Goal: Transaction & Acquisition: Book appointment/travel/reservation

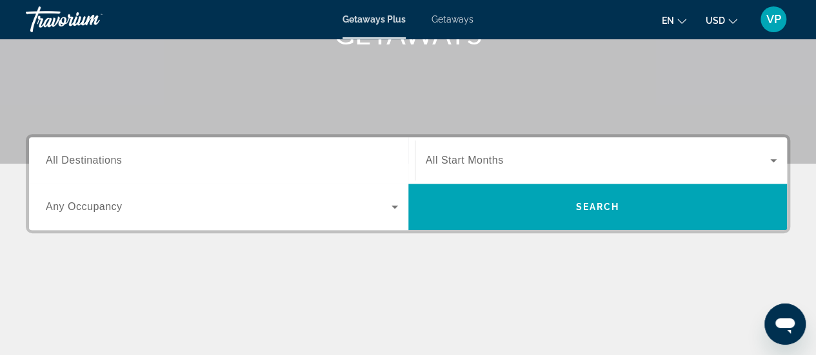
scroll to position [232, 0]
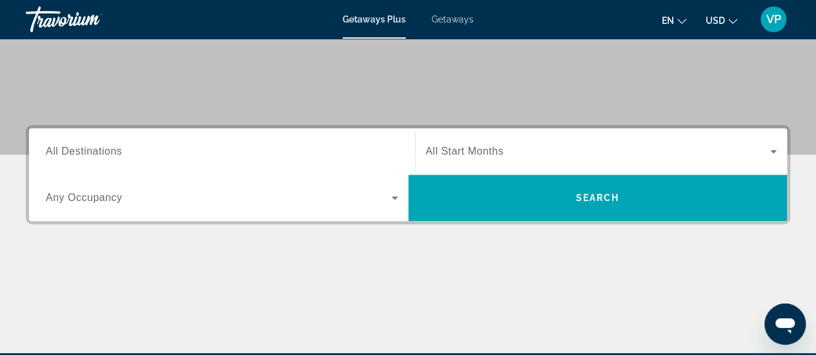
click at [340, 139] on div "Search widget" at bounding box center [222, 152] width 352 height 37
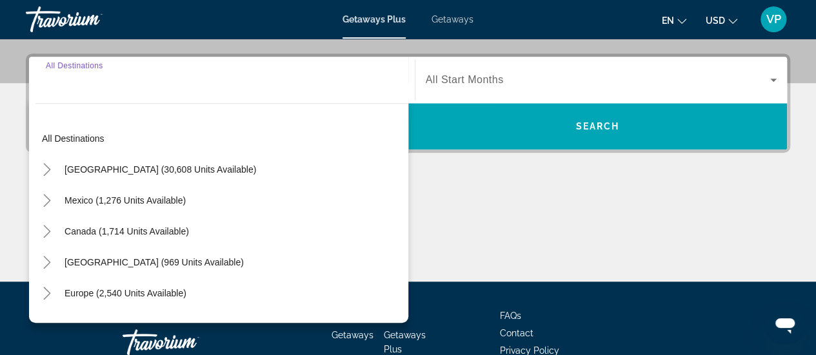
scroll to position [315, 0]
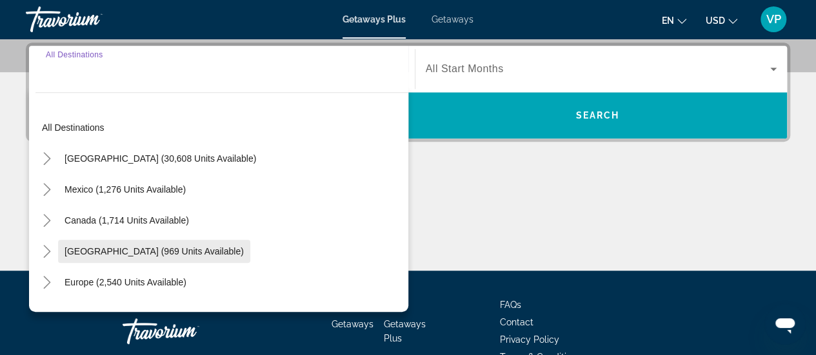
click at [191, 250] on span "[GEOGRAPHIC_DATA] (969 units available)" at bounding box center [154, 251] width 179 height 10
type input "**********"
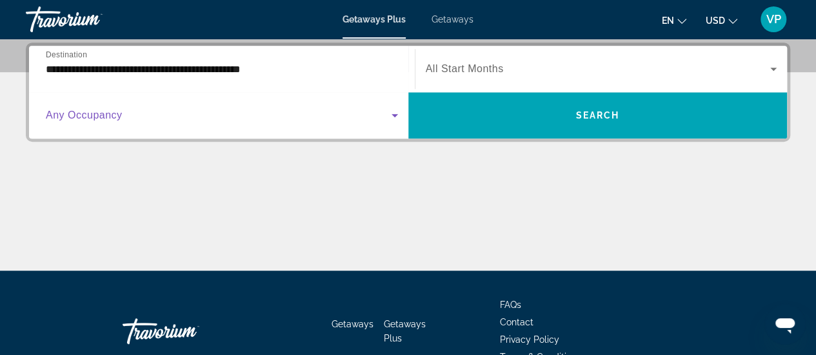
click at [395, 114] on icon "Search widget" at bounding box center [395, 115] width 6 height 3
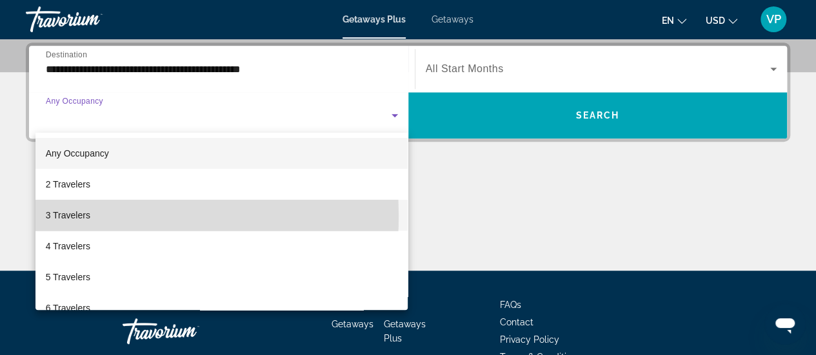
click at [89, 216] on span "3 Travelers" at bounding box center [68, 215] width 45 height 15
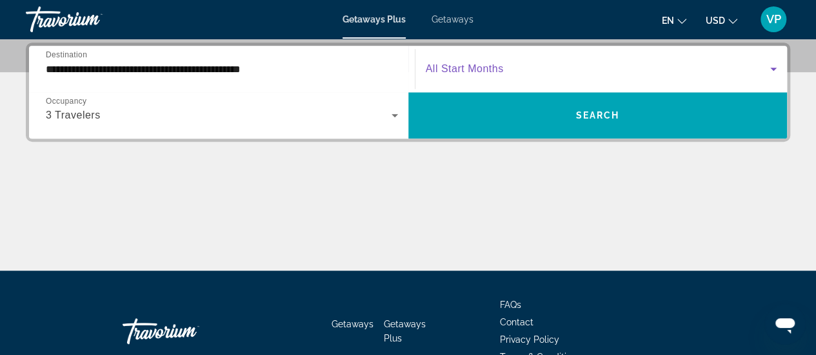
click at [780, 68] on icon "Search widget" at bounding box center [773, 68] width 15 height 15
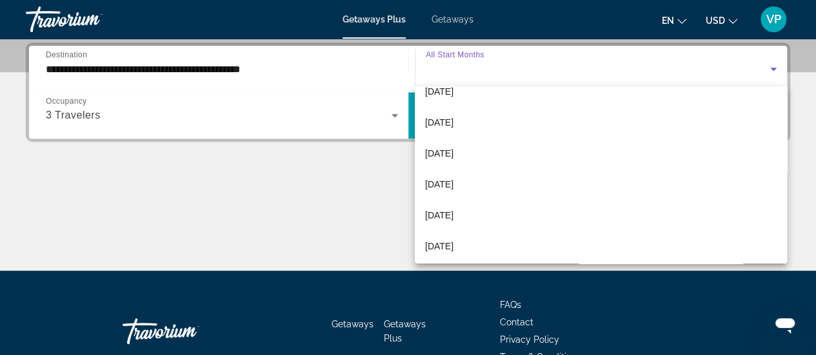
scroll to position [103, 0]
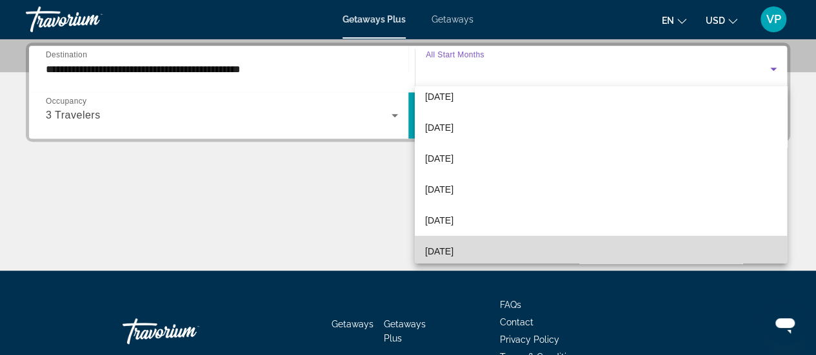
click at [647, 254] on mat-option "April 2026" at bounding box center [601, 251] width 372 height 31
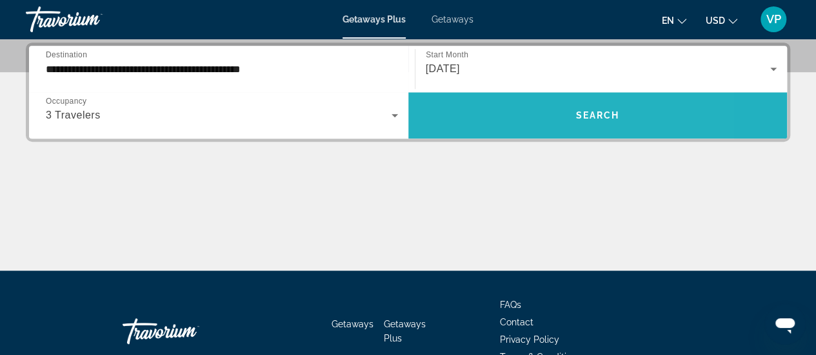
click at [606, 122] on span "Search widget" at bounding box center [597, 115] width 379 height 31
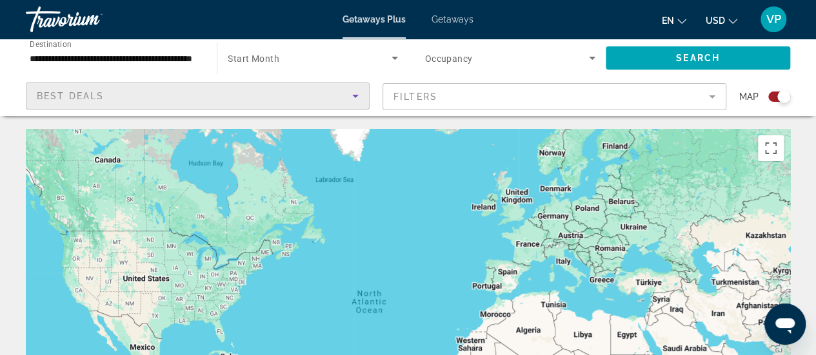
click at [359, 96] on icon "Sort by" at bounding box center [355, 95] width 15 height 15
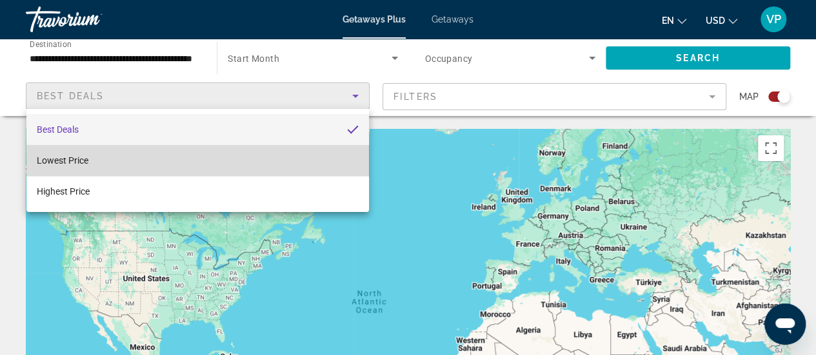
click at [301, 155] on mat-option "Lowest Price" at bounding box center [197, 160] width 343 height 31
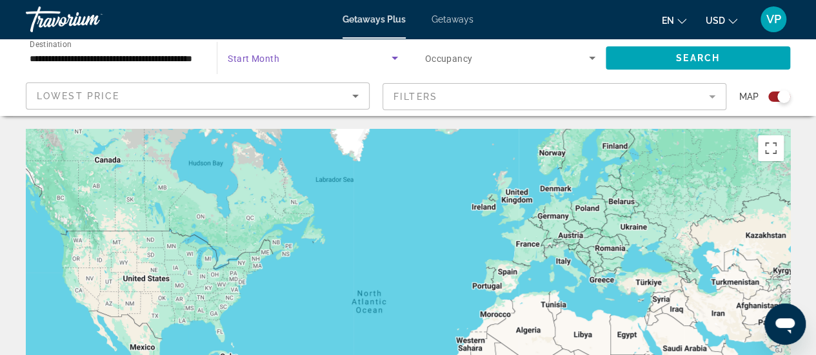
click at [330, 57] on span "Search widget" at bounding box center [309, 57] width 163 height 15
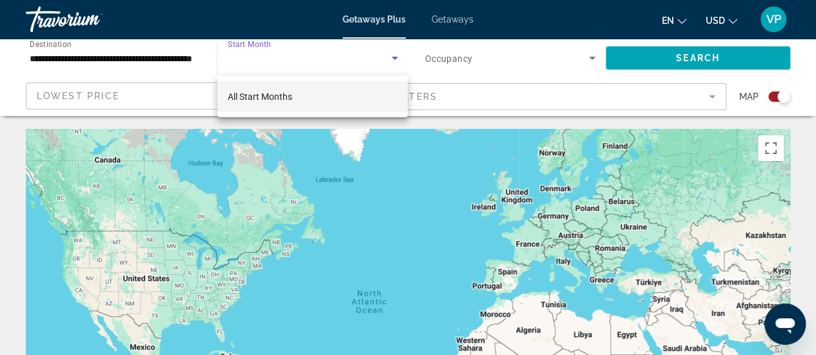
click at [397, 61] on div at bounding box center [408, 177] width 816 height 355
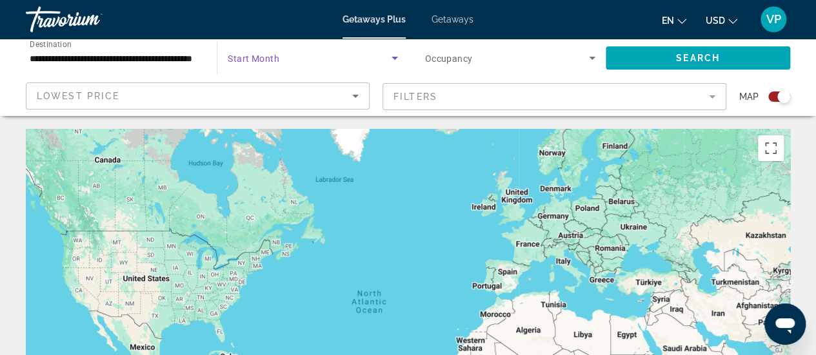
click at [393, 57] on icon "Search widget" at bounding box center [394, 57] width 15 height 15
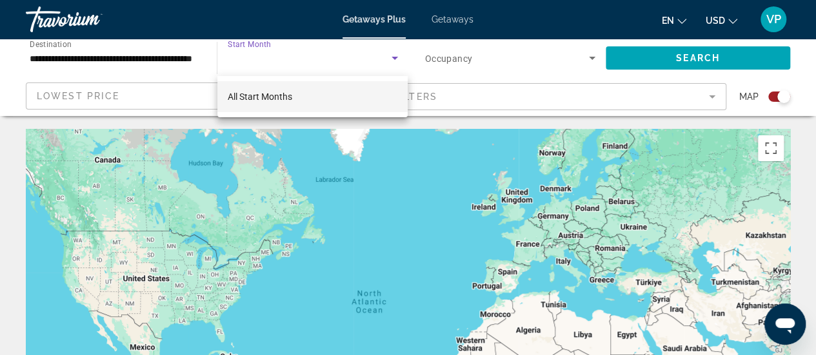
click at [354, 61] on div at bounding box center [408, 177] width 816 height 355
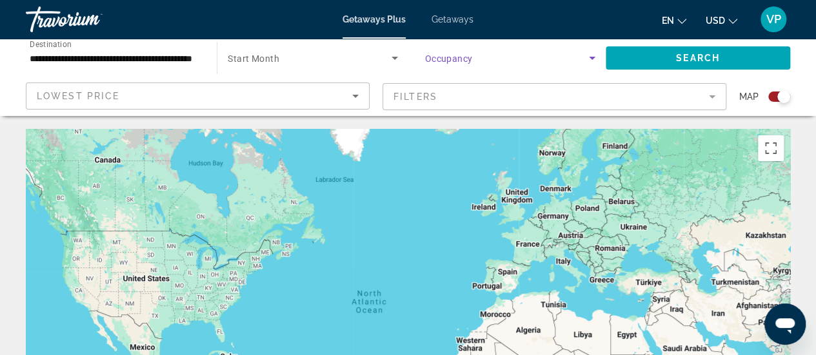
click at [592, 59] on icon "Search widget" at bounding box center [592, 58] width 6 height 3
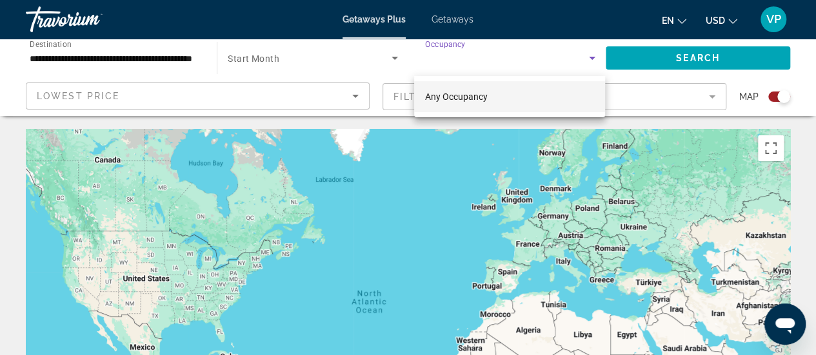
click at [593, 56] on div at bounding box center [408, 177] width 816 height 355
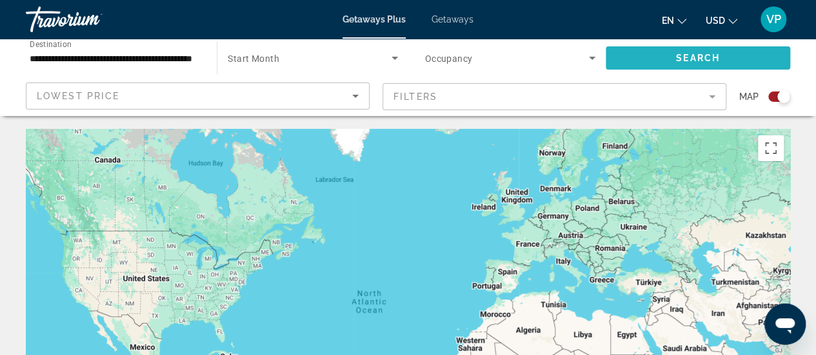
click at [666, 54] on span "Search widget" at bounding box center [698, 58] width 184 height 31
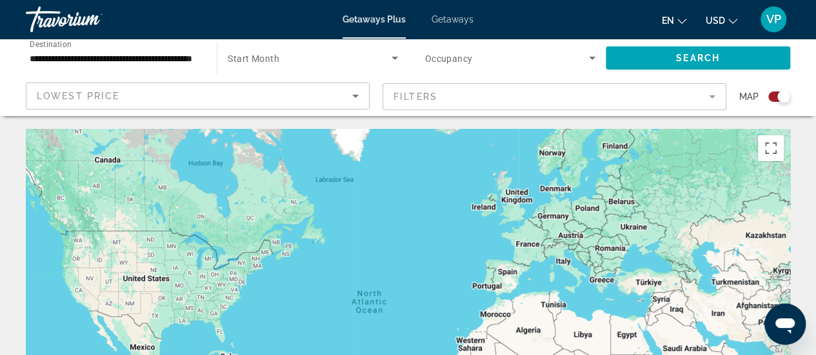
click at [711, 95] on mat-form-field "Filters" at bounding box center [555, 96] width 344 height 27
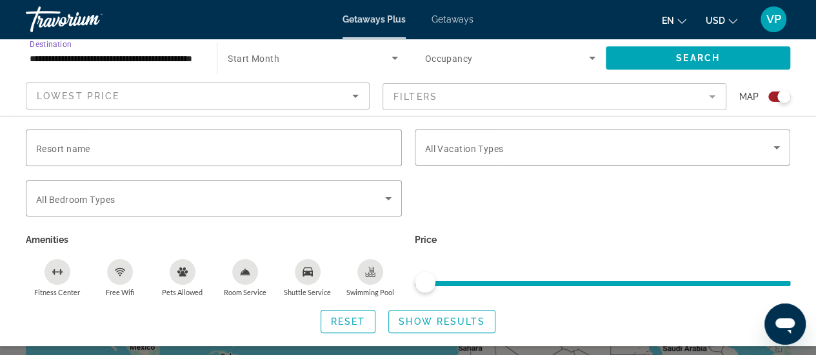
click at [151, 57] on input "**********" at bounding box center [115, 58] width 170 height 15
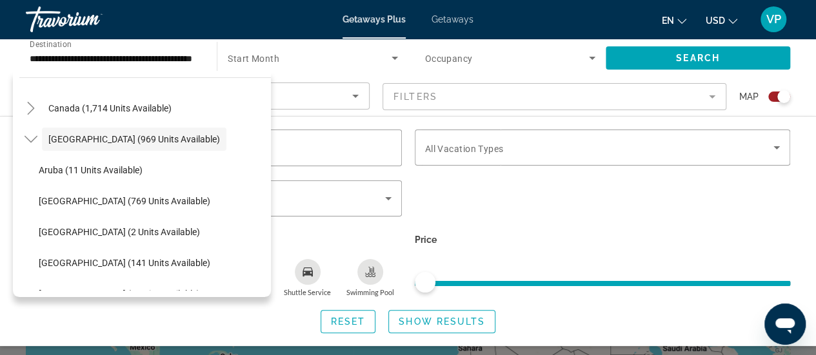
scroll to position [123, 0]
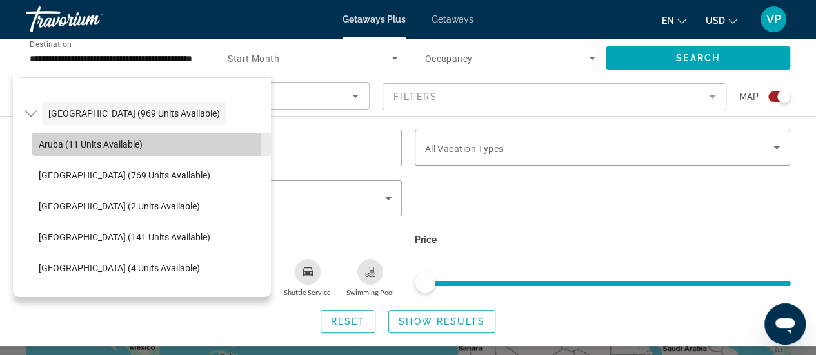
click at [110, 143] on span "Aruba (11 units available)" at bounding box center [91, 144] width 104 height 10
type input "**********"
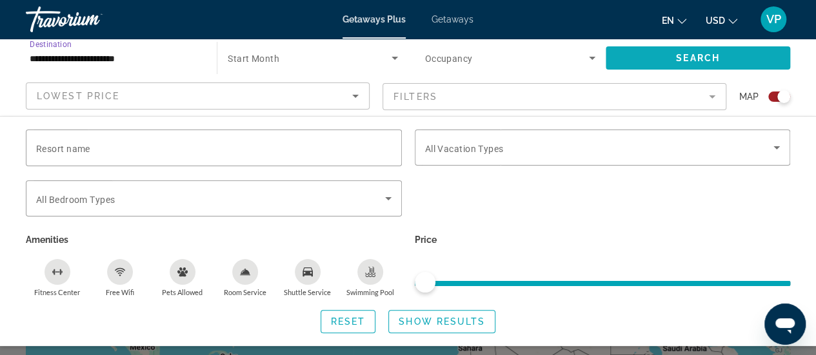
click at [643, 57] on span "Search widget" at bounding box center [698, 58] width 184 height 31
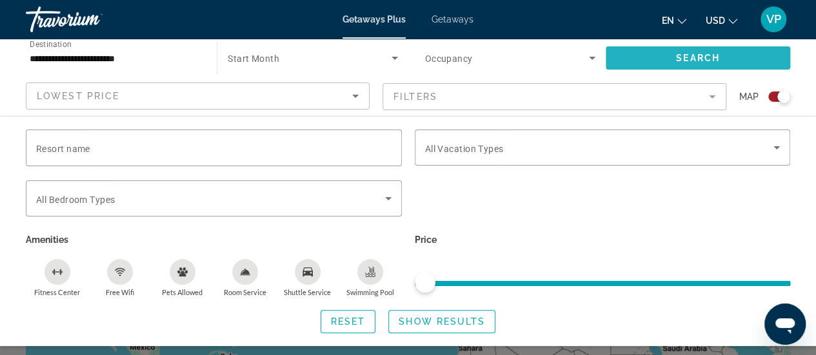
click at [708, 59] on span "Search" at bounding box center [698, 58] width 44 height 10
click at [653, 57] on span "Search widget" at bounding box center [698, 58] width 184 height 31
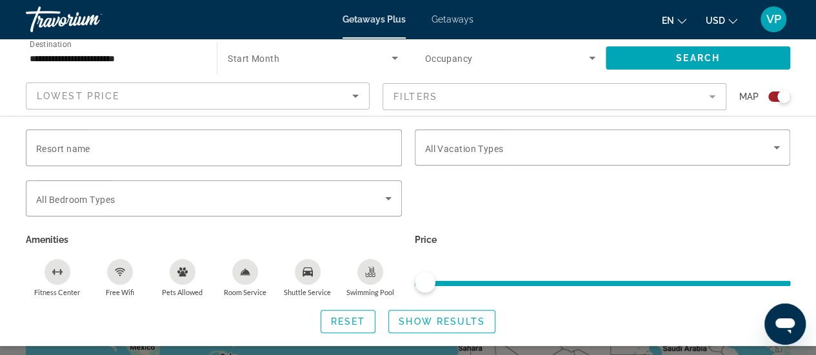
click at [264, 62] on span "Start Month" at bounding box center [254, 59] width 52 height 10
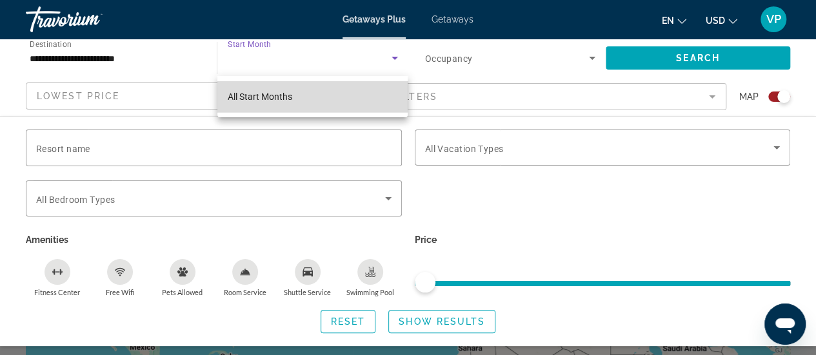
click at [284, 95] on span "All Start Months" at bounding box center [260, 97] width 65 height 10
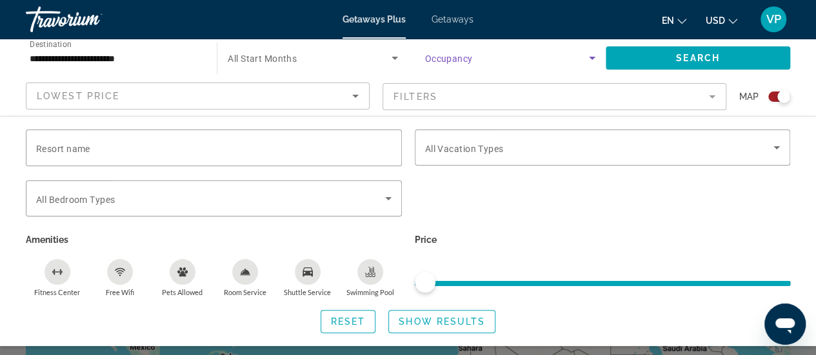
click at [593, 59] on icon "Search widget" at bounding box center [591, 57] width 15 height 15
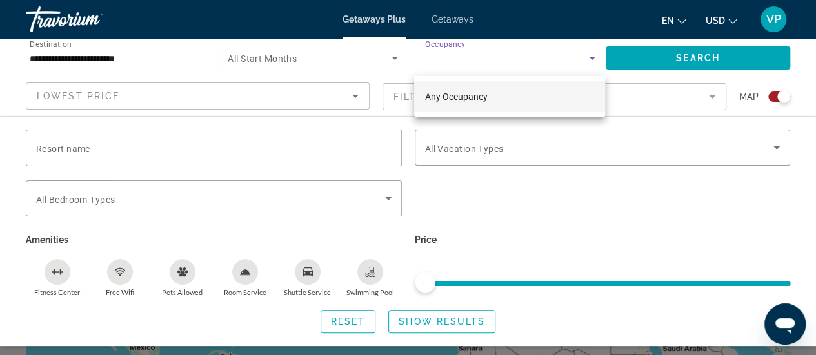
click at [570, 95] on mat-option "Any Occupancy" at bounding box center [509, 96] width 191 height 31
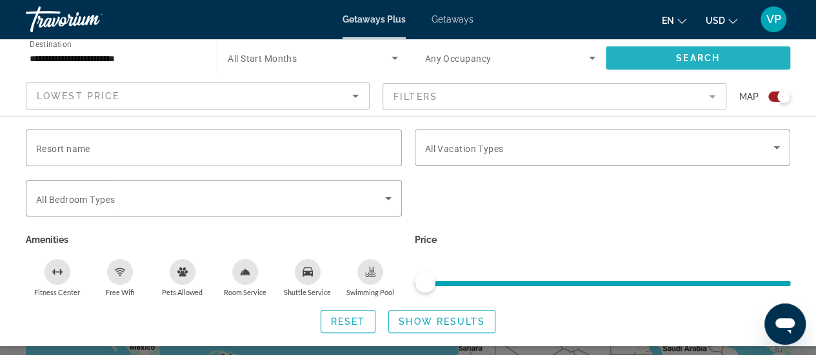
click at [693, 55] on span "Search" at bounding box center [698, 58] width 44 height 10
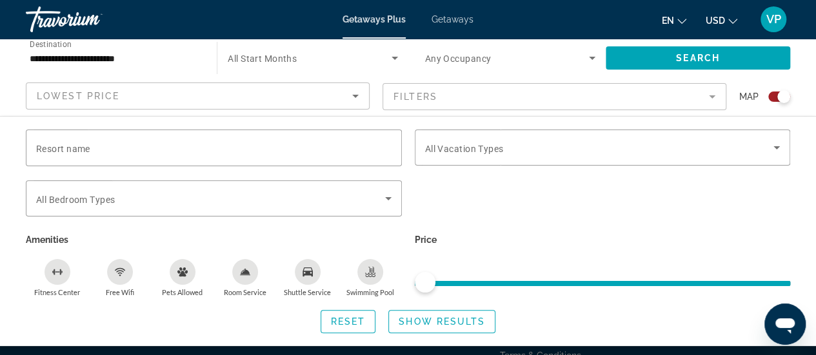
scroll to position [853, 0]
click at [441, 321] on span "Show Results" at bounding box center [442, 322] width 86 height 10
click at [361, 320] on span "Reset" at bounding box center [348, 322] width 35 height 10
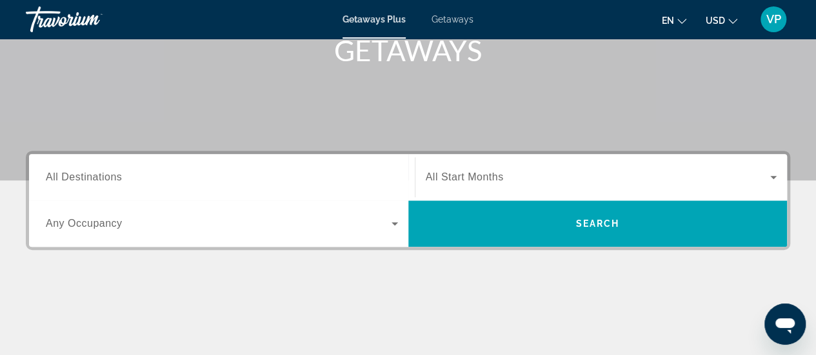
scroll to position [232, 0]
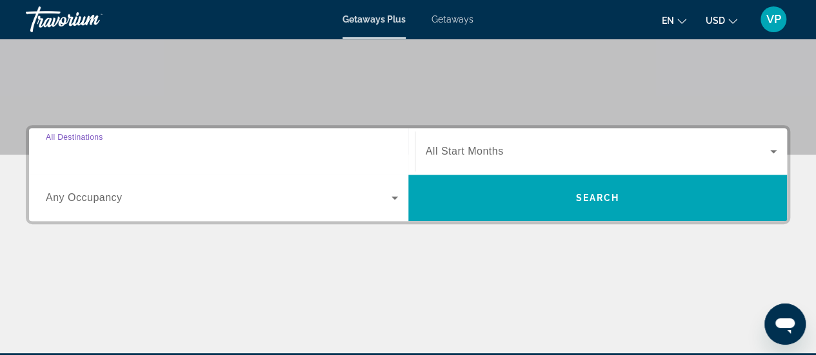
click at [271, 145] on input "Destination All Destinations" at bounding box center [222, 152] width 352 height 15
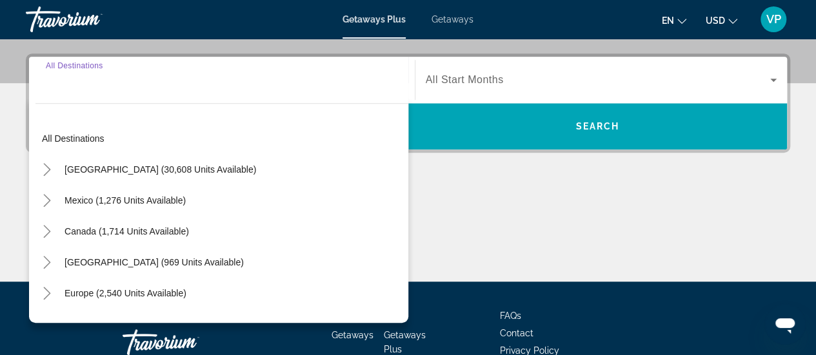
scroll to position [315, 0]
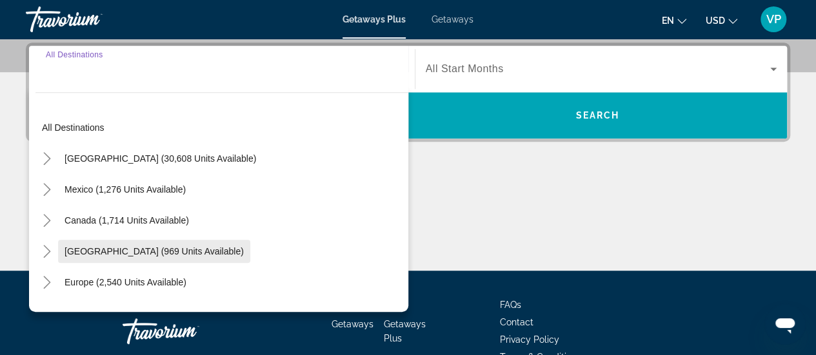
click at [155, 255] on span "[GEOGRAPHIC_DATA] (969 units available)" at bounding box center [154, 251] width 179 height 10
type input "**********"
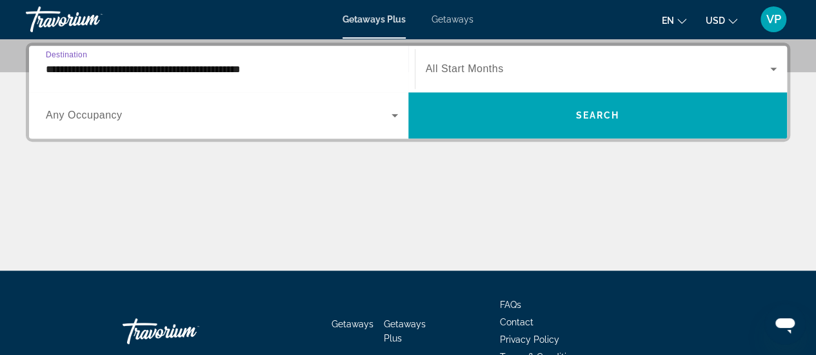
click at [393, 115] on icon "Search widget" at bounding box center [395, 115] width 6 height 3
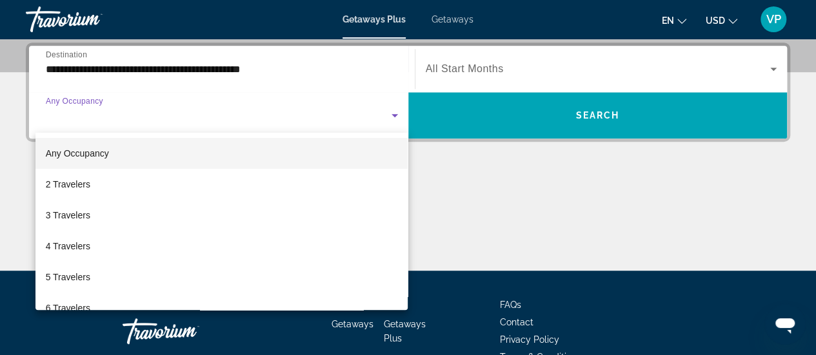
click at [393, 115] on div at bounding box center [408, 177] width 816 height 355
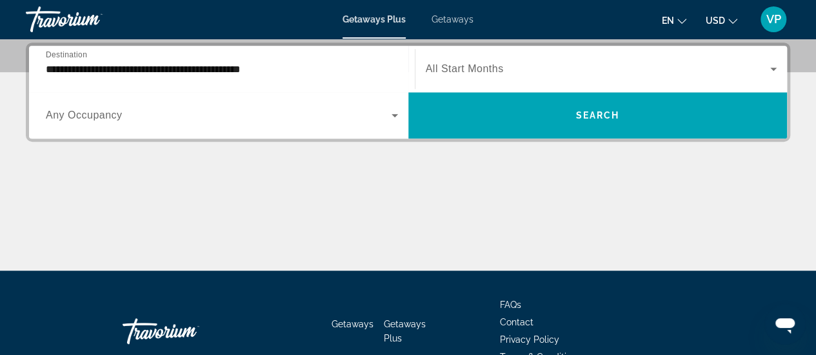
click at [395, 114] on icon "Search widget" at bounding box center [395, 115] width 6 height 3
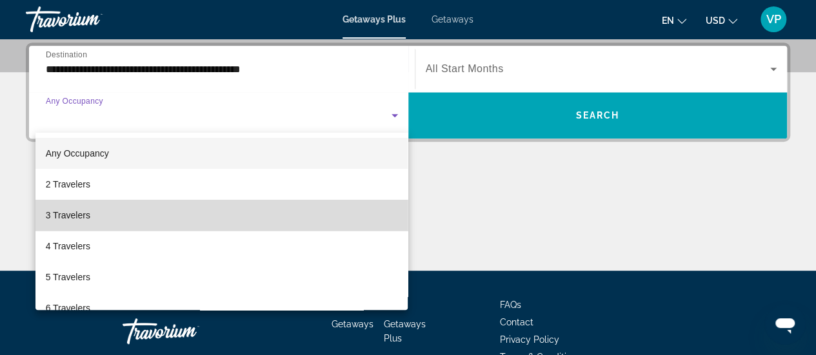
click at [374, 216] on mat-option "3 Travelers" at bounding box center [221, 215] width 373 height 31
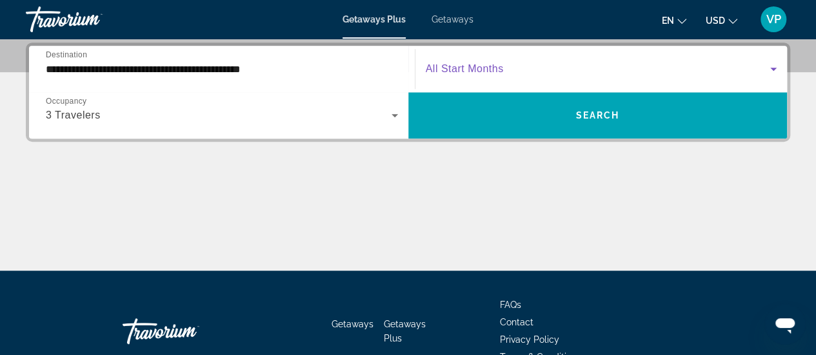
click at [777, 66] on icon "Search widget" at bounding box center [773, 68] width 15 height 15
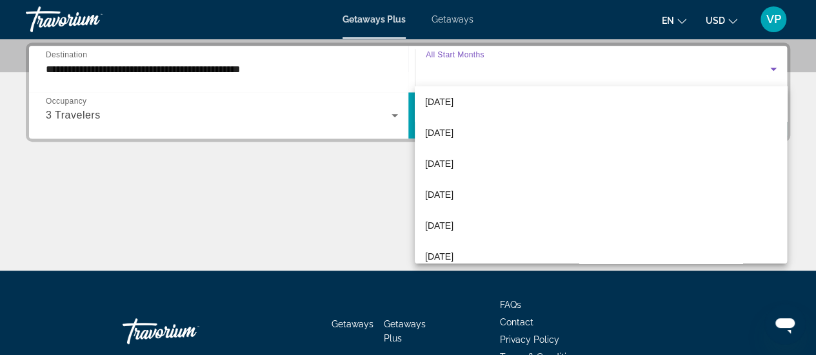
scroll to position [155, 0]
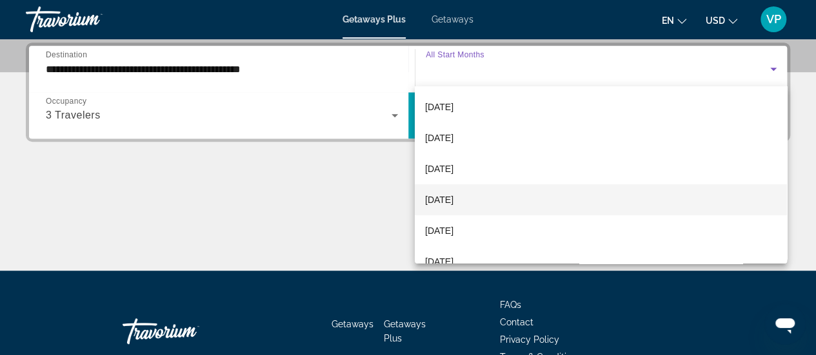
click at [524, 198] on mat-option "April 2026" at bounding box center [601, 199] width 372 height 31
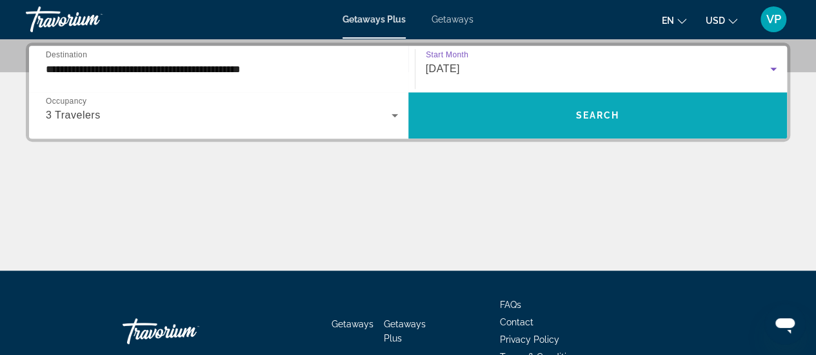
click at [555, 108] on span "Search widget" at bounding box center [597, 115] width 379 height 31
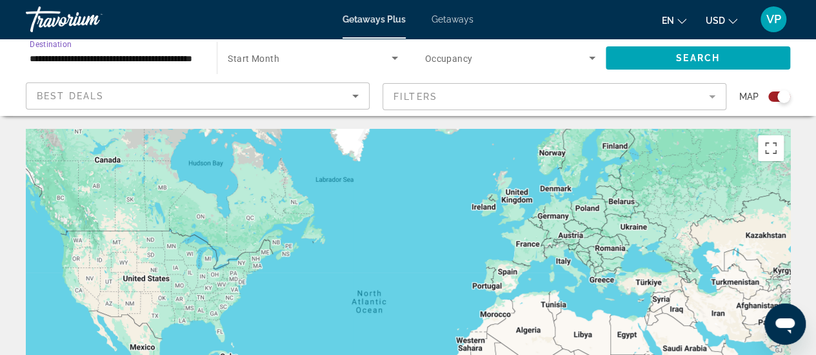
click at [159, 55] on input "**********" at bounding box center [115, 58] width 170 height 15
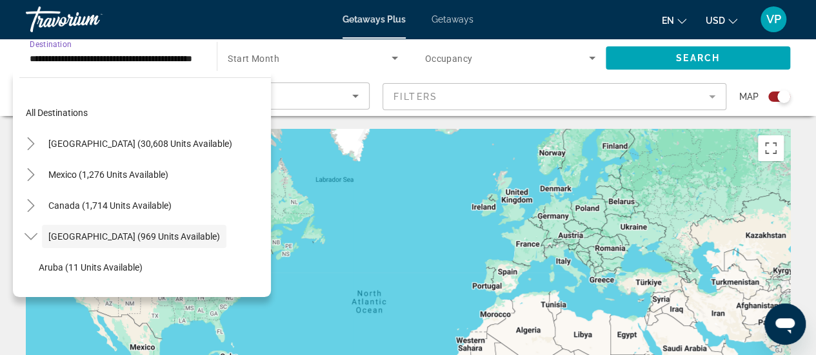
scroll to position [46, 0]
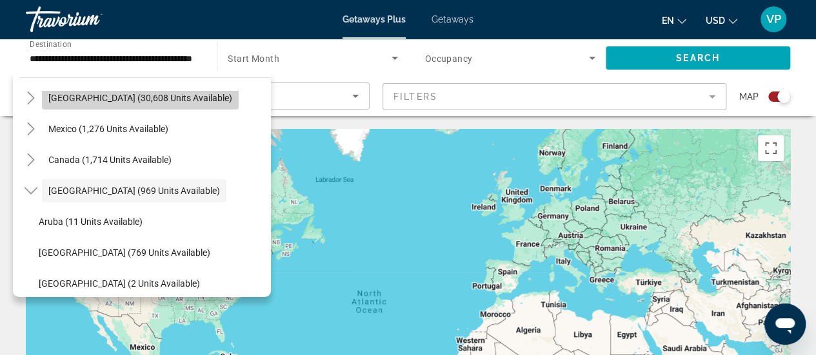
click at [146, 100] on span "[GEOGRAPHIC_DATA] (30,608 units available)" at bounding box center [140, 98] width 184 height 10
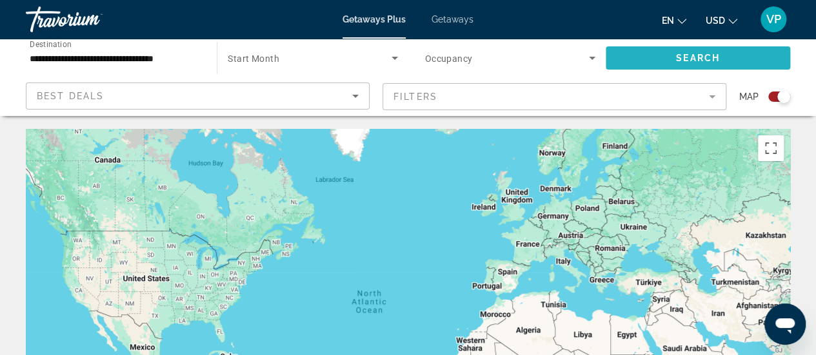
click at [630, 56] on span "Search widget" at bounding box center [698, 58] width 184 height 31
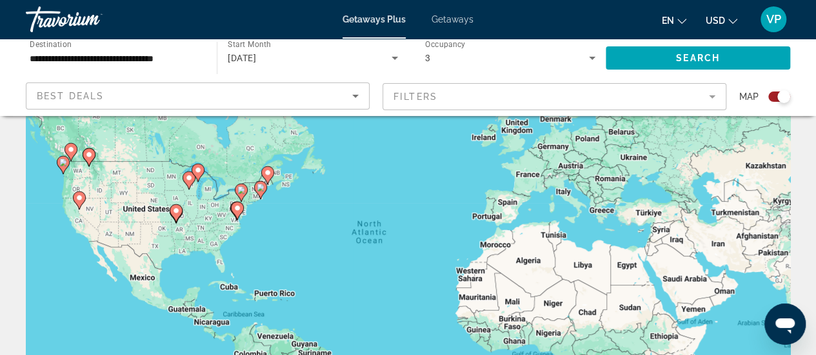
scroll to position [77, 0]
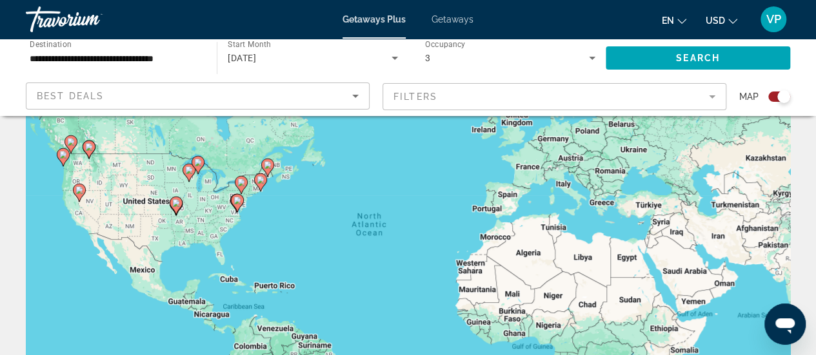
click at [236, 204] on icon "Main content" at bounding box center [237, 203] width 12 height 17
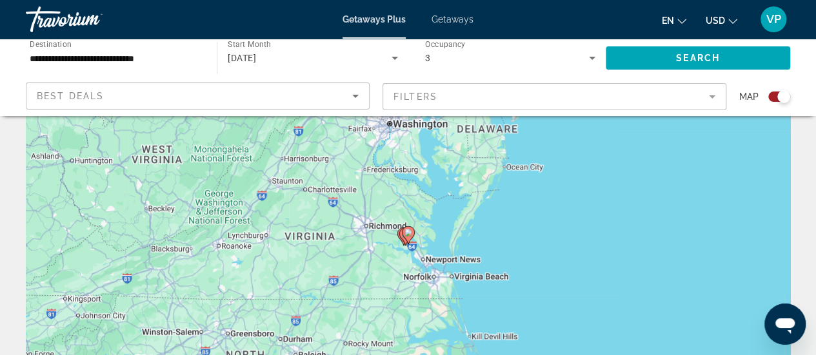
click at [406, 237] on icon "Main content" at bounding box center [408, 235] width 12 height 17
type input "**********"
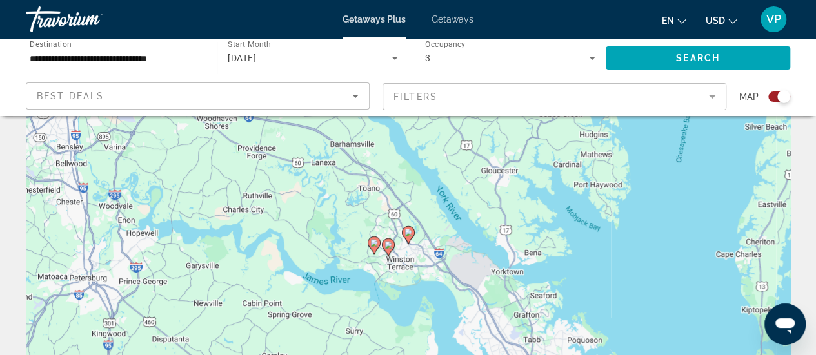
click at [406, 237] on icon "Main content" at bounding box center [408, 235] width 12 height 17
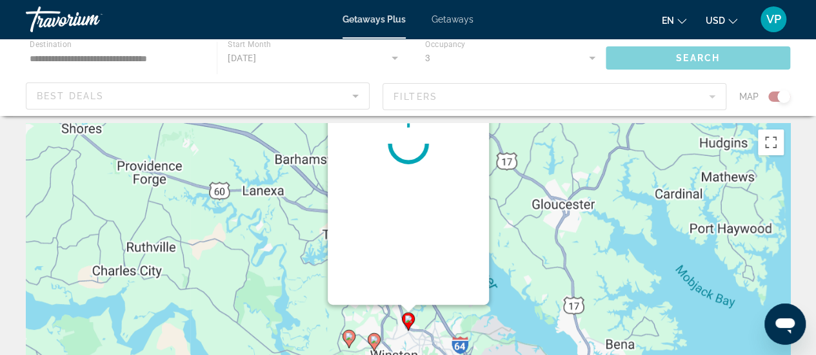
scroll to position [0, 0]
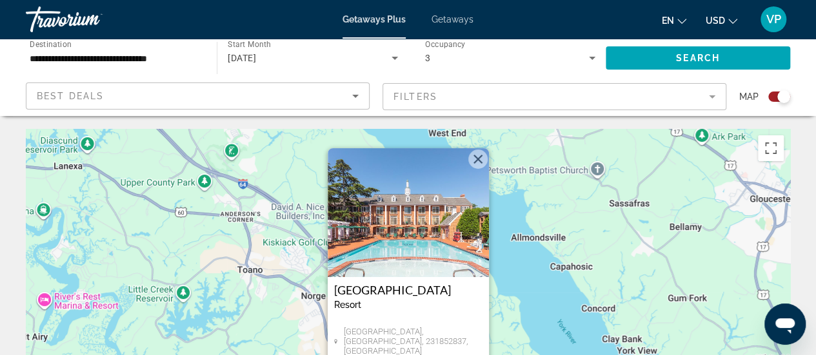
click at [476, 159] on button "Close" at bounding box center [477, 159] width 19 height 19
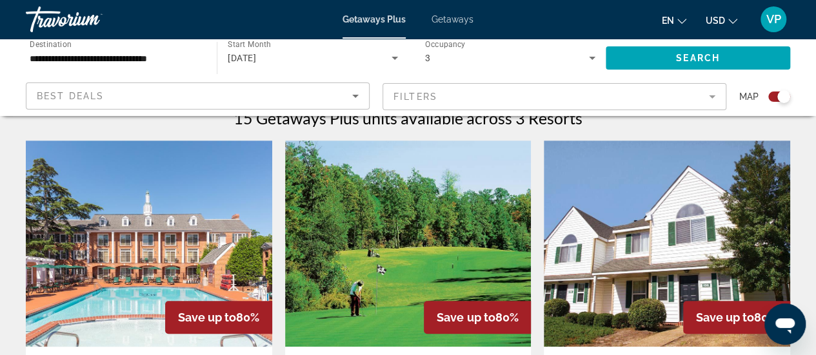
scroll to position [395, 0]
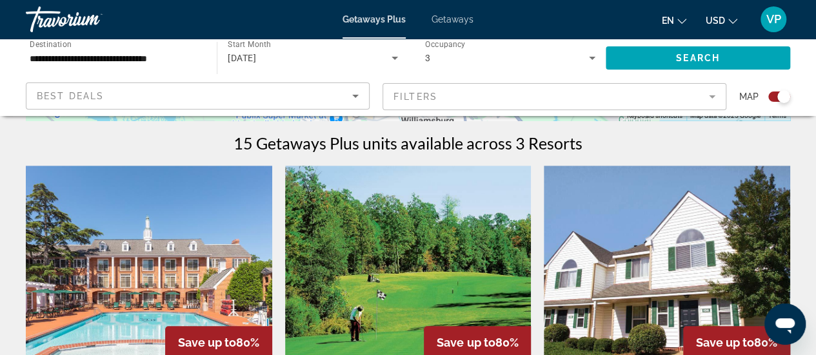
click at [240, 92] on div "Best Deals" at bounding box center [194, 95] width 315 height 15
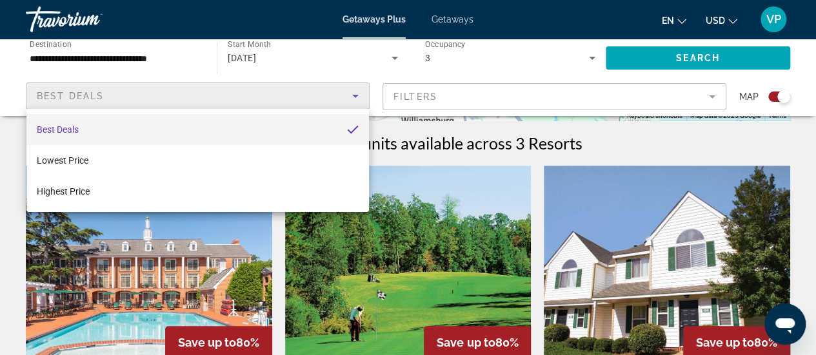
click at [457, 179] on div at bounding box center [408, 177] width 816 height 355
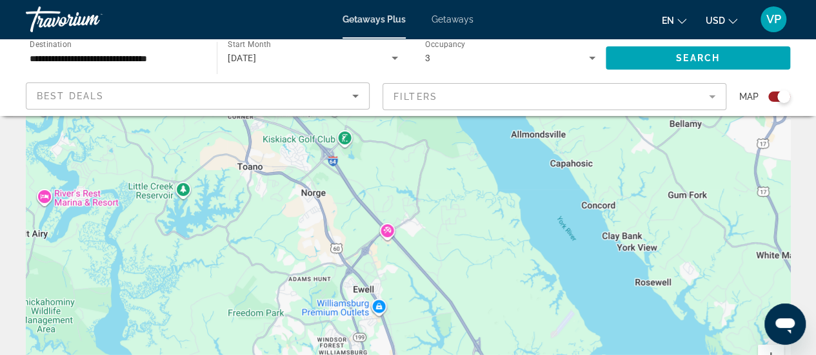
scroll to position [0, 0]
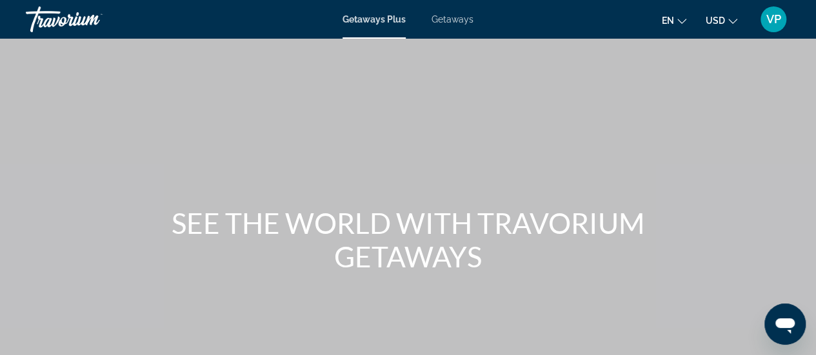
click at [454, 17] on span "Getaways" at bounding box center [453, 19] width 42 height 10
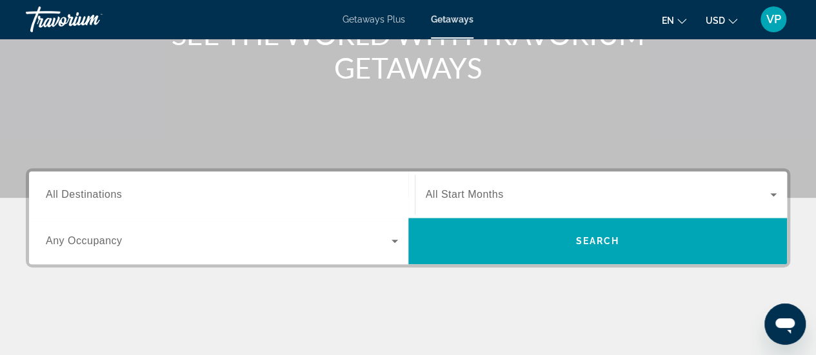
scroll to position [215, 0]
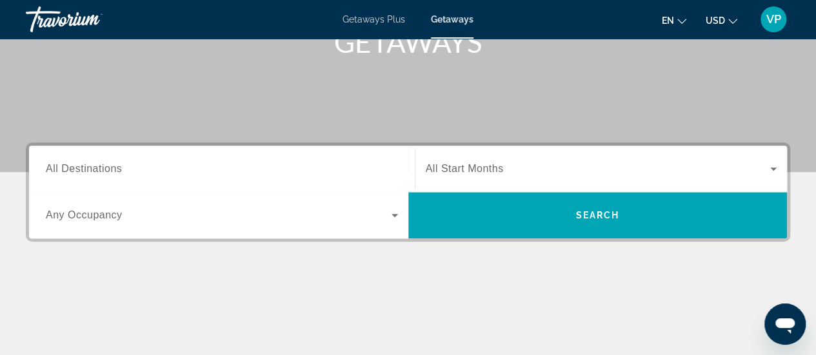
click at [303, 156] on div "Search widget" at bounding box center [222, 169] width 352 height 37
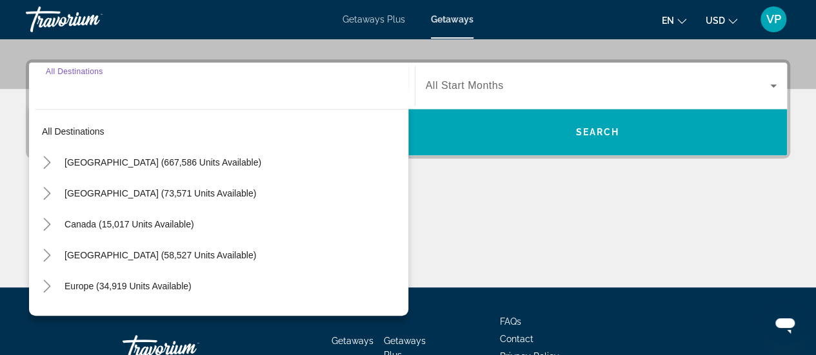
scroll to position [315, 0]
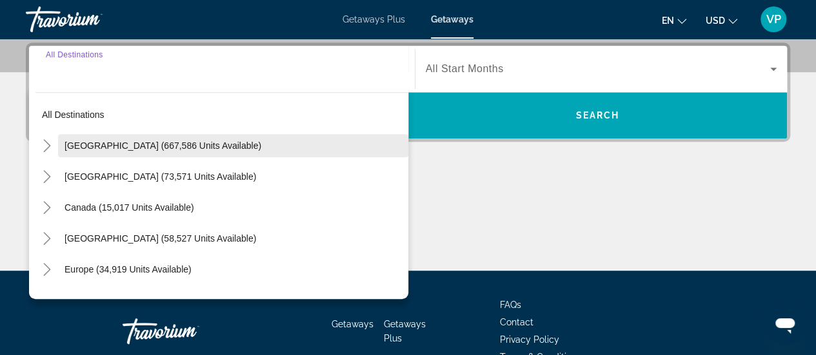
click at [197, 144] on span "United States (667,586 units available)" at bounding box center [163, 146] width 197 height 10
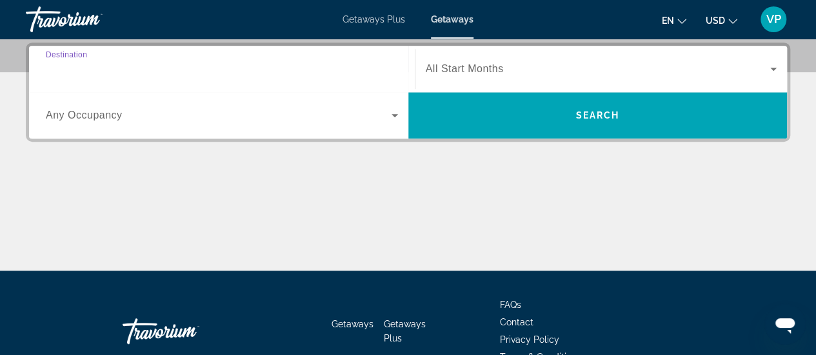
type input "**********"
click at [397, 114] on icon "Search widget" at bounding box center [394, 115] width 15 height 15
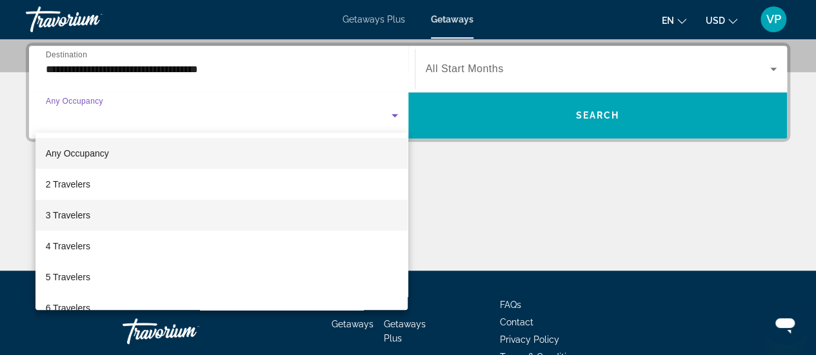
click at [356, 213] on mat-option "3 Travelers" at bounding box center [221, 215] width 373 height 31
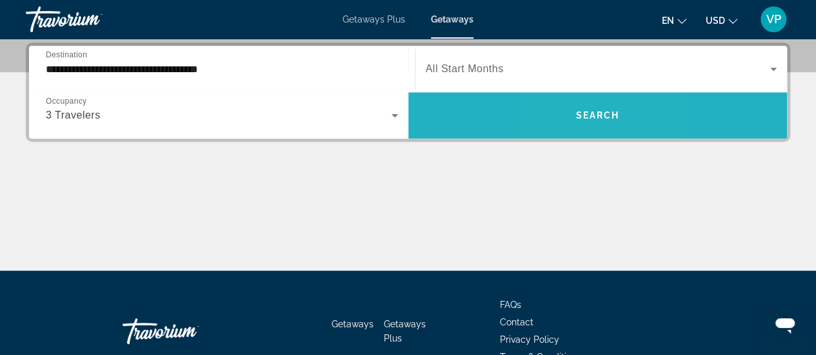
click at [572, 117] on span "Search widget" at bounding box center [597, 115] width 379 height 31
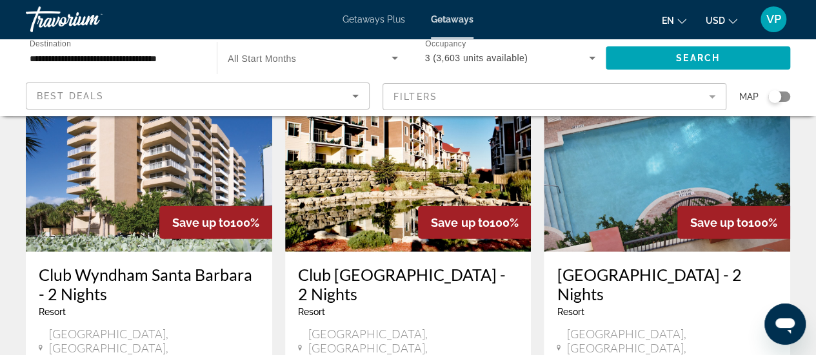
scroll to position [1640, 0]
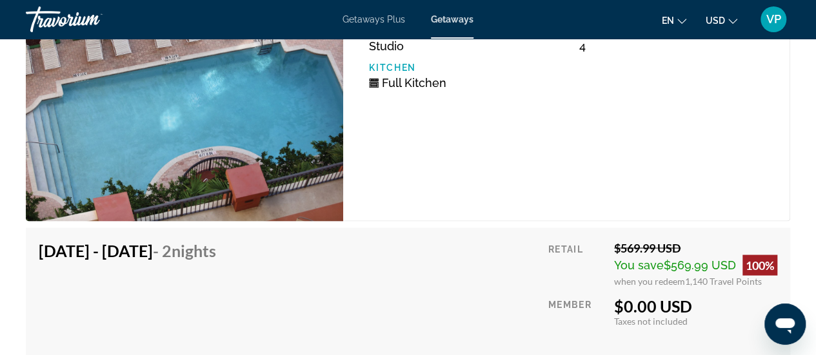
scroll to position [3585, 0]
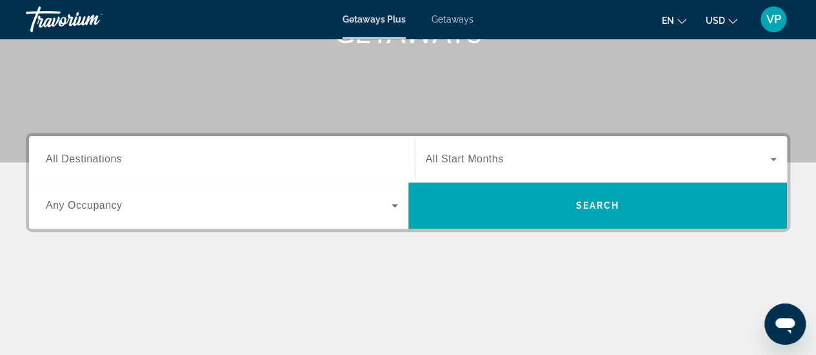
scroll to position [232, 0]
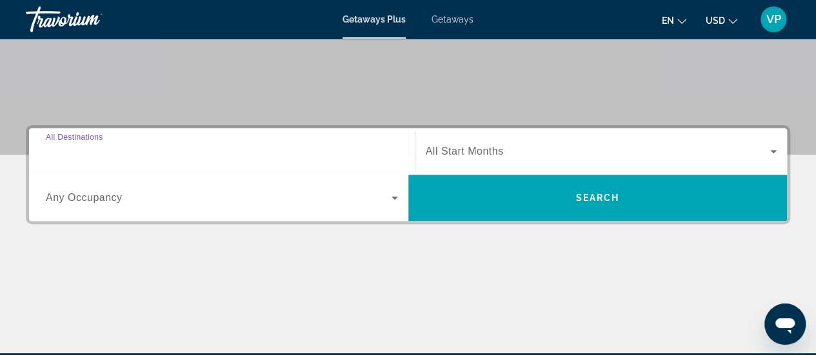
click at [335, 151] on input "Destination All Destinations" at bounding box center [222, 152] width 352 height 15
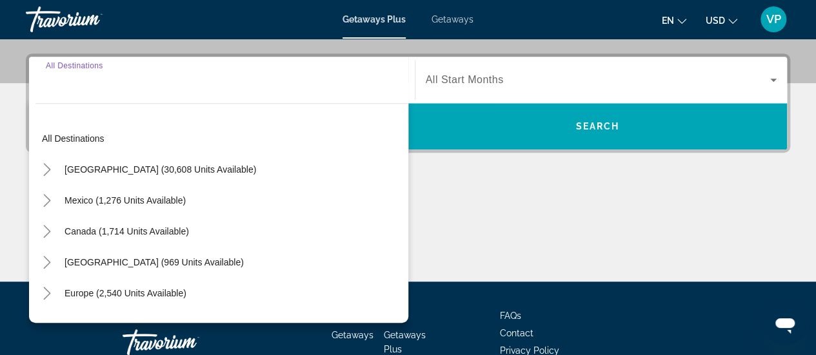
scroll to position [315, 0]
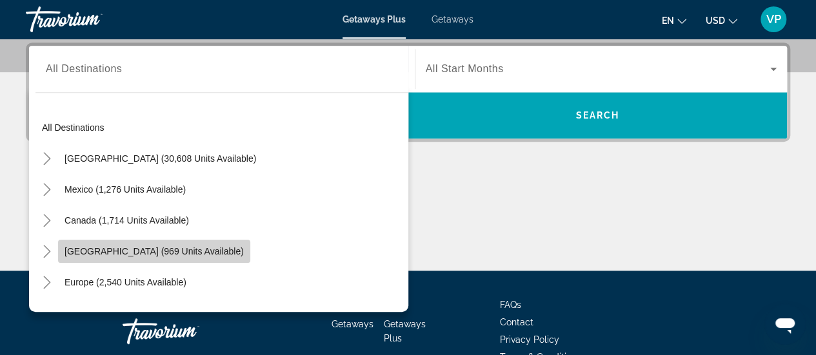
click at [234, 247] on span "[GEOGRAPHIC_DATA] (969 units available)" at bounding box center [154, 251] width 179 height 10
type input "**********"
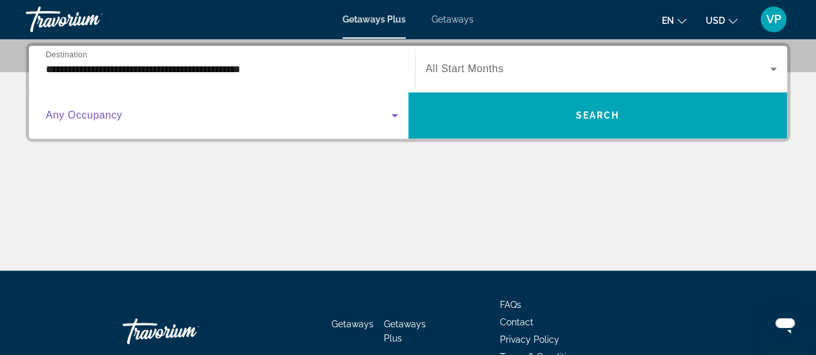
click at [395, 115] on icon "Search widget" at bounding box center [394, 115] width 15 height 15
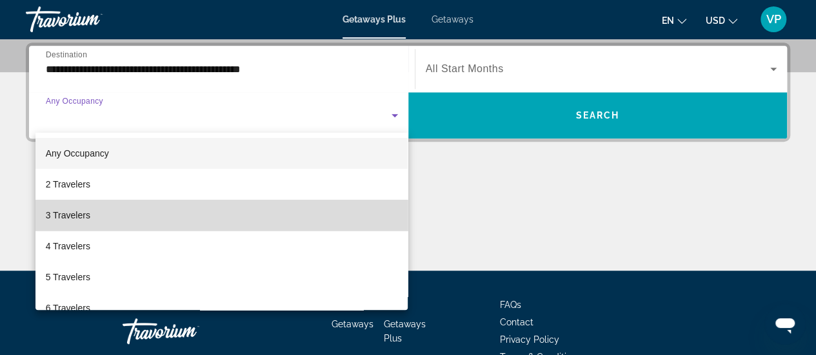
click at [355, 206] on mat-option "3 Travelers" at bounding box center [221, 215] width 373 height 31
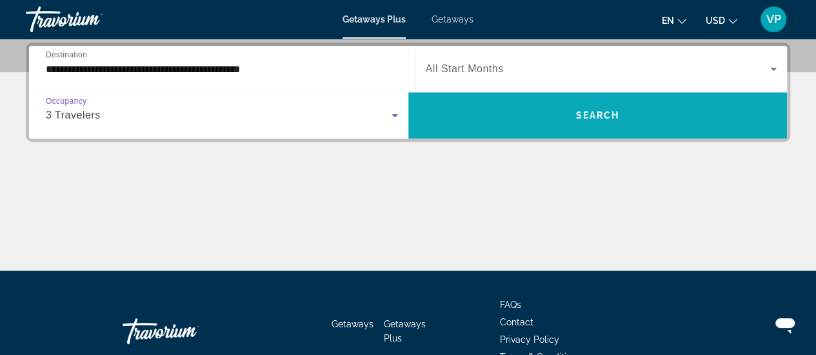
click at [597, 122] on span "Search widget" at bounding box center [597, 115] width 379 height 31
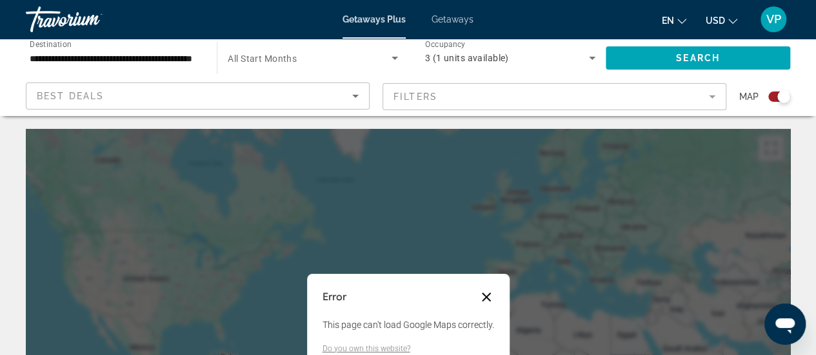
click at [487, 290] on button "Close dialog" at bounding box center [486, 297] width 15 height 15
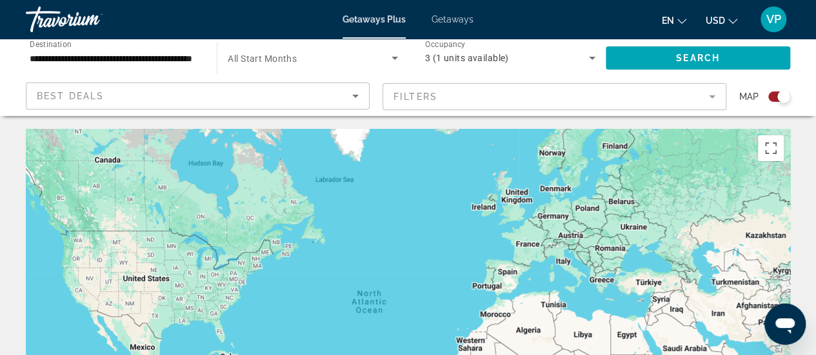
click at [147, 46] on div "**********" at bounding box center [115, 58] width 170 height 37
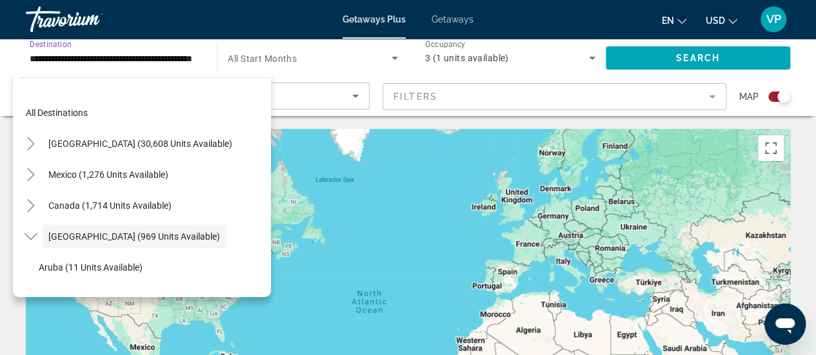
scroll to position [46, 0]
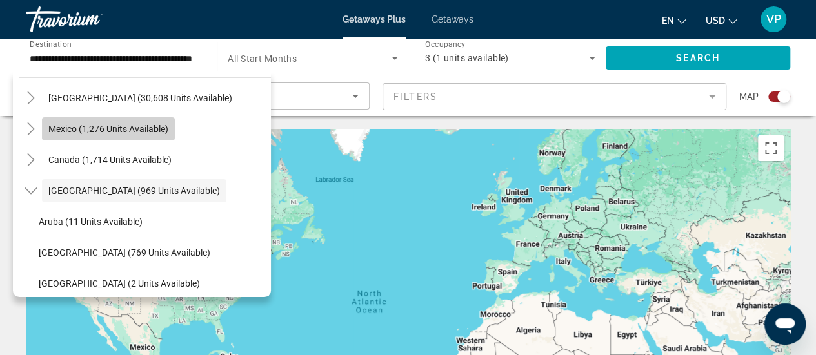
click at [134, 131] on span "Mexico (1,276 units available)" at bounding box center [108, 129] width 120 height 10
type input "**********"
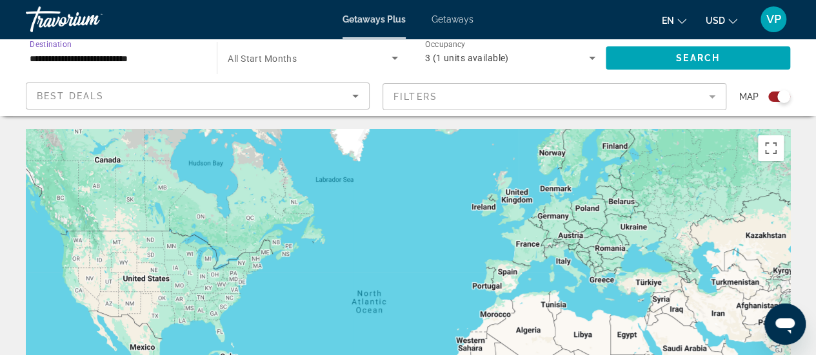
scroll to position [0, 0]
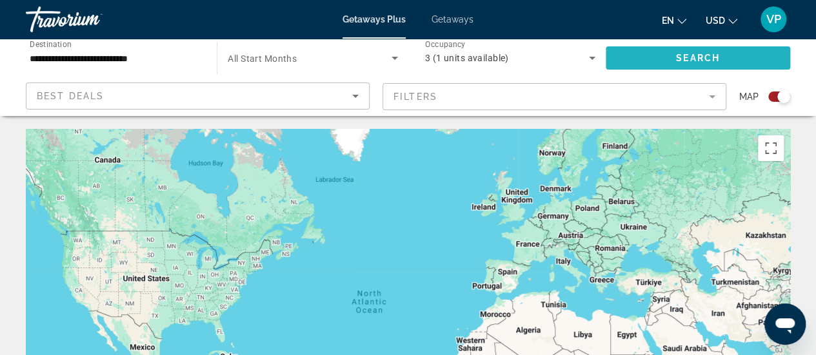
click at [676, 52] on span "Search widget" at bounding box center [698, 58] width 184 height 31
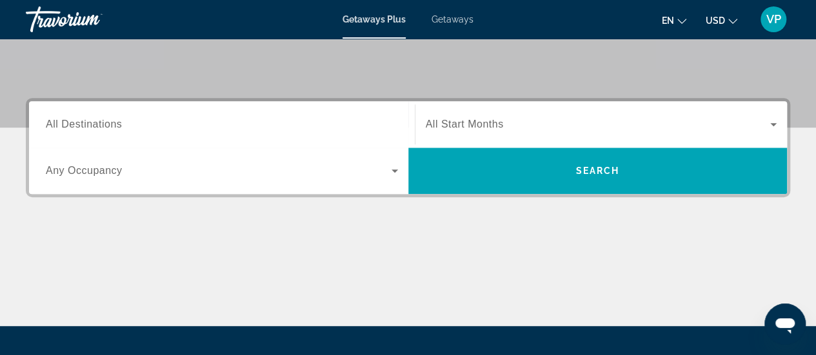
scroll to position [284, 0]
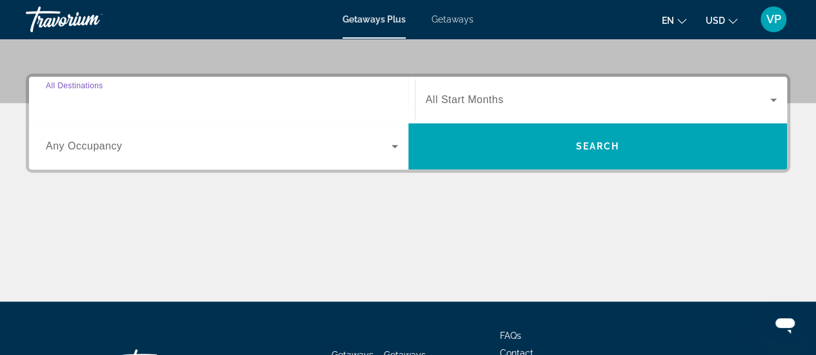
click at [299, 99] on input "Destination All Destinations" at bounding box center [222, 100] width 352 height 15
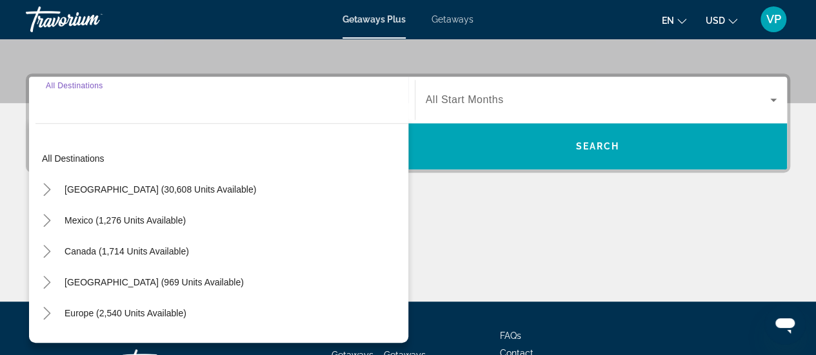
scroll to position [315, 0]
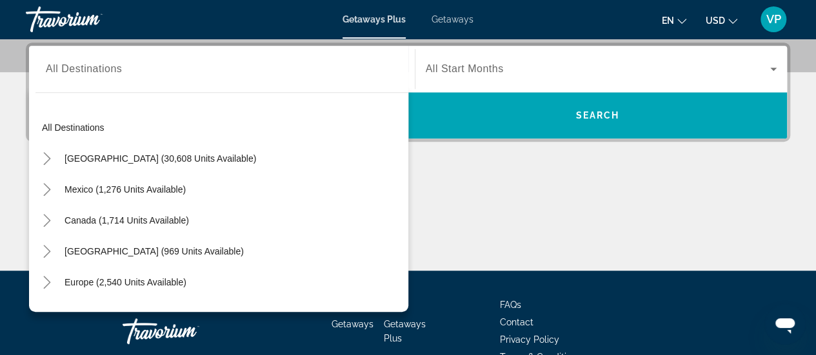
click at [226, 192] on div "Mexico (1,276 units available)" at bounding box center [221, 189] width 373 height 31
click at [139, 181] on span "Search widget" at bounding box center [125, 189] width 134 height 31
type input "**********"
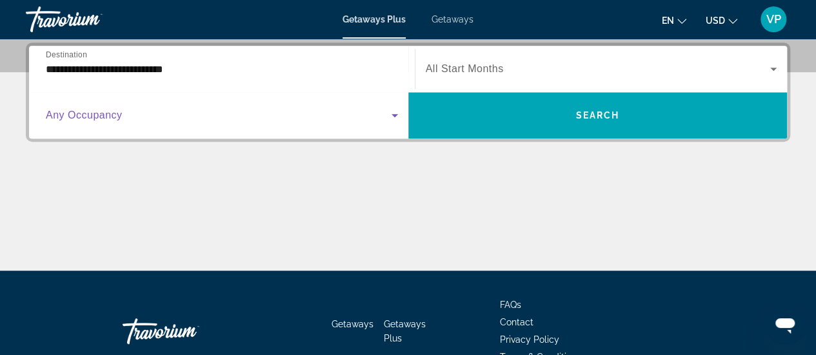
click at [397, 114] on icon "Search widget" at bounding box center [395, 115] width 6 height 3
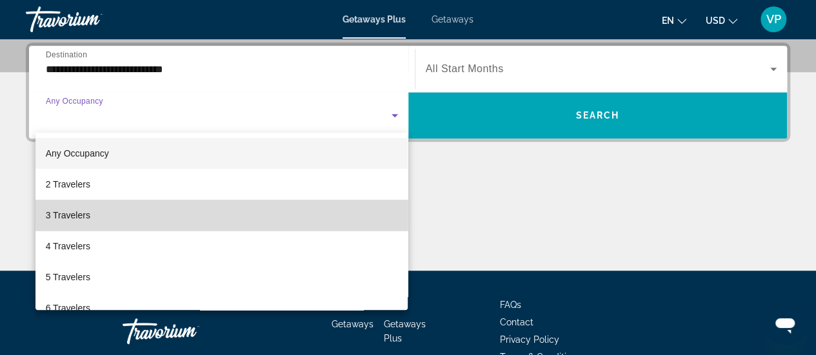
click at [327, 213] on mat-option "3 Travelers" at bounding box center [221, 215] width 373 height 31
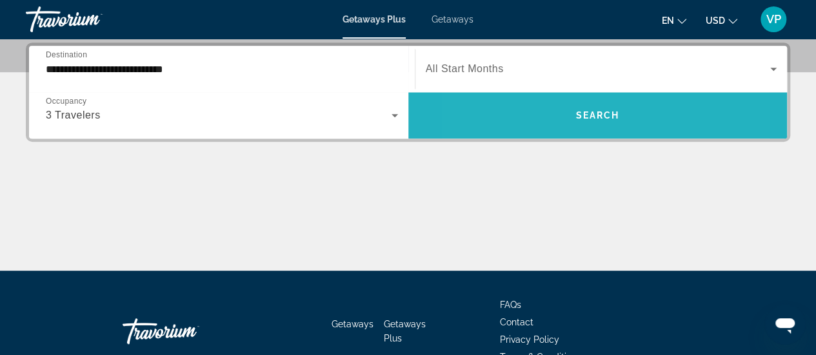
click at [533, 112] on span "Search widget" at bounding box center [597, 115] width 379 height 31
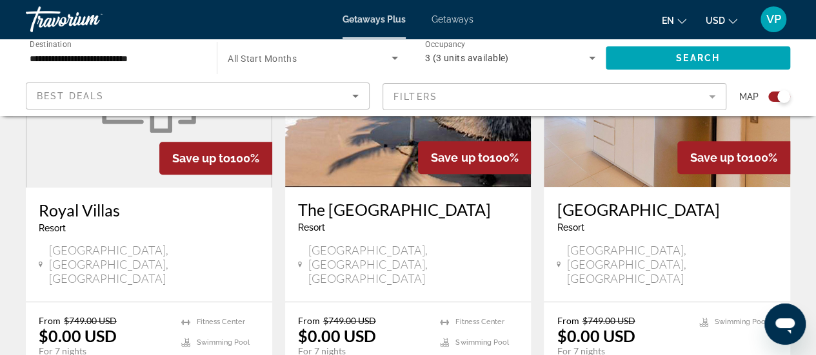
scroll to position [593, 0]
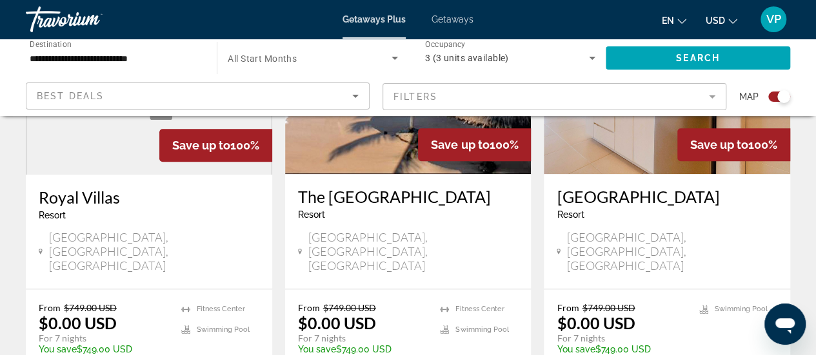
click at [452, 157] on div "Save up to 100%" at bounding box center [474, 144] width 113 height 33
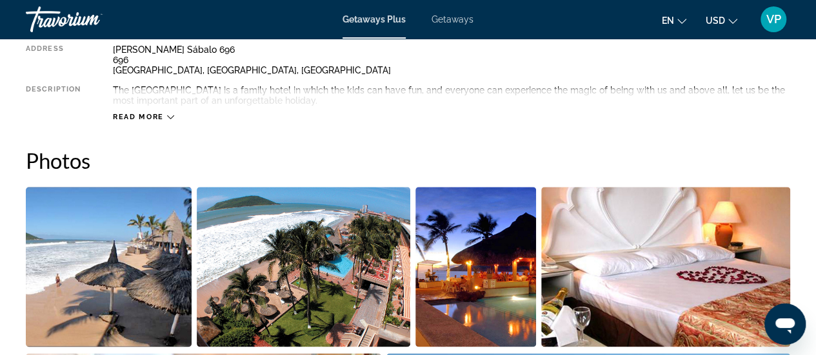
scroll to position [731, 0]
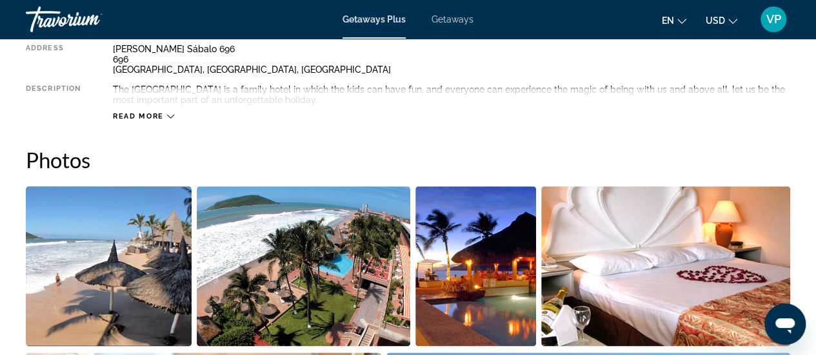
click at [170, 117] on icon "Main content" at bounding box center [170, 116] width 7 height 7
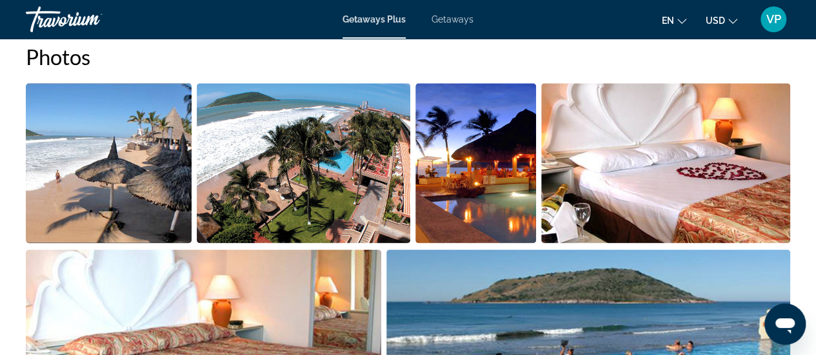
scroll to position [860, 0]
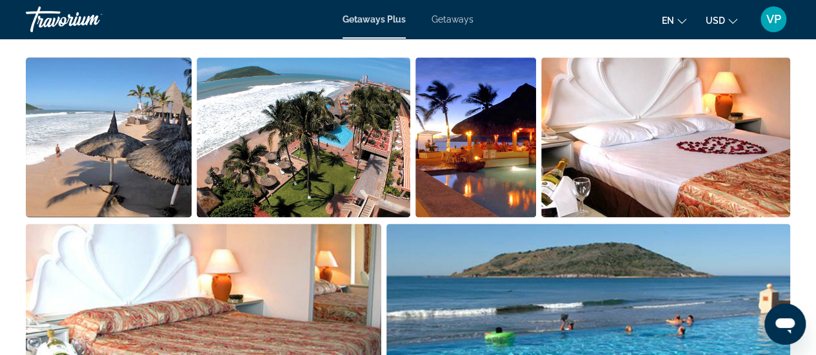
click at [121, 135] on img "Open full-screen image slider" at bounding box center [109, 137] width 166 height 160
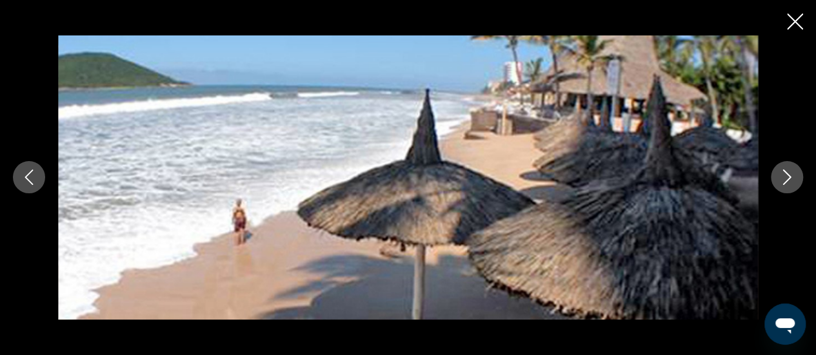
click at [788, 179] on icon "Next image" at bounding box center [787, 177] width 8 height 15
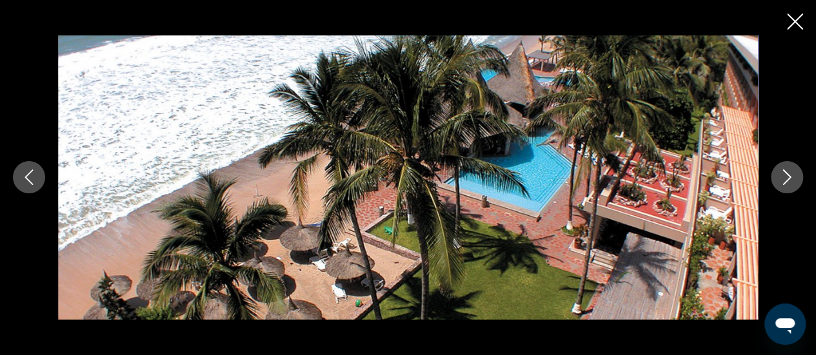
click at [788, 179] on icon "Next image" at bounding box center [787, 177] width 8 height 15
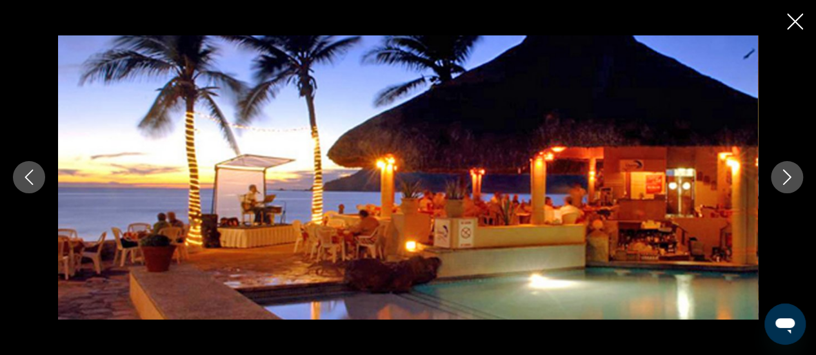
click at [788, 179] on icon "Next image" at bounding box center [787, 177] width 8 height 15
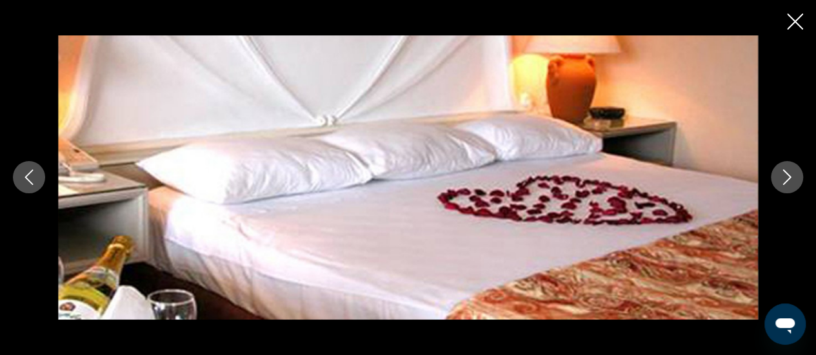
click at [788, 179] on icon "Next image" at bounding box center [787, 177] width 8 height 15
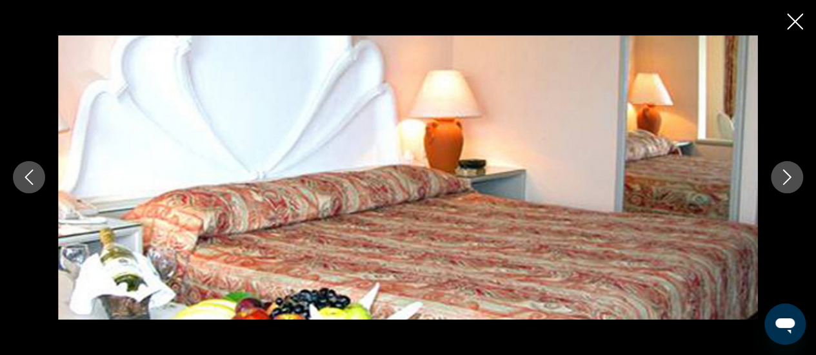
click at [788, 179] on icon "Next image" at bounding box center [787, 177] width 8 height 15
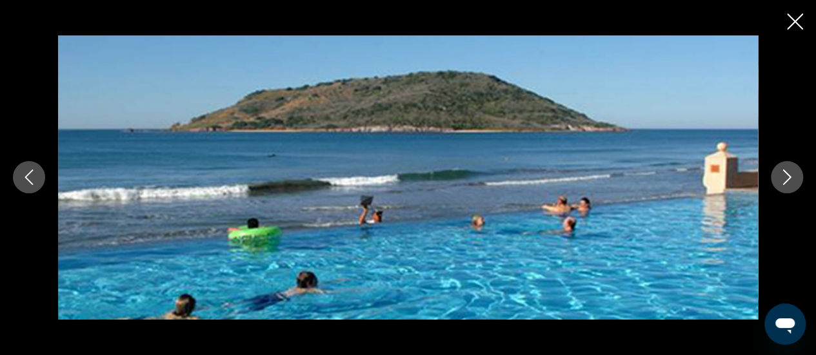
click at [788, 179] on icon "Next image" at bounding box center [787, 177] width 8 height 15
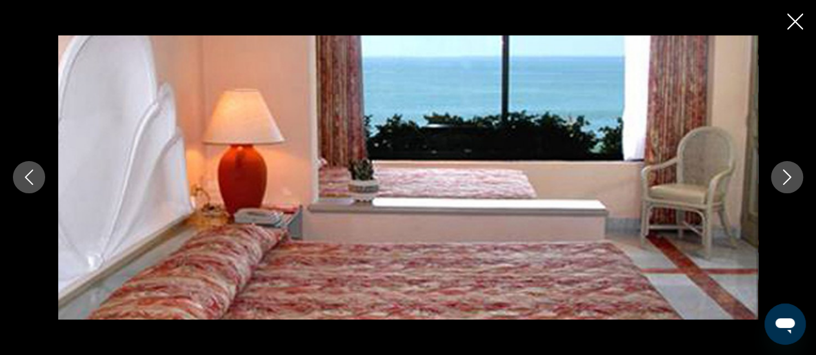
click at [788, 179] on icon "Next image" at bounding box center [787, 177] width 8 height 15
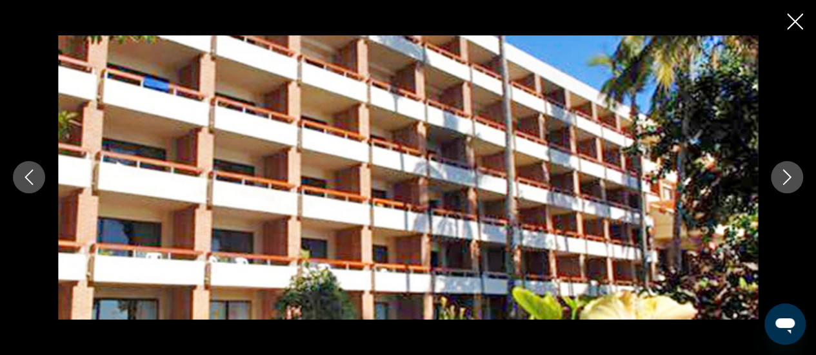
click at [788, 179] on icon "Next image" at bounding box center [787, 177] width 8 height 15
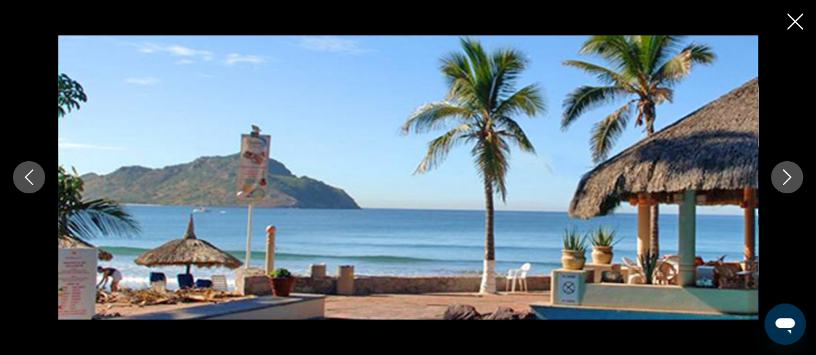
click at [788, 179] on icon "Next image" at bounding box center [787, 177] width 8 height 15
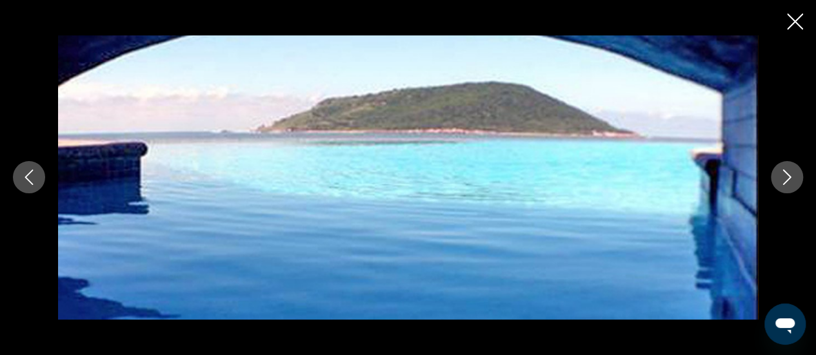
click at [788, 179] on icon "Next image" at bounding box center [787, 177] width 8 height 15
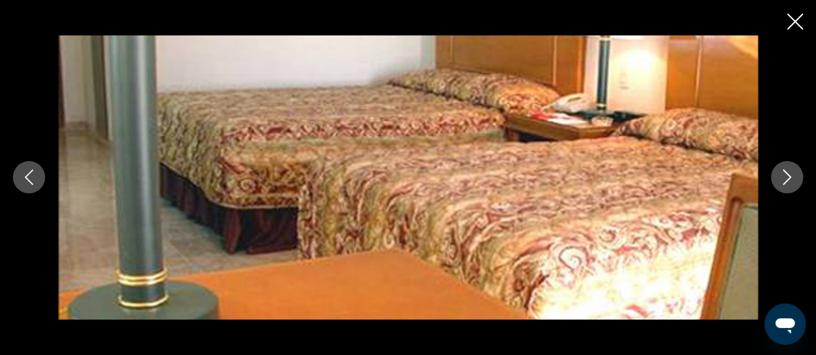
click at [788, 179] on icon "Next image" at bounding box center [787, 177] width 8 height 15
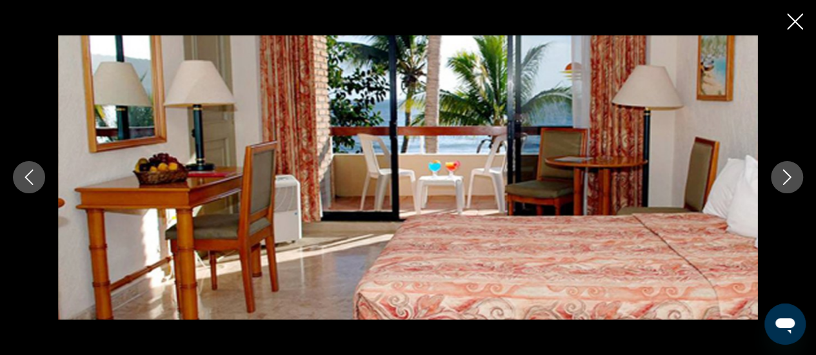
click at [788, 179] on icon "Next image" at bounding box center [787, 177] width 8 height 15
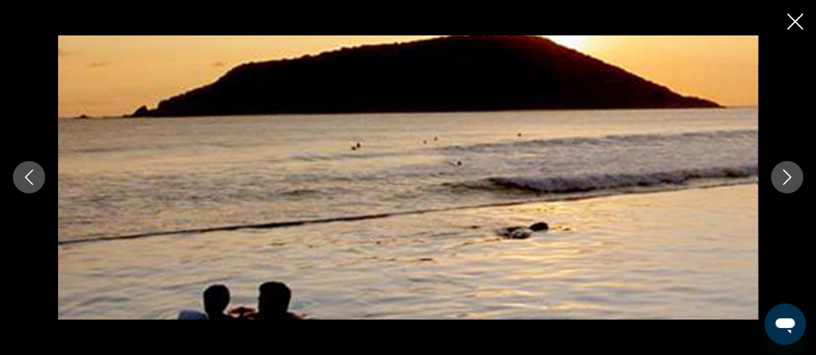
click at [788, 179] on icon "Next image" at bounding box center [787, 177] width 8 height 15
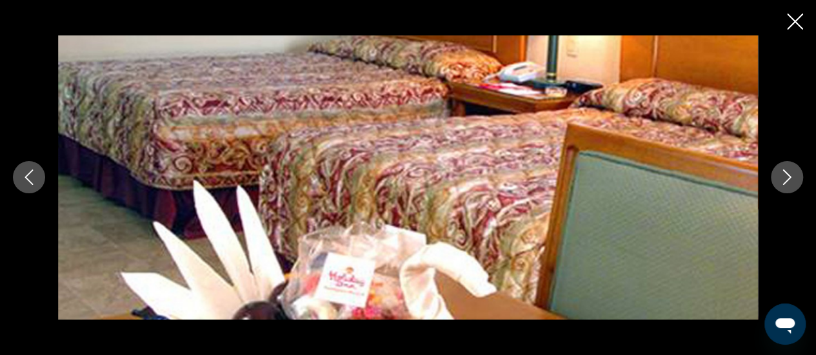
click at [788, 179] on icon "Next image" at bounding box center [787, 177] width 8 height 15
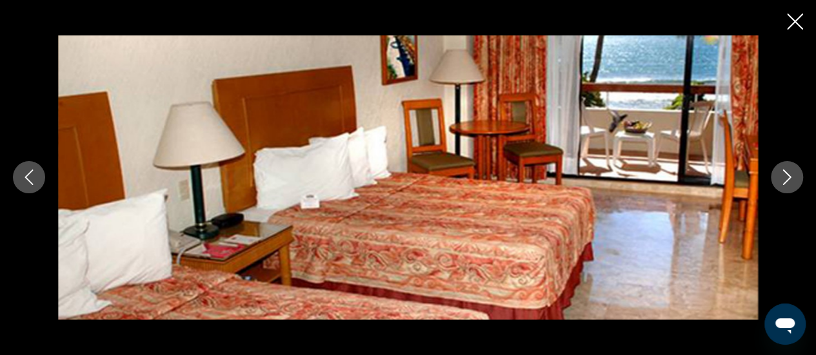
click at [788, 179] on icon "Next image" at bounding box center [787, 177] width 8 height 15
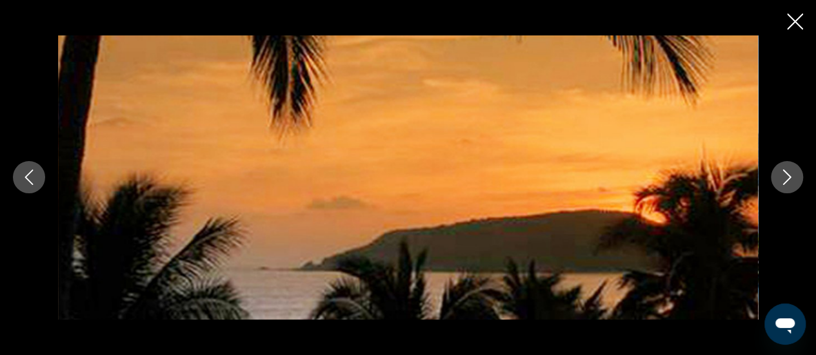
click at [788, 179] on icon "Next image" at bounding box center [787, 177] width 8 height 15
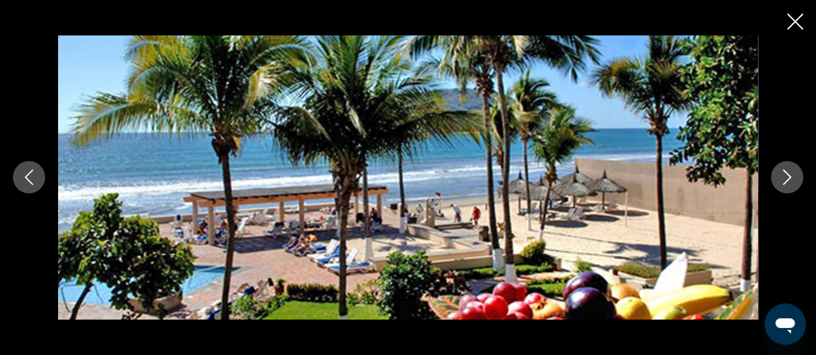
click at [788, 179] on icon "Next image" at bounding box center [787, 177] width 8 height 15
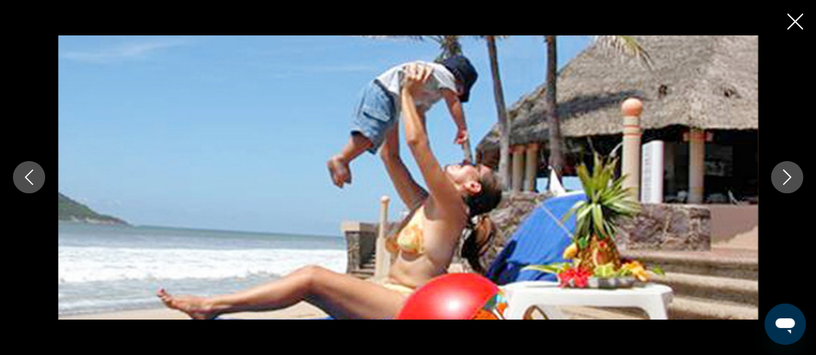
click at [788, 179] on icon "Next image" at bounding box center [787, 177] width 8 height 15
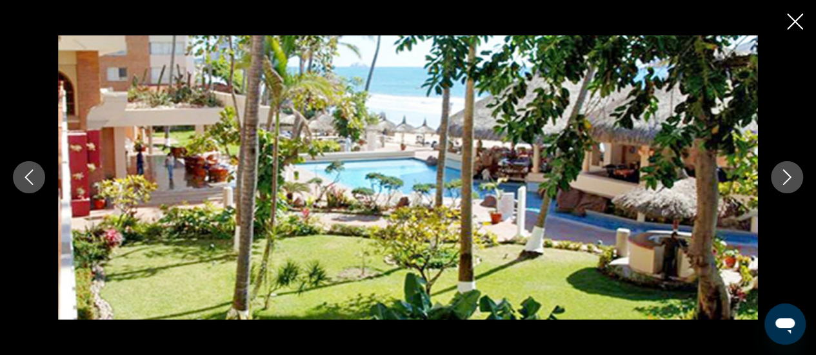
click at [788, 179] on icon "Next image" at bounding box center [787, 177] width 8 height 15
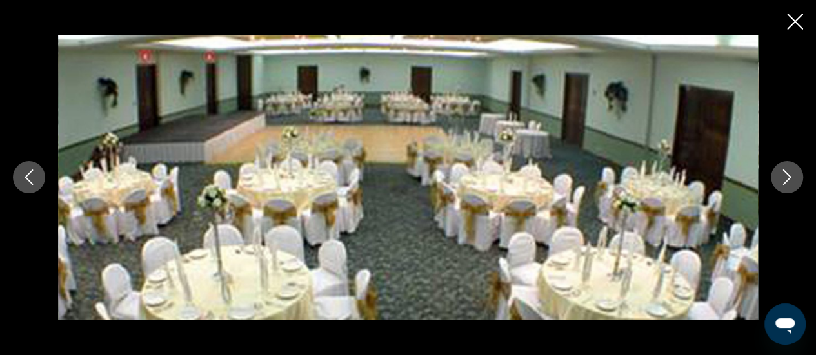
click at [788, 179] on icon "Next image" at bounding box center [787, 177] width 8 height 15
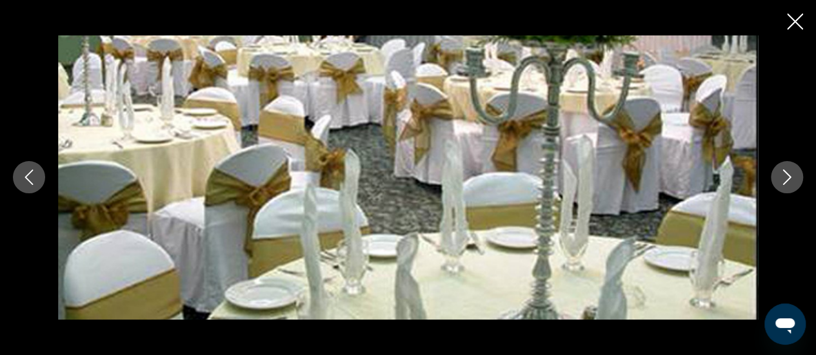
click at [788, 179] on icon "Next image" at bounding box center [787, 177] width 8 height 15
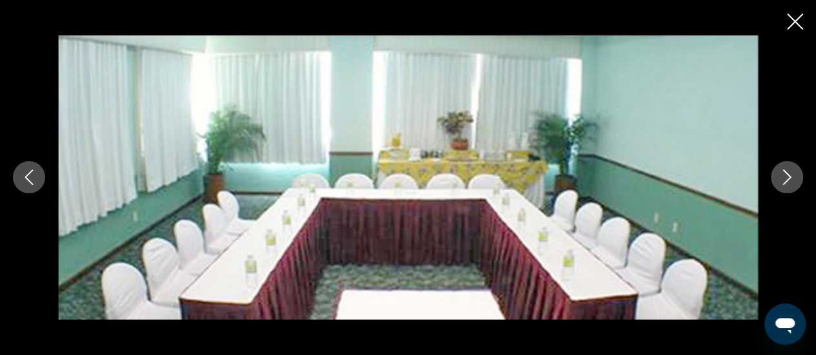
click at [788, 179] on icon "Next image" at bounding box center [787, 177] width 8 height 15
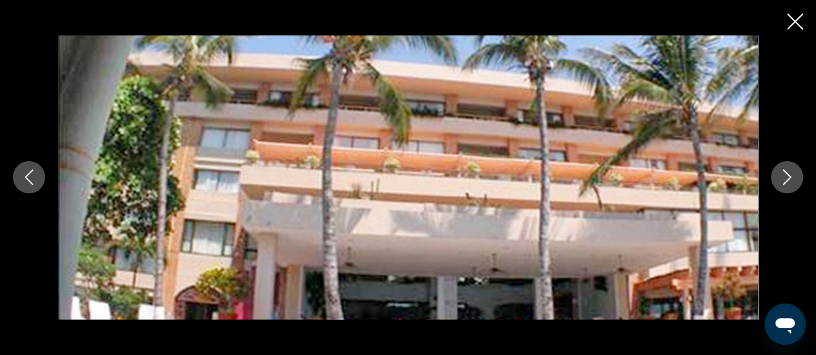
click at [788, 179] on icon "Next image" at bounding box center [787, 177] width 8 height 15
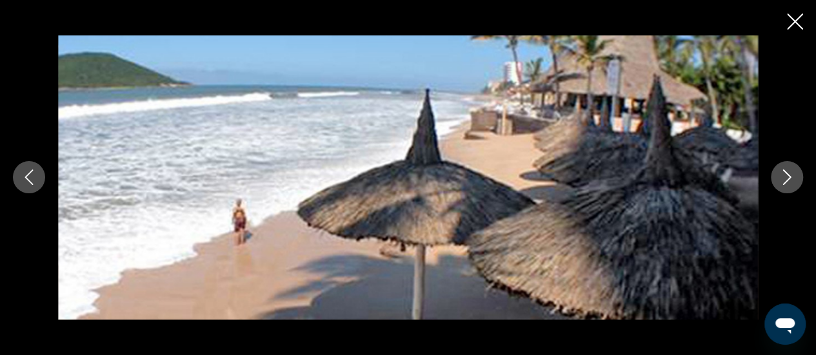
click at [788, 179] on icon "Next image" at bounding box center [787, 177] width 8 height 15
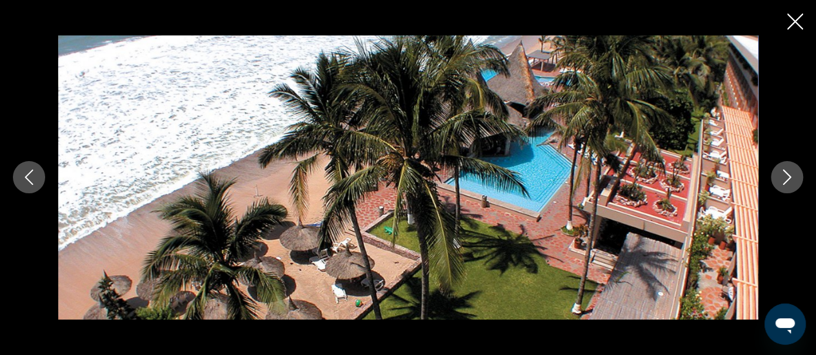
click at [788, 179] on icon "Next image" at bounding box center [787, 177] width 8 height 15
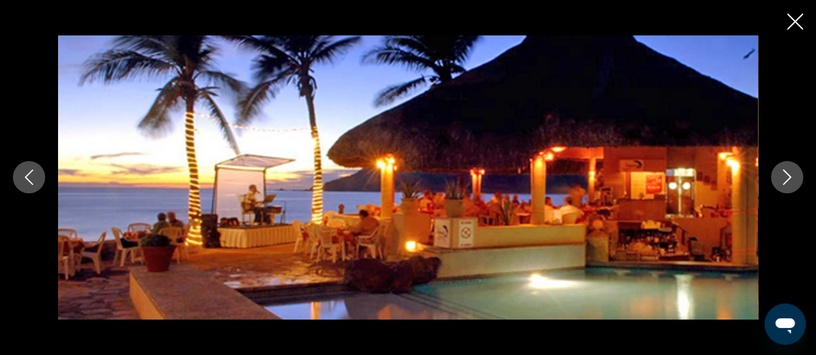
click at [788, 179] on icon "Next image" at bounding box center [787, 177] width 8 height 15
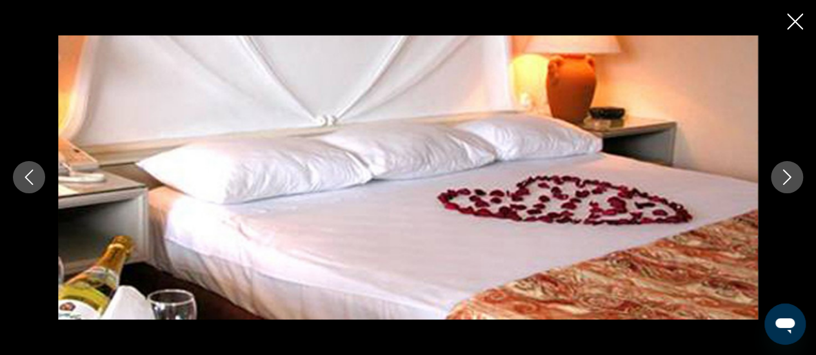
click at [796, 19] on icon "Close slideshow" at bounding box center [795, 22] width 16 height 16
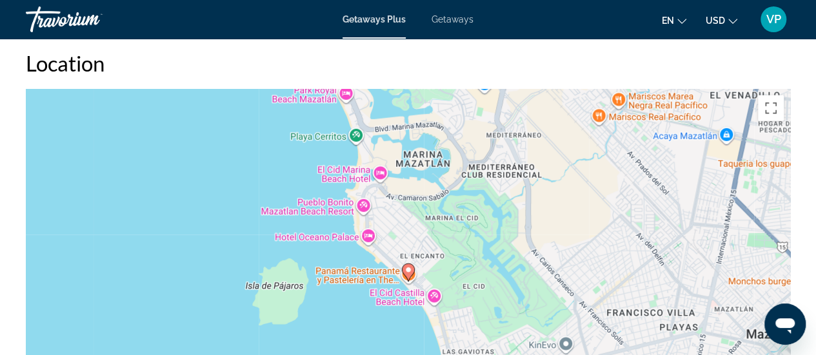
scroll to position [1832, 0]
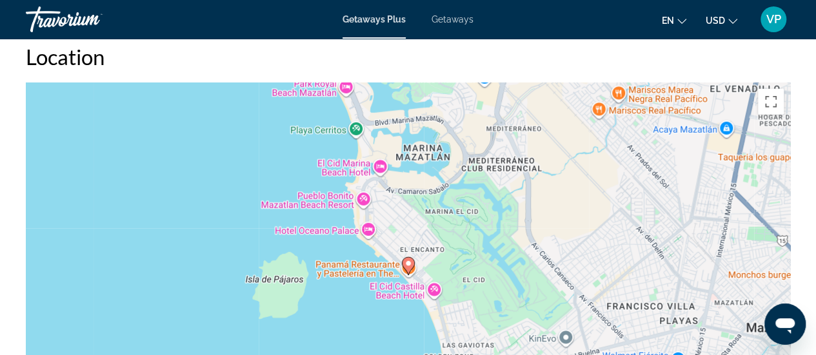
click at [407, 258] on icon "Main content" at bounding box center [408, 266] width 12 height 17
click at [408, 260] on image "Main content" at bounding box center [408, 264] width 8 height 8
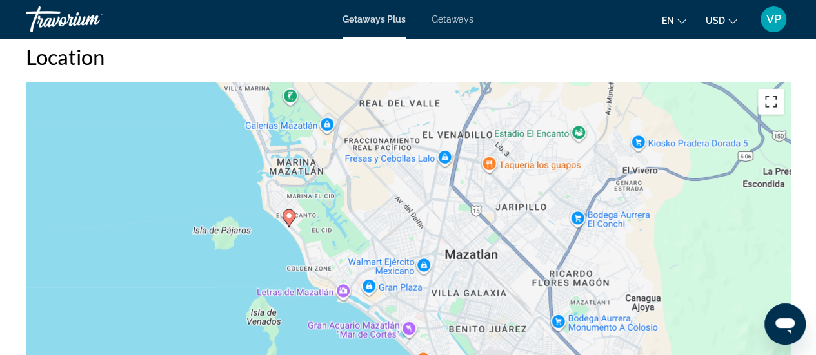
click at [773, 90] on button "Toggle fullscreen view" at bounding box center [771, 102] width 26 height 26
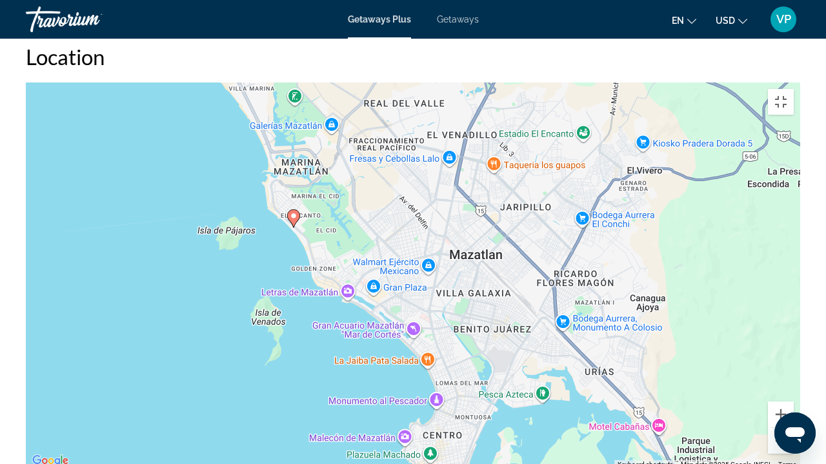
click at [793, 355] on button "Zoom out" at bounding box center [781, 441] width 26 height 26
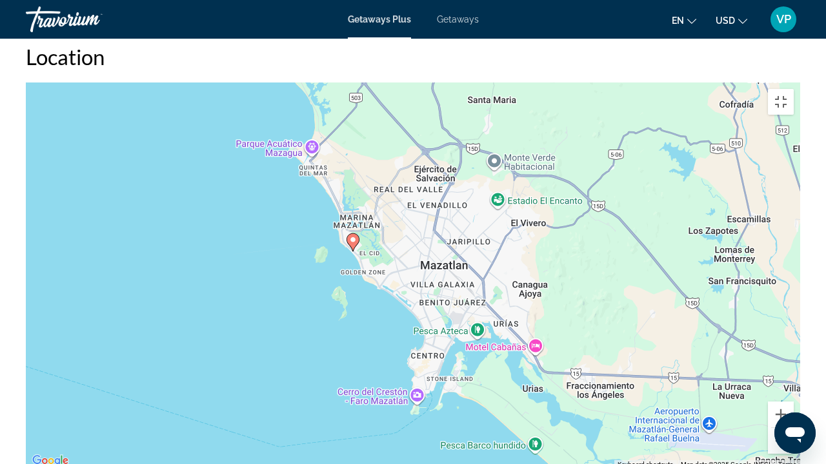
click at [793, 355] on button "Zoom out" at bounding box center [781, 441] width 26 height 26
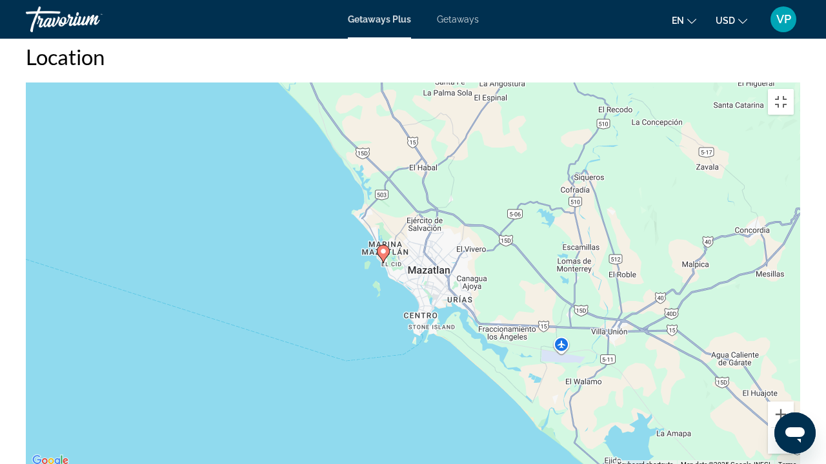
click at [793, 355] on button "Zoom out" at bounding box center [781, 441] width 26 height 26
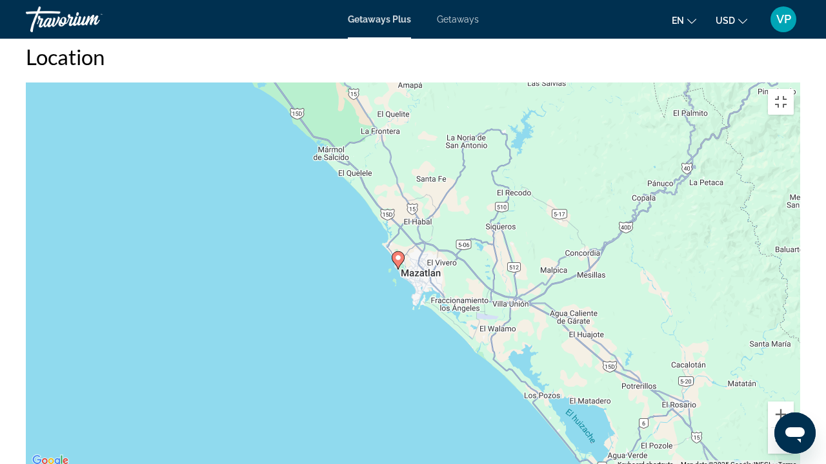
click at [793, 355] on button "Zoom out" at bounding box center [781, 441] width 26 height 26
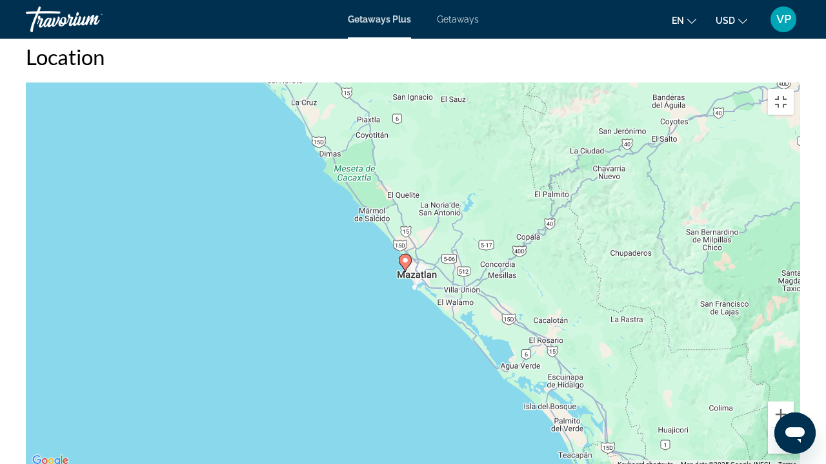
click at [793, 355] on button "Zoom out" at bounding box center [781, 441] width 26 height 26
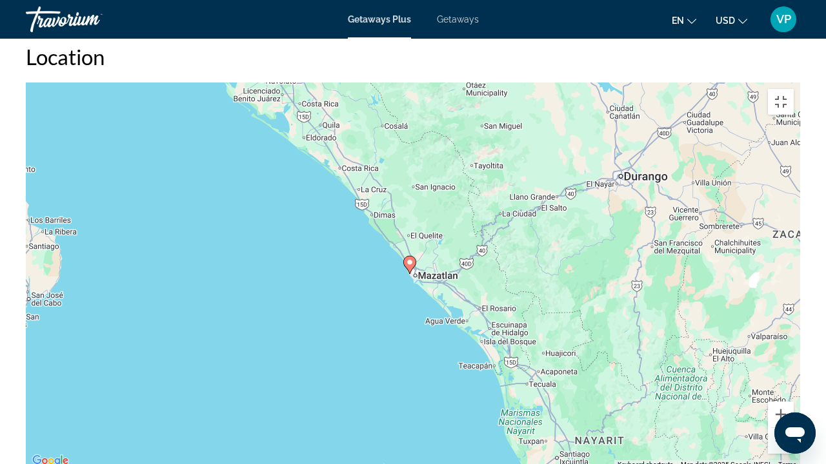
click at [793, 355] on button "Zoom out" at bounding box center [781, 441] width 26 height 26
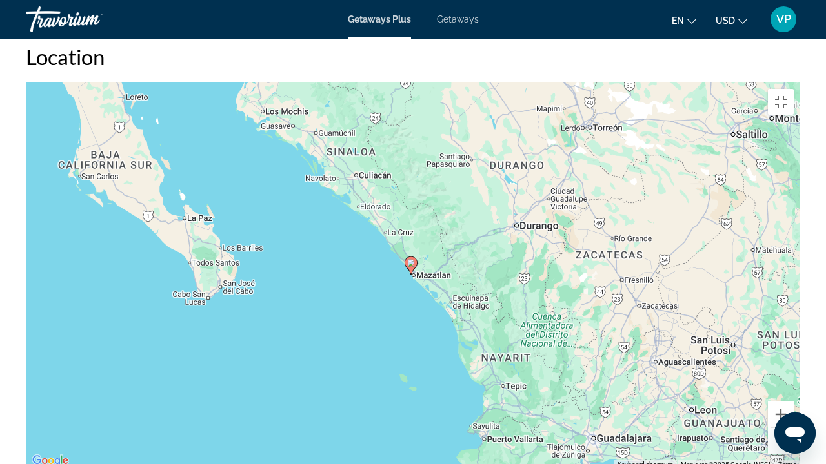
click at [793, 355] on button "Zoom out" at bounding box center [781, 441] width 26 height 26
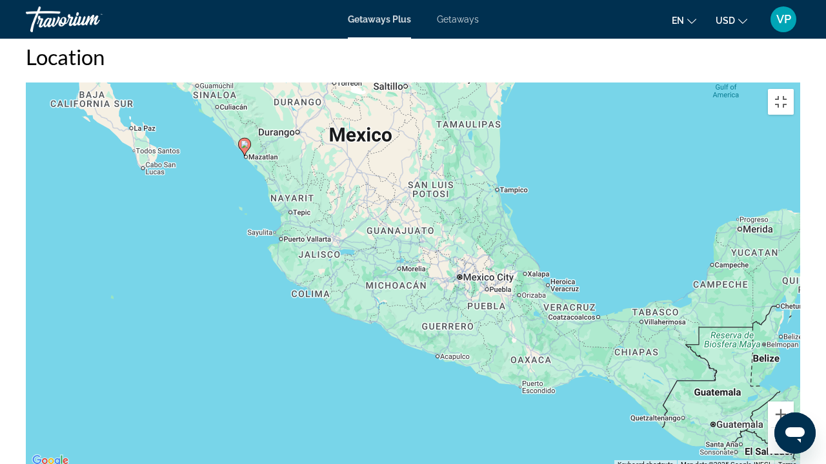
drag, startPoint x: 347, startPoint y: 306, endPoint x: 172, endPoint y: 184, distance: 213.7
click at [172, 184] on div "To activate drag with keyboard, press Alt + Enter. Once in keyboard drag state,…" at bounding box center [413, 276] width 774 height 387
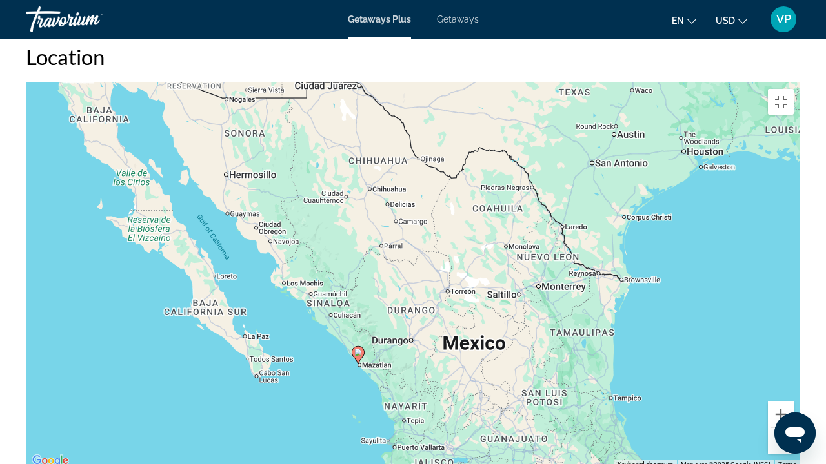
drag, startPoint x: 206, startPoint y: 115, endPoint x: 352, endPoint y: 389, distance: 310.8
click at [352, 355] on div "To activate drag with keyboard, press Alt + Enter. Once in keyboard drag state,…" at bounding box center [413, 276] width 774 height 387
click at [793, 89] on button "Toggle fullscreen view" at bounding box center [781, 102] width 26 height 26
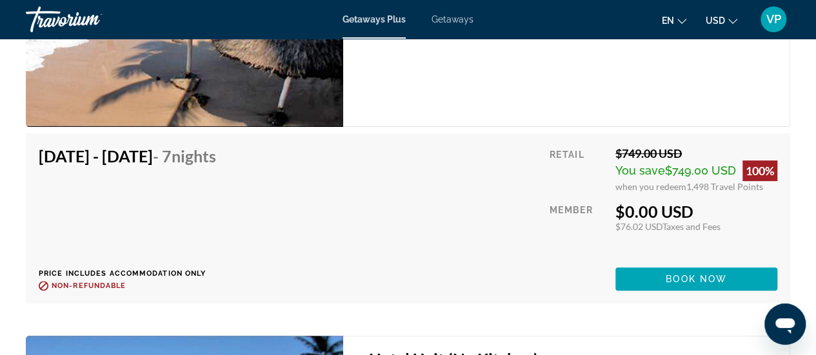
scroll to position [2580, 0]
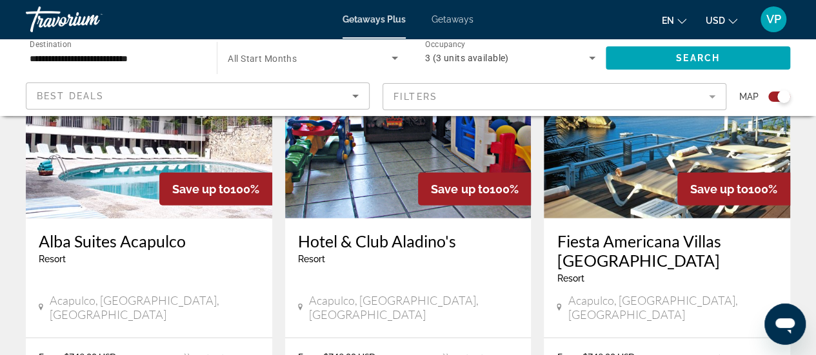
scroll to position [1548, 0]
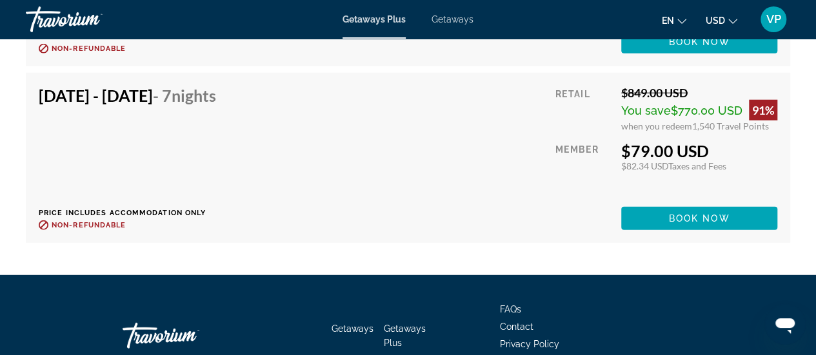
scroll to position [11478, 0]
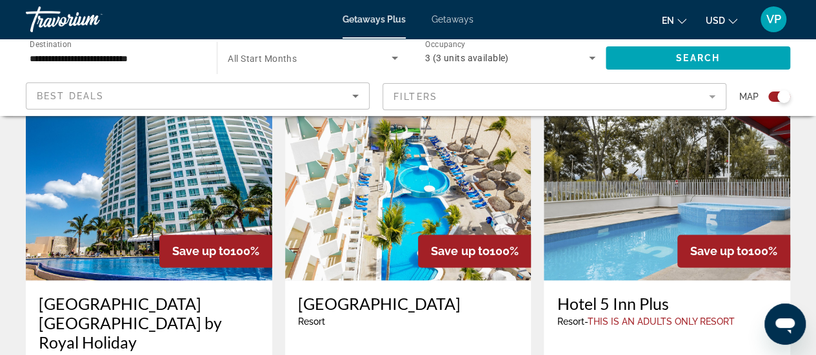
scroll to position [928, 0]
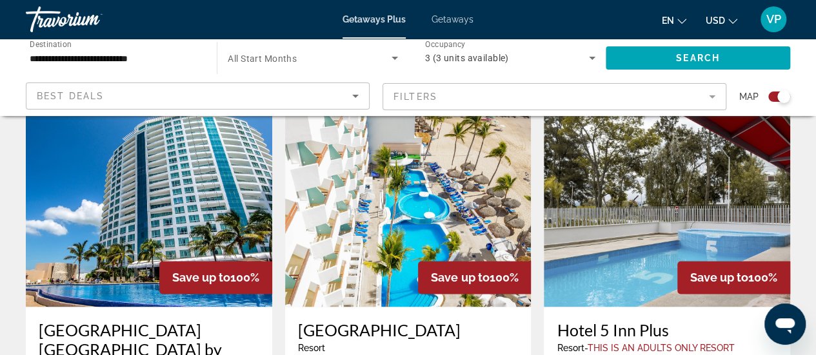
click at [421, 185] on img "Main content" at bounding box center [408, 204] width 246 height 206
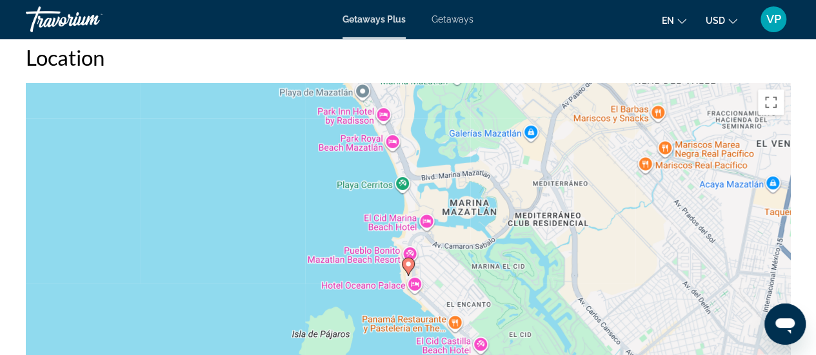
scroll to position [1978, 0]
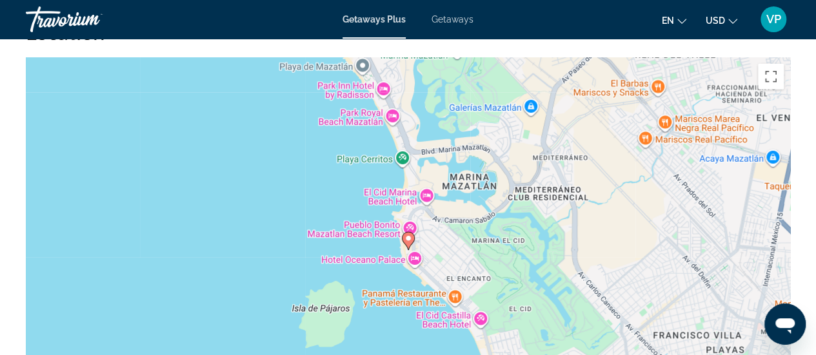
click at [455, 282] on div "To activate drag with keyboard, press Alt + Enter. Once in keyboard drag state,…" at bounding box center [408, 250] width 764 height 387
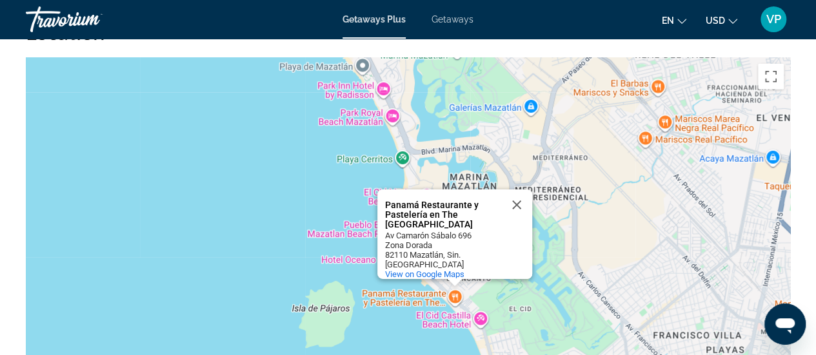
click at [174, 126] on div "To activate drag with keyboard, press Alt + Enter. Once in keyboard drag state,…" at bounding box center [408, 250] width 764 height 387
click at [515, 190] on button "Close" at bounding box center [516, 205] width 31 height 31
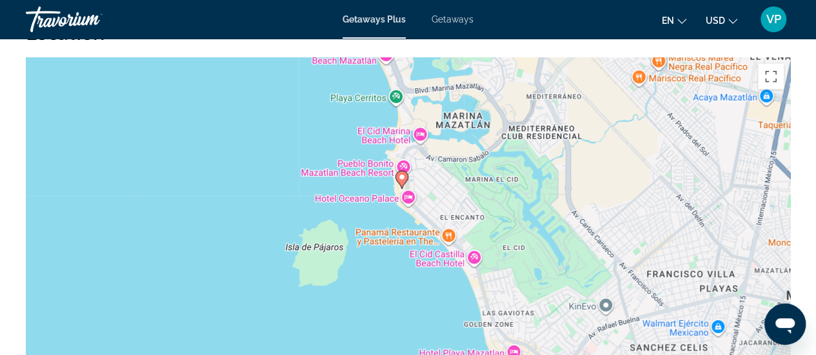
drag, startPoint x: 249, startPoint y: 254, endPoint x: 243, endPoint y: 190, distance: 64.2
click at [243, 190] on div "To activate drag with keyboard, press Alt + Enter. Once in keyboard drag state,…" at bounding box center [408, 250] width 764 height 387
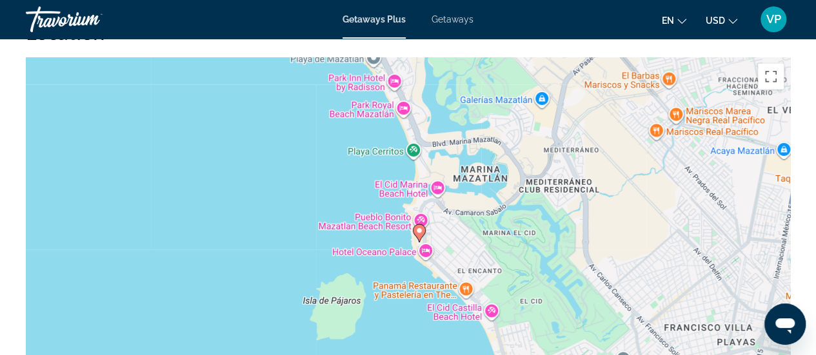
drag, startPoint x: 258, startPoint y: 259, endPoint x: 275, endPoint y: 315, distance: 59.4
click at [275, 315] on div "To activate drag with keyboard, press Alt + Enter. Once in keyboard drag state,…" at bounding box center [408, 250] width 764 height 387
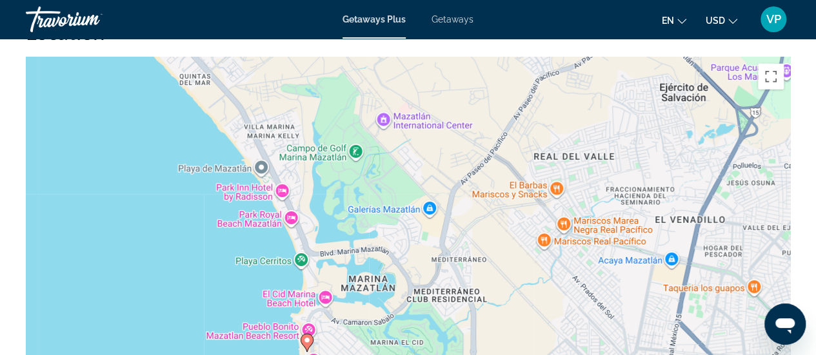
drag, startPoint x: 650, startPoint y: 130, endPoint x: 530, endPoint y: 244, distance: 166.1
click at [530, 244] on div "To activate drag with keyboard, press Alt + Enter. Once in keyboard drag state,…" at bounding box center [408, 250] width 764 height 387
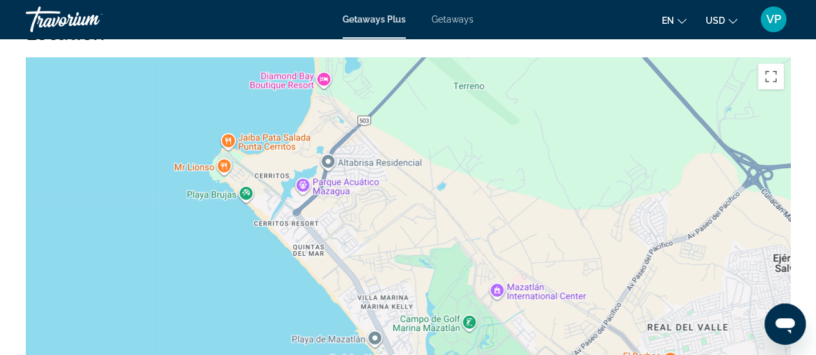
drag, startPoint x: 415, startPoint y: 142, endPoint x: 553, endPoint y: 332, distance: 235.5
click at [553, 332] on div "To activate drag with keyboard, press Alt + Enter. Once in keyboard drag state,…" at bounding box center [408, 250] width 764 height 387
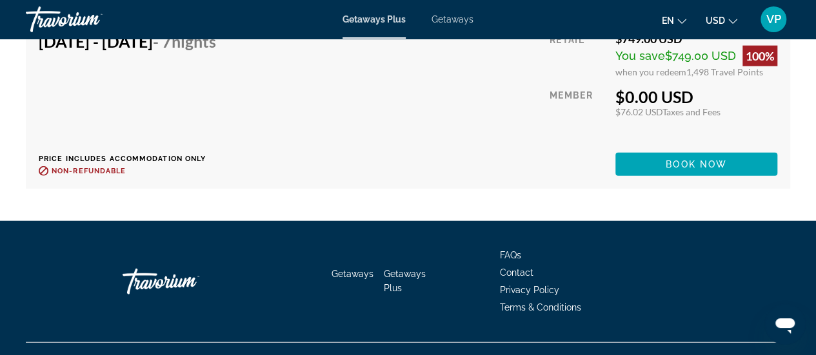
scroll to position [3973, 0]
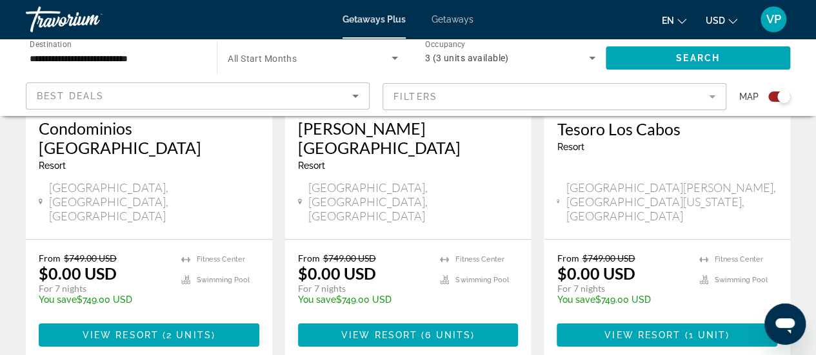
scroll to position [2116, 0]
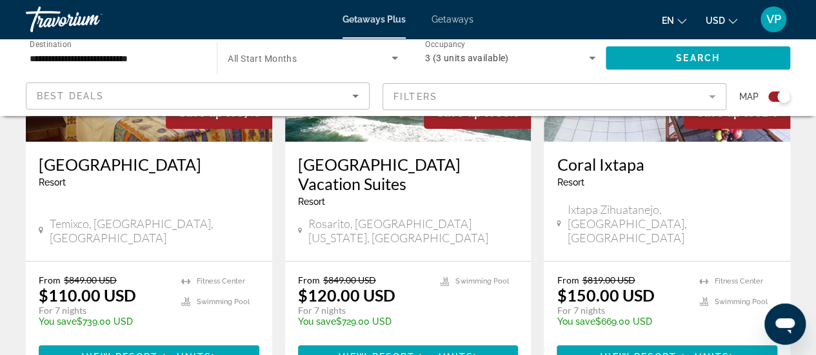
scroll to position [2133, 0]
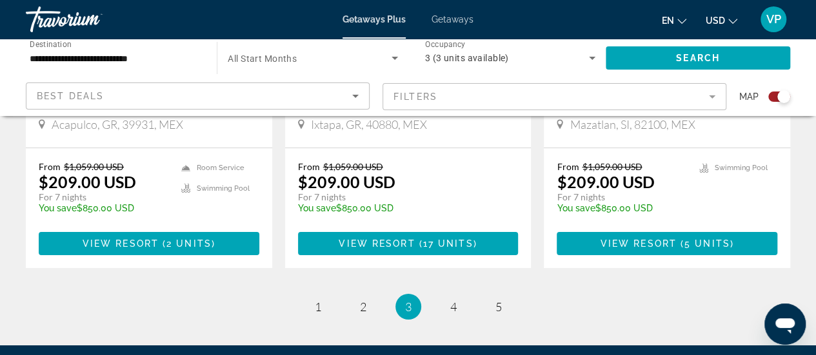
scroll to position [2142, 0]
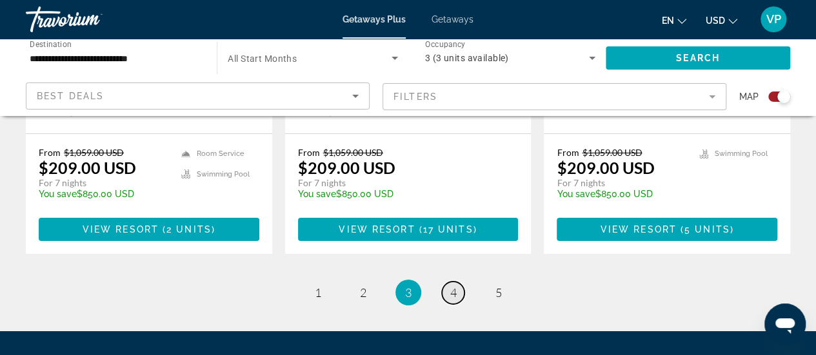
click at [457, 282] on link "page 4" at bounding box center [453, 293] width 23 height 23
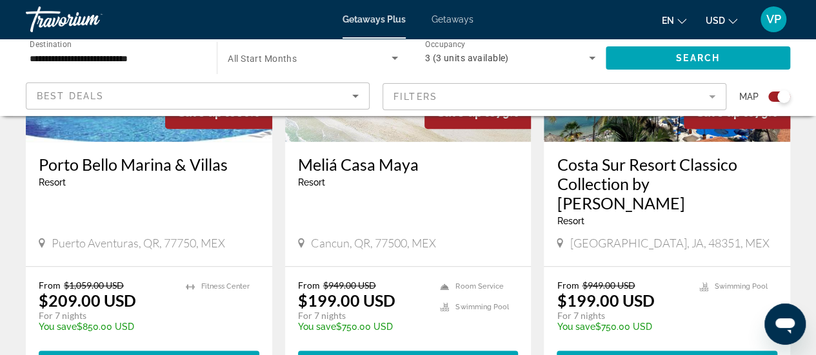
scroll to position [645, 0]
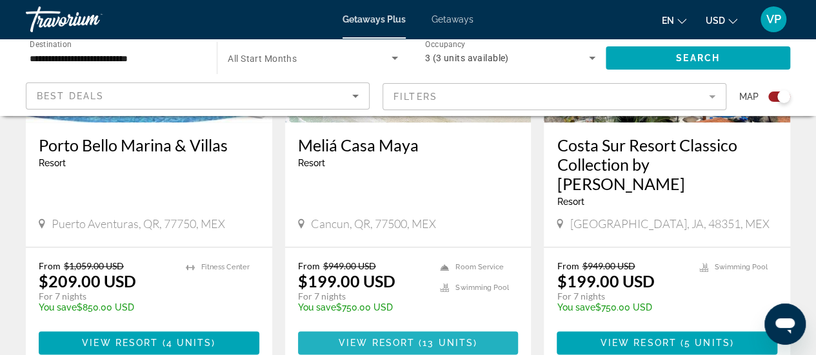
click at [432, 338] on span "13 units" at bounding box center [448, 343] width 51 height 10
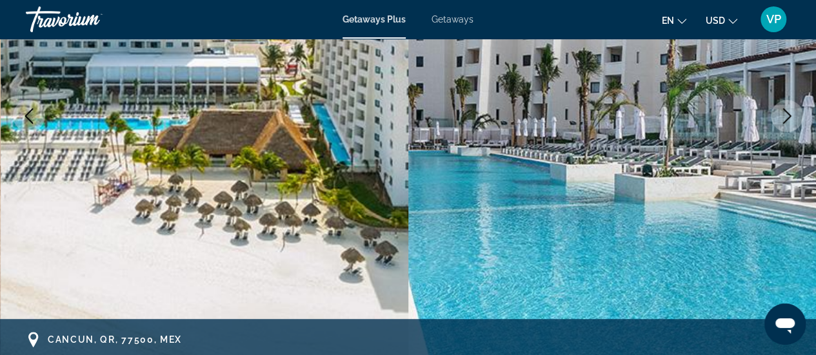
scroll to position [246, 0]
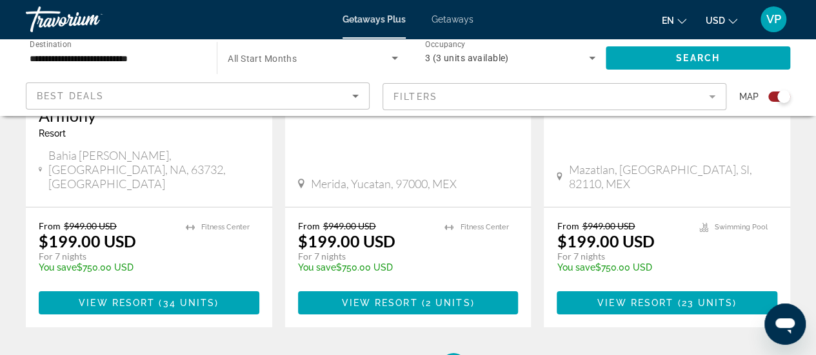
scroll to position [2141, 0]
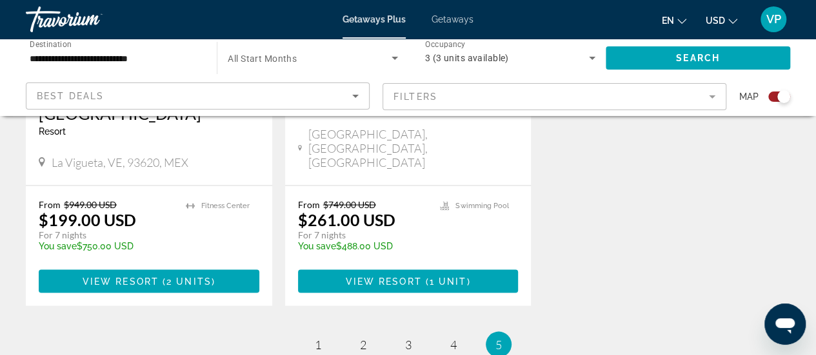
scroll to position [1170, 0]
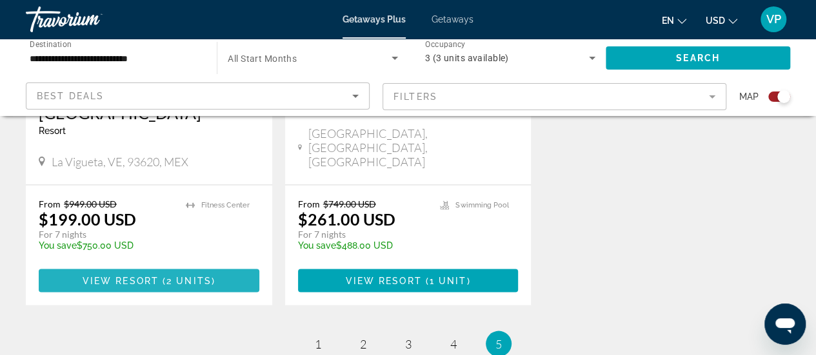
click at [174, 275] on span "2 units" at bounding box center [188, 280] width 45 height 10
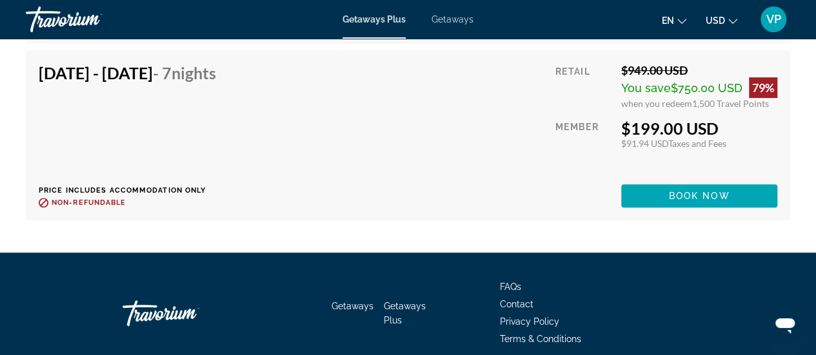
scroll to position [2737, 0]
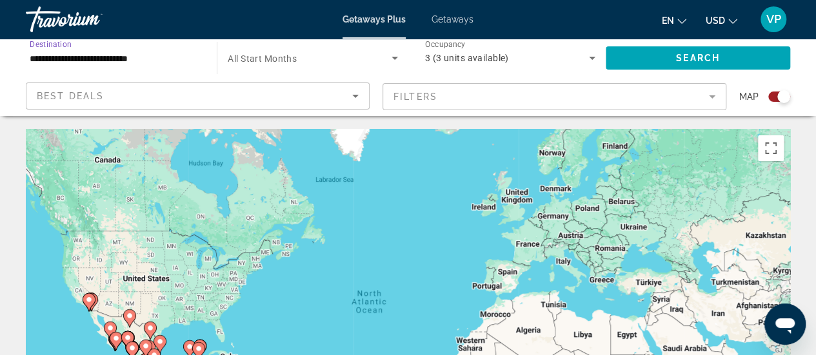
click at [141, 62] on input "**********" at bounding box center [115, 58] width 170 height 15
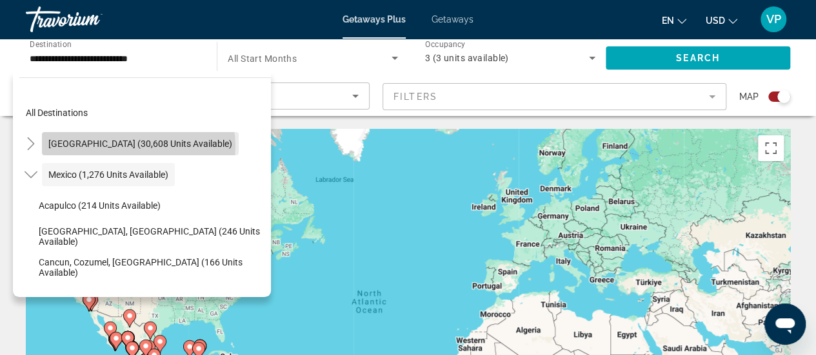
click at [138, 146] on span "[GEOGRAPHIC_DATA] (30,608 units available)" at bounding box center [140, 144] width 184 height 10
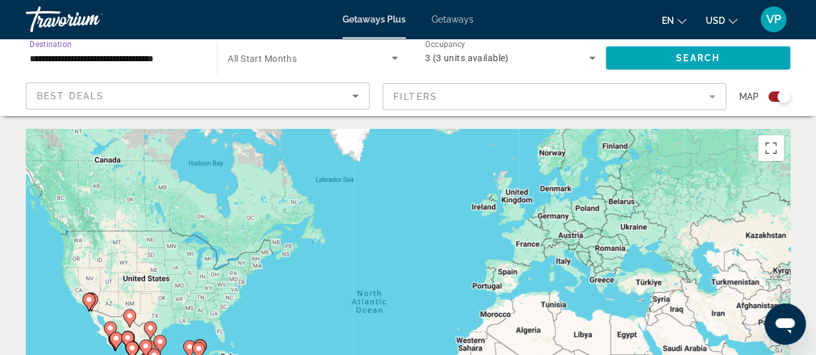
click at [168, 62] on input "**********" at bounding box center [115, 58] width 170 height 15
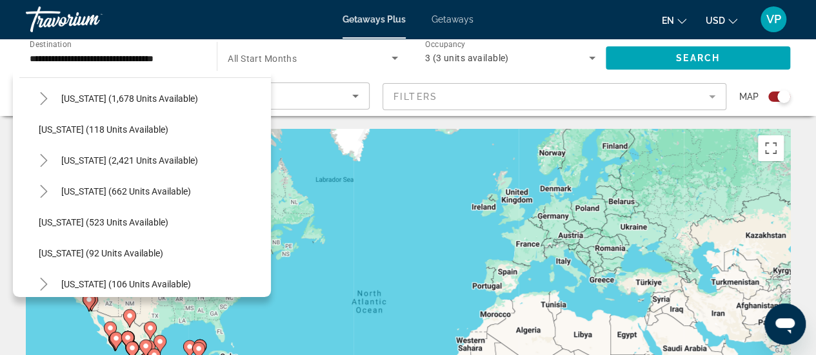
scroll to position [610, 0]
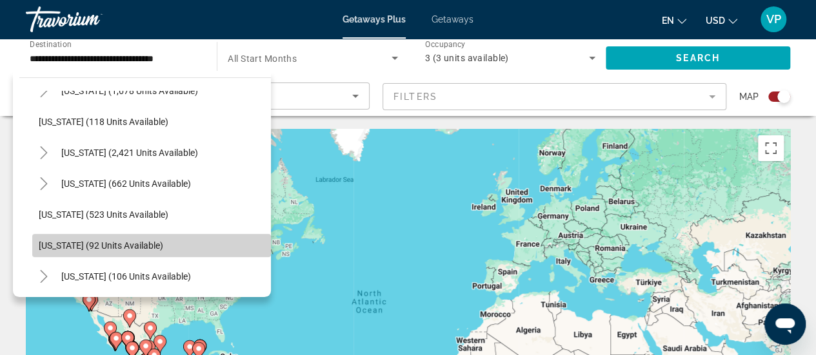
click at [152, 244] on span "New Mexico (92 units available)" at bounding box center [101, 246] width 125 height 10
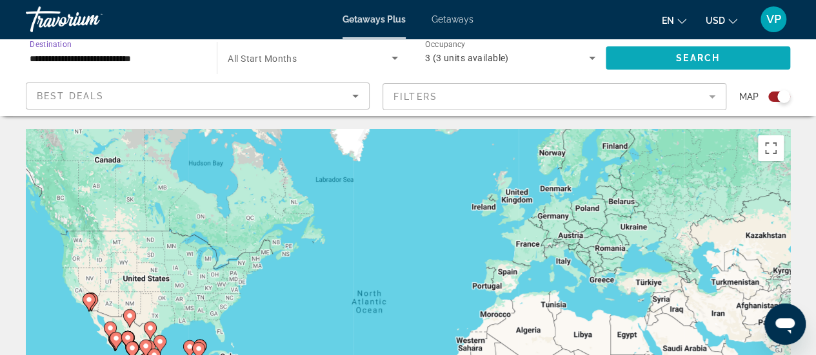
click at [688, 55] on span "Search" at bounding box center [698, 58] width 44 height 10
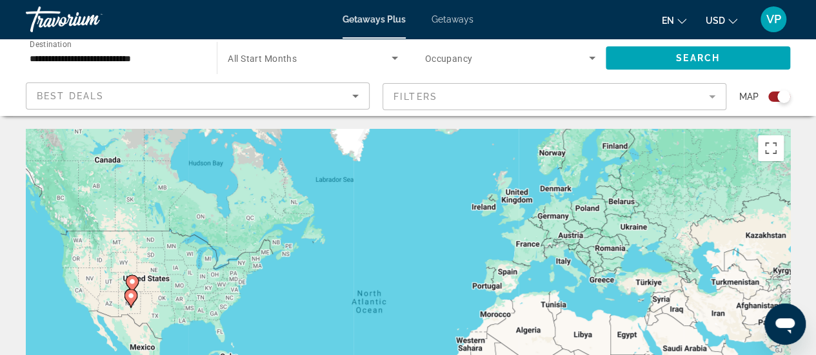
click at [185, 58] on input "**********" at bounding box center [115, 58] width 170 height 15
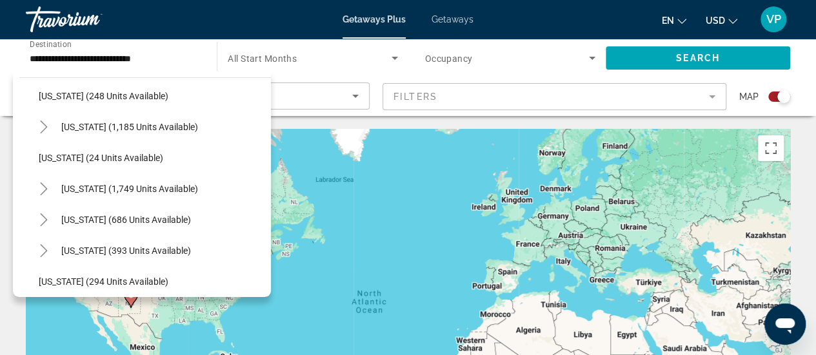
scroll to position [872, 0]
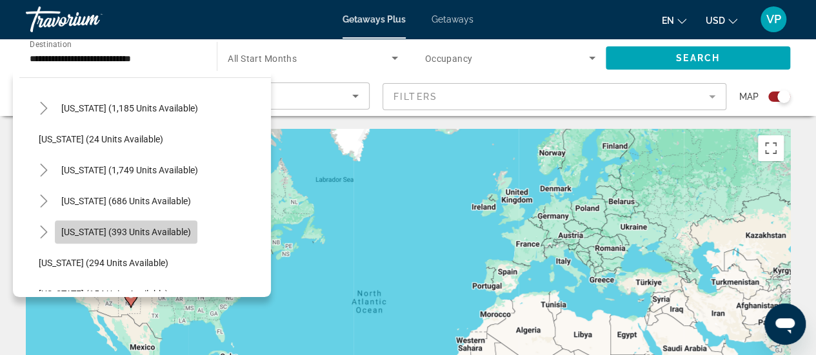
click at [137, 233] on span "Texas (393 units available)" at bounding box center [126, 232] width 130 height 10
type input "**********"
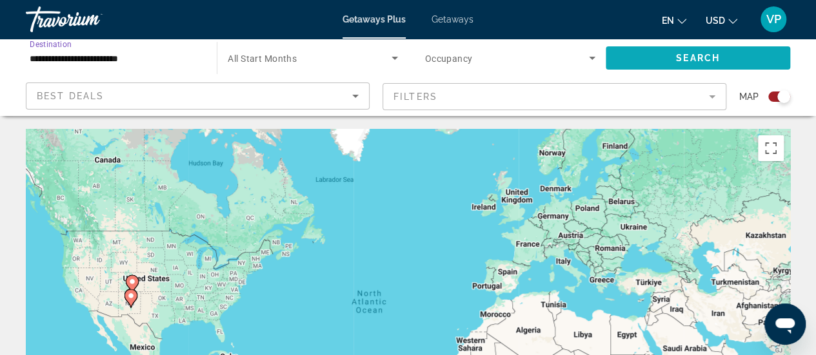
click at [646, 57] on span "Search widget" at bounding box center [698, 58] width 184 height 31
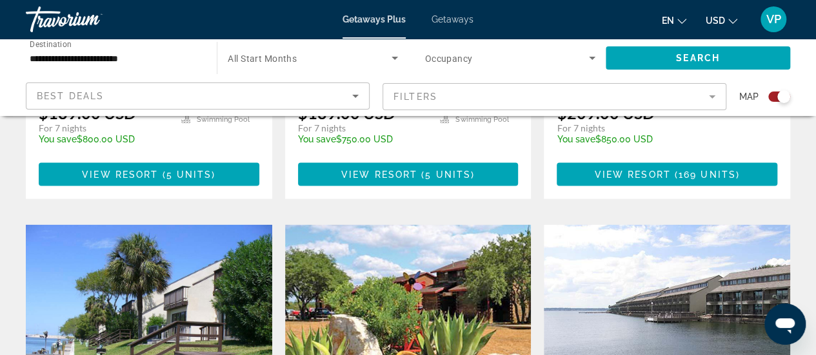
scroll to position [1325, 0]
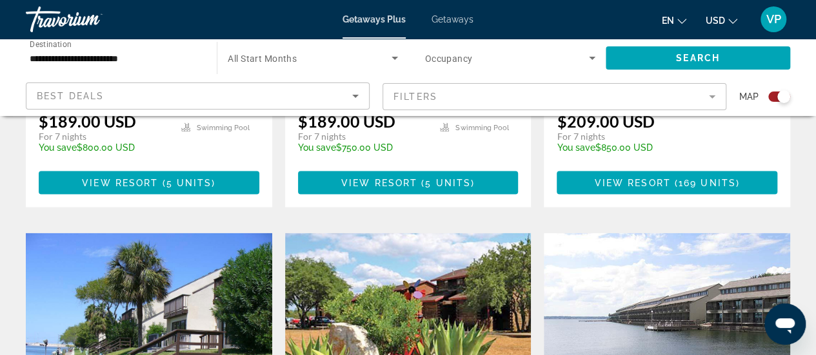
click at [403, 234] on img "Main content" at bounding box center [408, 337] width 246 height 206
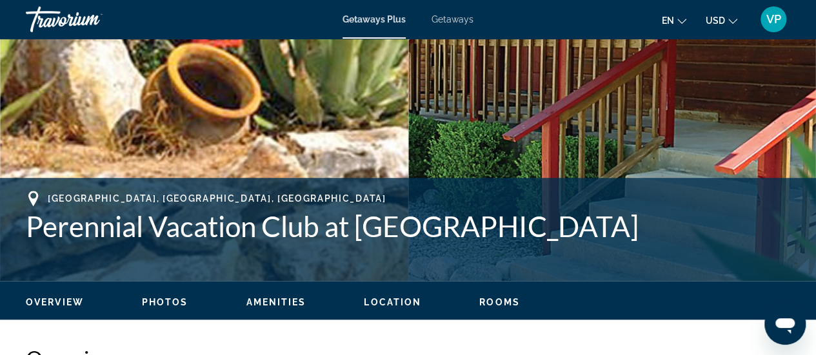
scroll to position [370, 0]
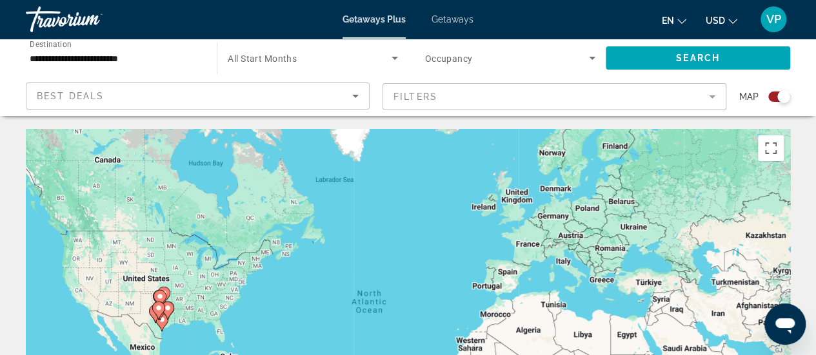
click at [163, 325] on icon "Main content" at bounding box center [161, 322] width 12 height 17
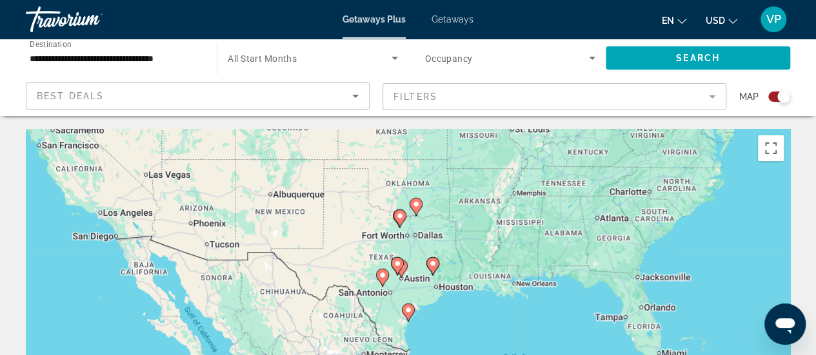
click at [408, 318] on icon "Main content" at bounding box center [408, 312] width 12 height 17
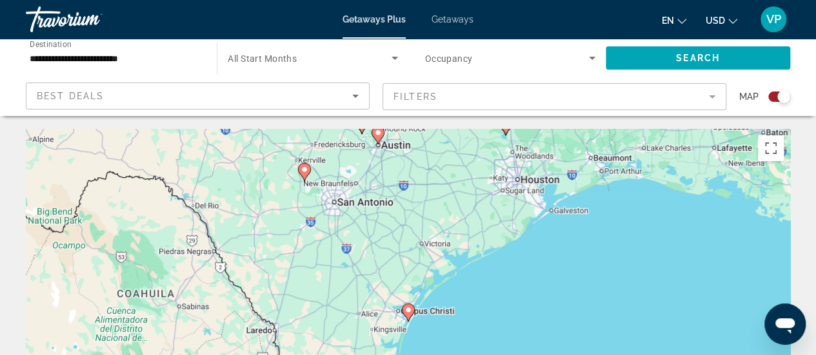
click at [410, 317] on icon "Main content" at bounding box center [408, 312] width 12 height 17
type input "**********"
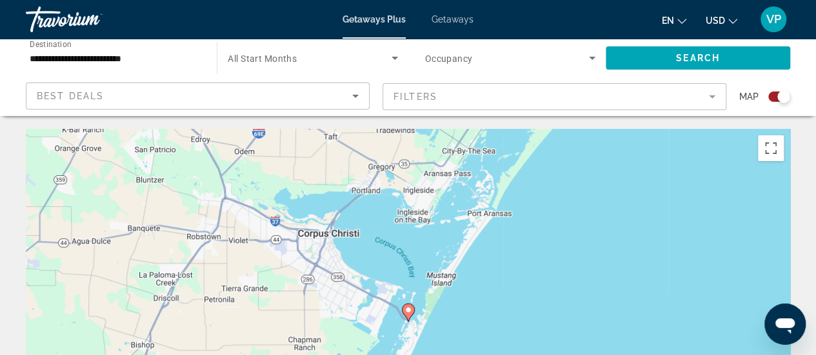
click at [410, 317] on icon "Main content" at bounding box center [408, 312] width 12 height 17
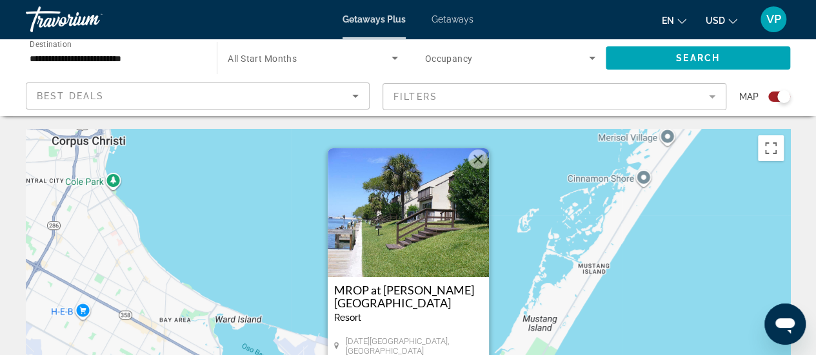
click at [388, 259] on img "Main content" at bounding box center [408, 212] width 161 height 129
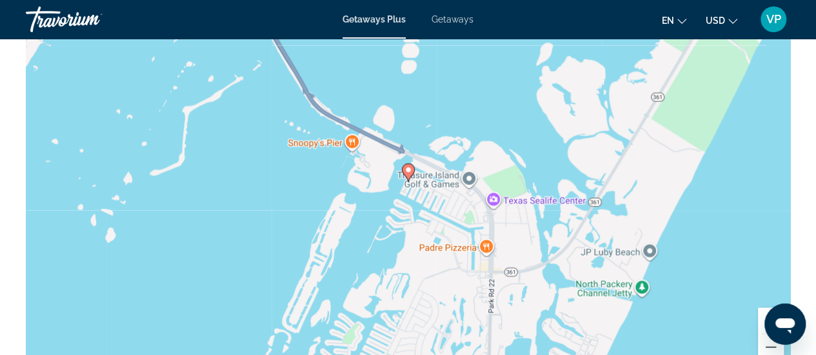
scroll to position [1634, 0]
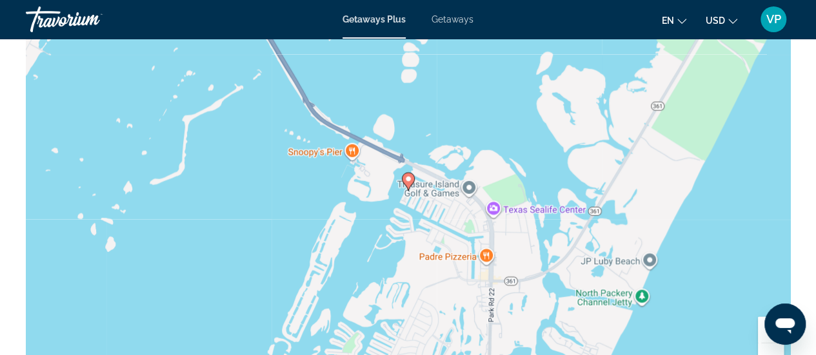
click at [770, 346] on button "Zoom out" at bounding box center [771, 357] width 26 height 26
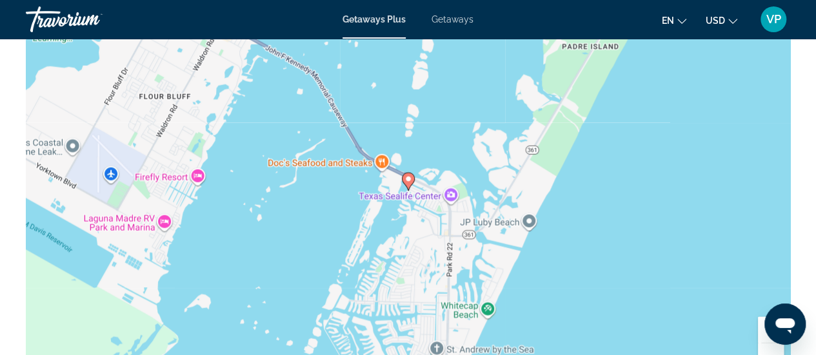
click at [770, 346] on button "Zoom out" at bounding box center [771, 357] width 26 height 26
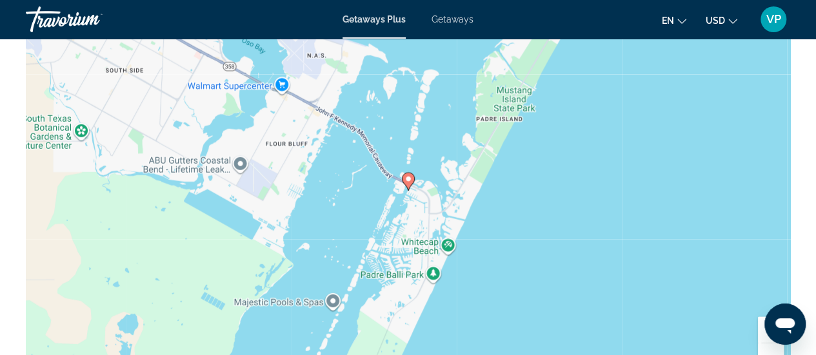
click at [770, 346] on button "Zoom out" at bounding box center [771, 357] width 26 height 26
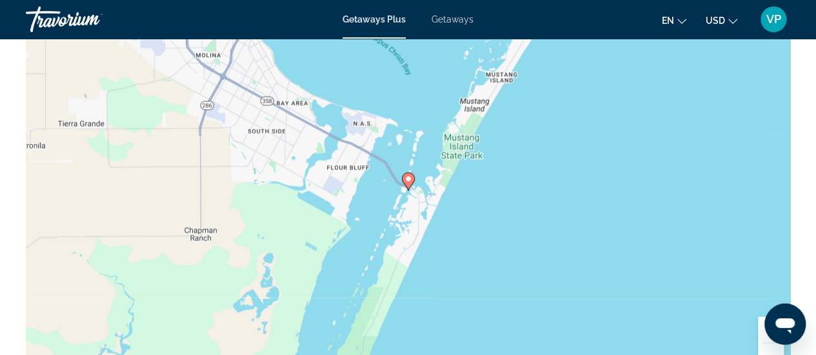
click at [770, 346] on button "Zoom out" at bounding box center [771, 357] width 26 height 26
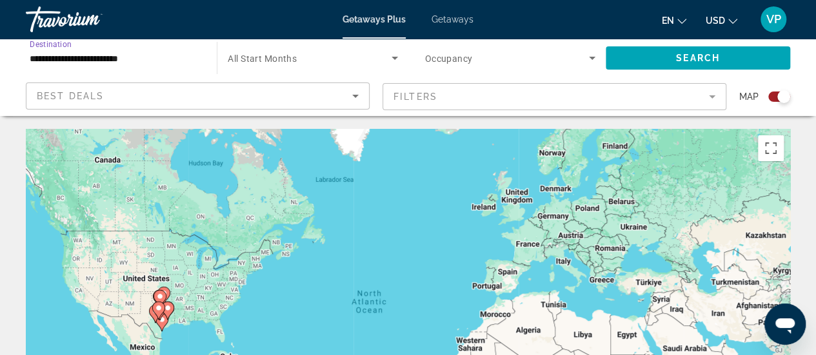
click at [159, 59] on input "**********" at bounding box center [115, 58] width 170 height 15
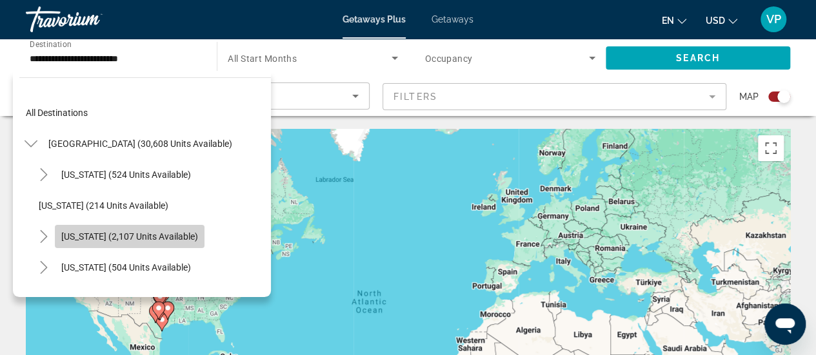
click at [139, 233] on span "California (2,107 units available)" at bounding box center [129, 237] width 137 height 10
type input "**********"
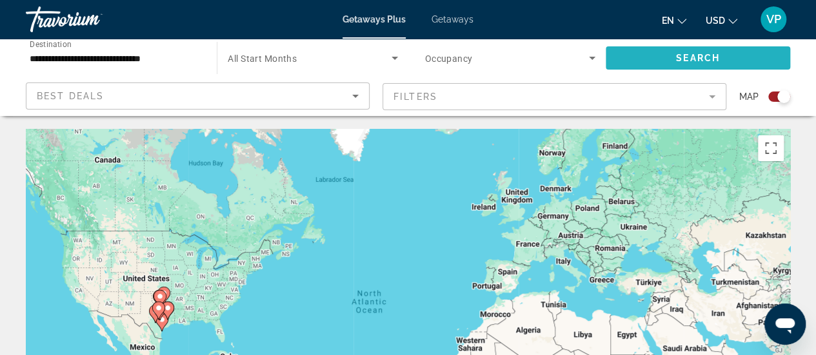
click at [650, 54] on span "Search widget" at bounding box center [698, 58] width 184 height 31
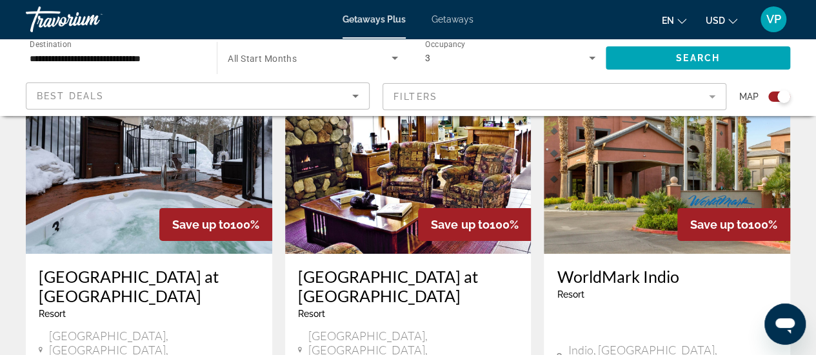
scroll to position [1987, 0]
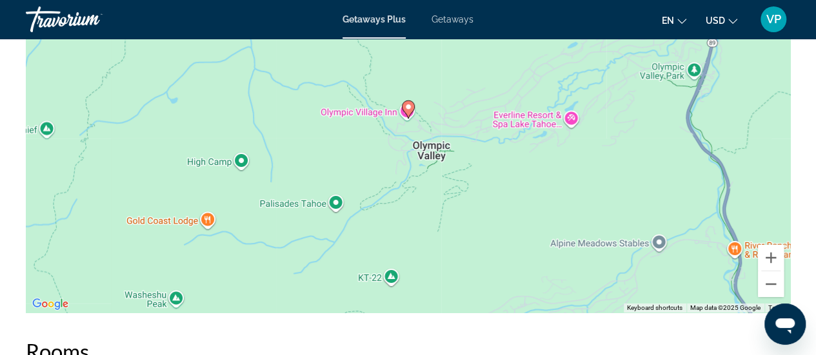
scroll to position [2184, 0]
click at [771, 280] on button "Zoom out" at bounding box center [771, 285] width 26 height 26
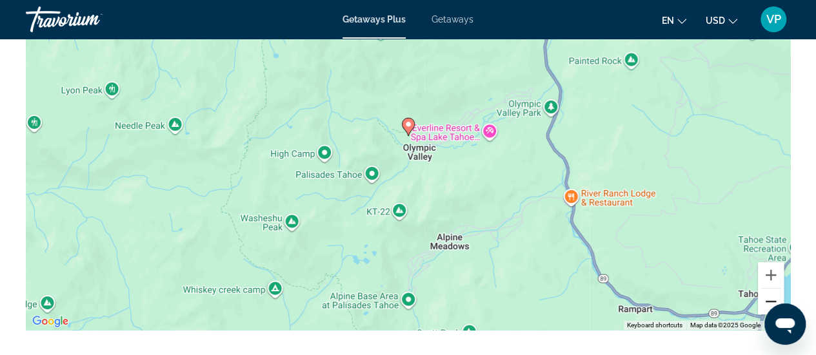
scroll to position [2158, 0]
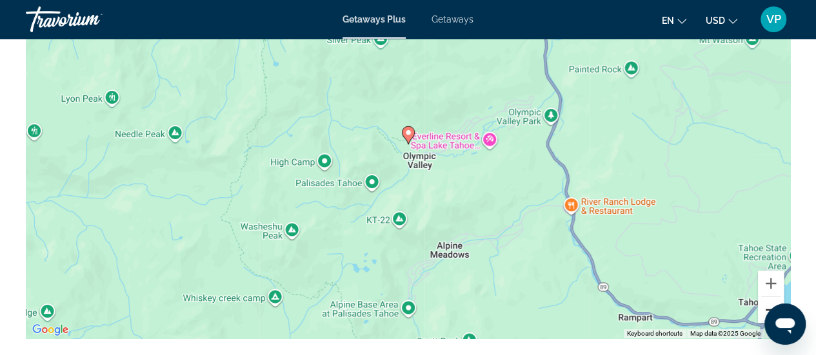
click at [764, 303] on button "Zoom out" at bounding box center [771, 310] width 26 height 26
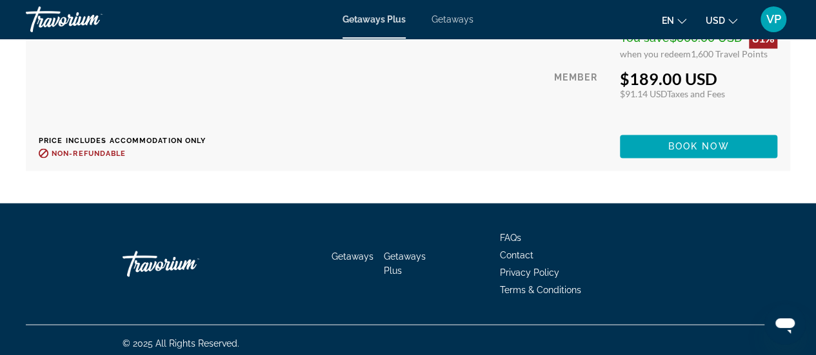
scroll to position [3521, 0]
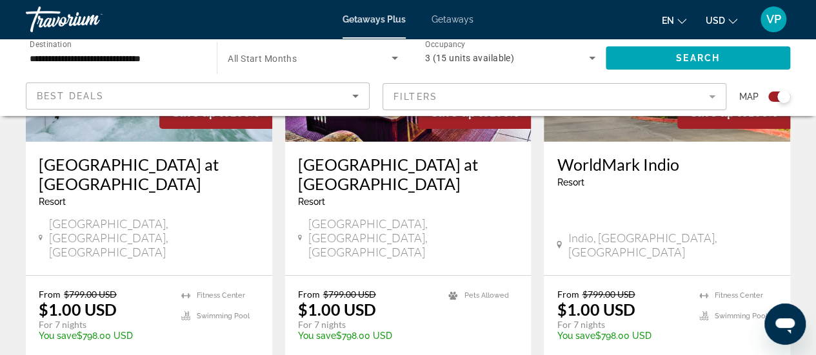
scroll to position [2115, 0]
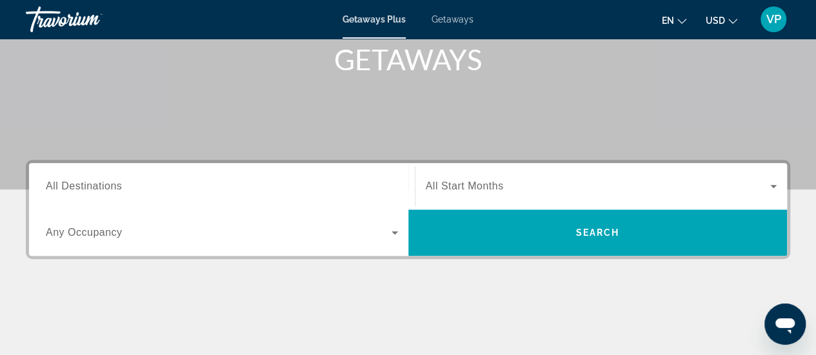
scroll to position [215, 0]
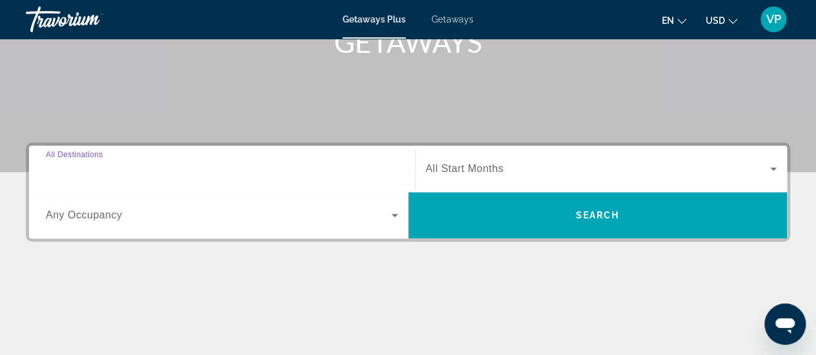
click at [339, 170] on input "Destination All Destinations" at bounding box center [222, 169] width 352 height 15
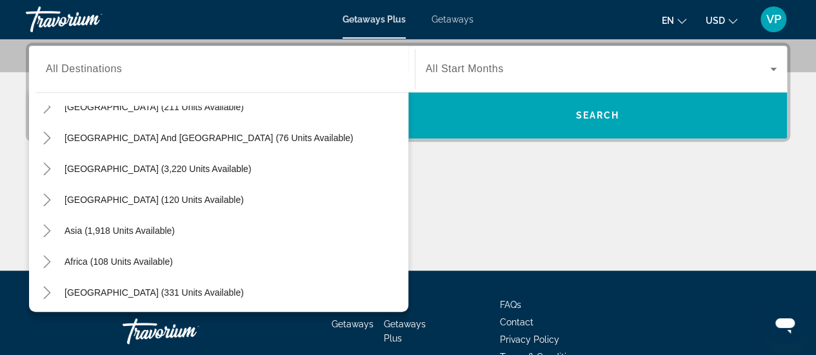
scroll to position [209, 0]
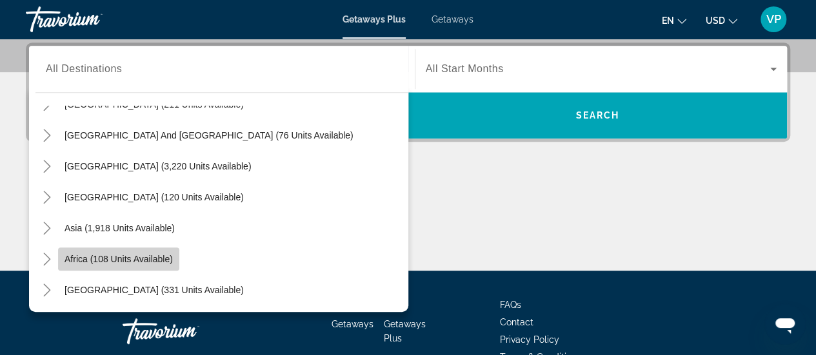
click at [127, 255] on span "Africa (108 units available)" at bounding box center [119, 259] width 108 height 10
type input "**********"
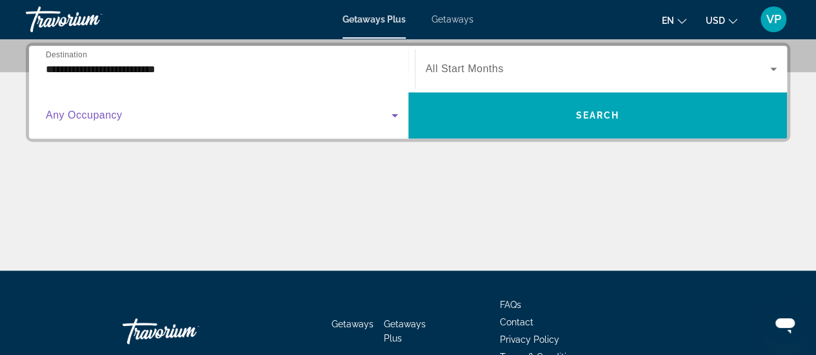
click at [359, 119] on span "Search widget" at bounding box center [219, 115] width 346 height 15
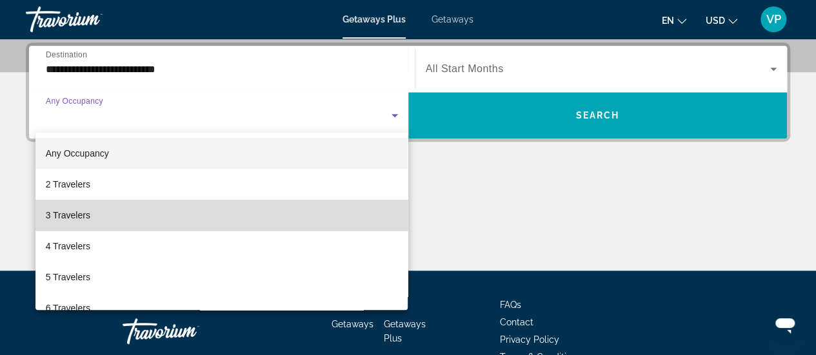
click at [318, 207] on mat-option "3 Travelers" at bounding box center [221, 215] width 373 height 31
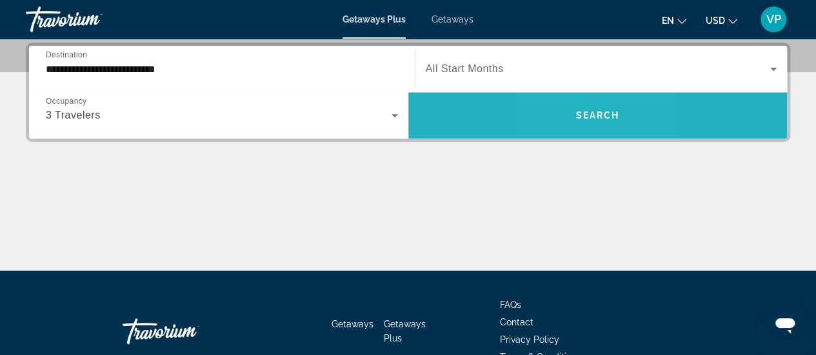
click at [570, 121] on span "Search widget" at bounding box center [597, 115] width 379 height 31
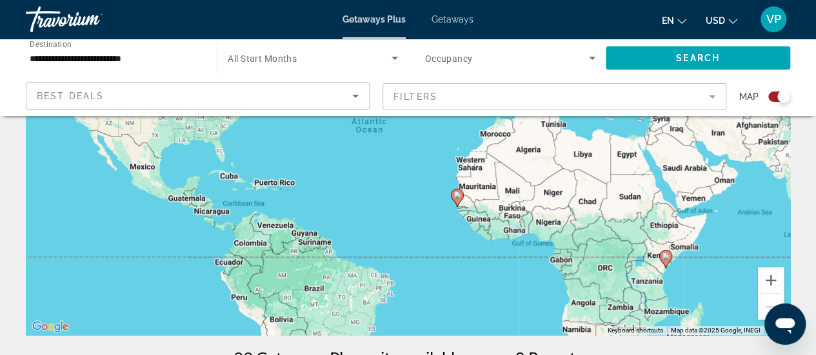
scroll to position [206, 0]
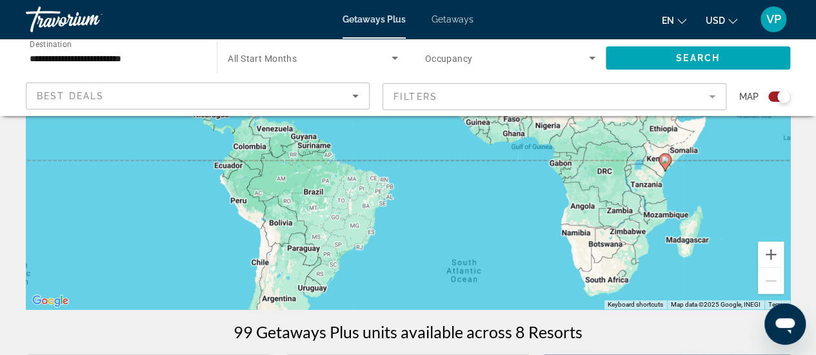
drag, startPoint x: 677, startPoint y: 275, endPoint x: 676, endPoint y: 210, distance: 65.8
click at [676, 210] on div "To activate drag with keyboard, press Alt + Enter. Once in keyboard drag state,…" at bounding box center [408, 116] width 764 height 387
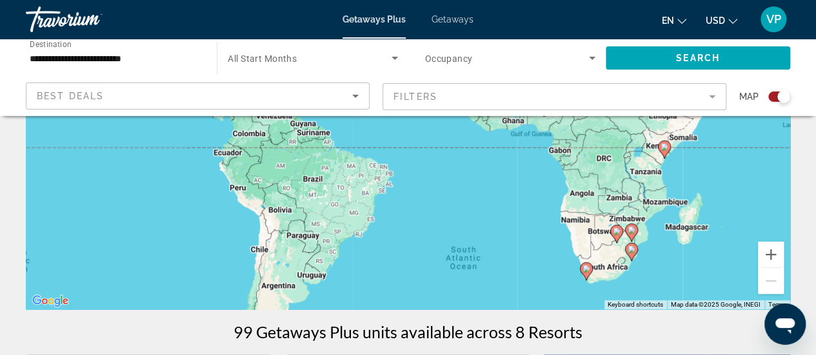
drag, startPoint x: 742, startPoint y: 215, endPoint x: 743, endPoint y: 190, distance: 25.2
click at [743, 190] on div "To activate drag with keyboard, press Alt + Enter. Once in keyboard drag state,…" at bounding box center [408, 116] width 764 height 387
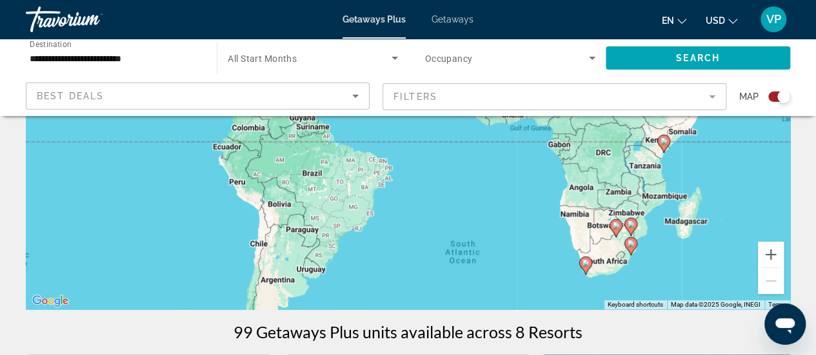
click at [589, 264] on image "Main content" at bounding box center [586, 263] width 8 height 8
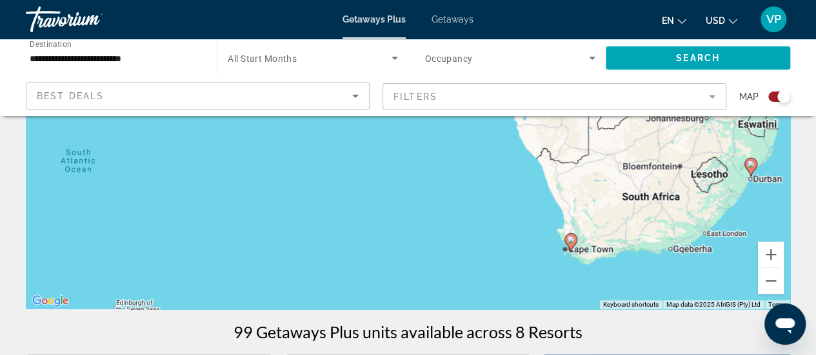
drag, startPoint x: 410, startPoint y: 185, endPoint x: 569, endPoint y: 317, distance: 206.2
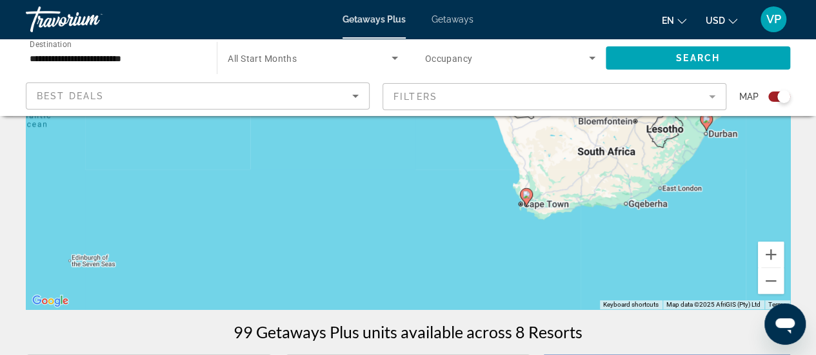
click at [528, 195] on image "Main content" at bounding box center [527, 195] width 8 height 8
type input "**********"
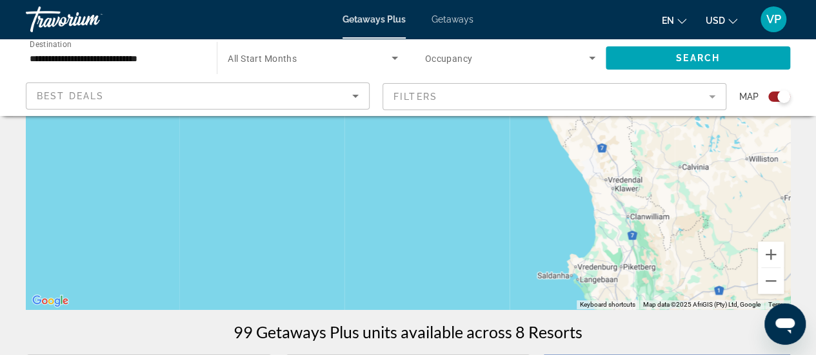
drag, startPoint x: 710, startPoint y: 192, endPoint x: 435, endPoint y: 56, distance: 306.7
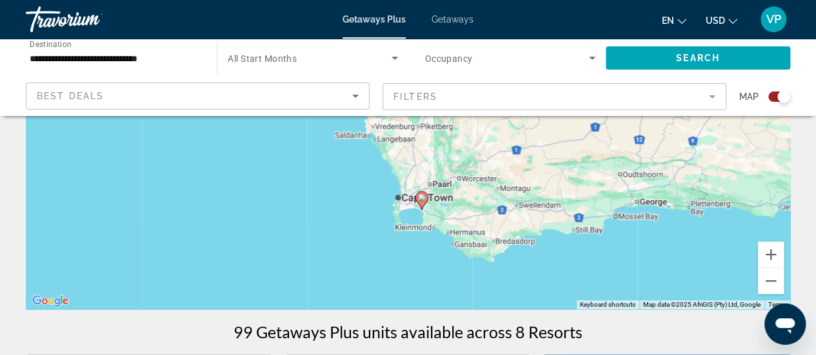
drag, startPoint x: 714, startPoint y: 235, endPoint x: 512, endPoint y: 99, distance: 244.0
click at [421, 202] on icon "Main content" at bounding box center [421, 200] width 12 height 17
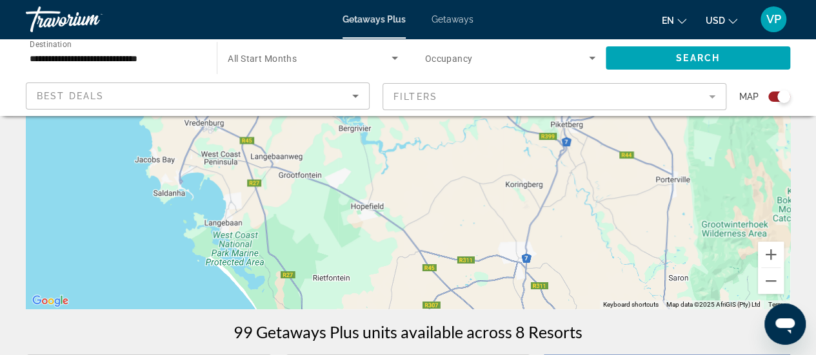
drag, startPoint x: 403, startPoint y: 234, endPoint x: 506, endPoint y: -1, distance: 255.9
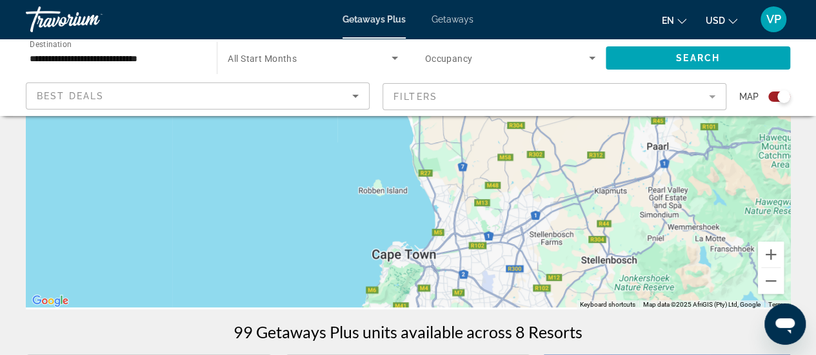
drag, startPoint x: 506, startPoint y: 202, endPoint x: 497, endPoint y: -33, distance: 235.0
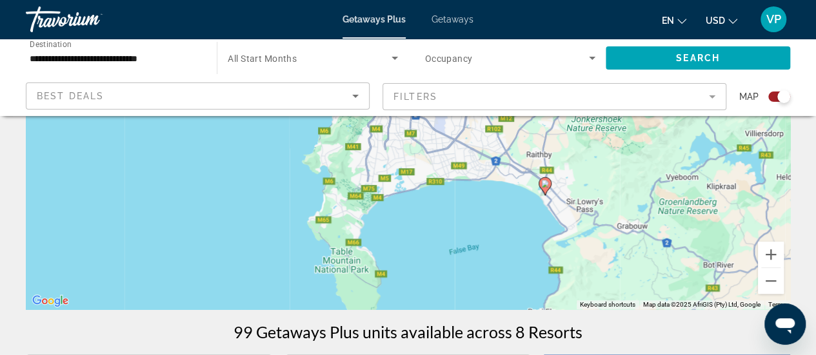
drag, startPoint x: 301, startPoint y: 190, endPoint x: 268, endPoint y: 161, distance: 43.0
click at [268, 161] on div "To navigate, press the arrow keys. To activate drag with keyboard, press Alt + …" at bounding box center [408, 116] width 764 height 387
click at [546, 185] on image "Main content" at bounding box center [545, 184] width 8 height 8
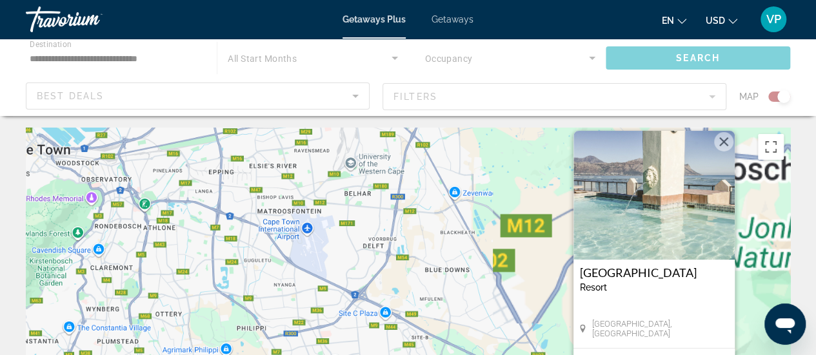
scroll to position [0, 0]
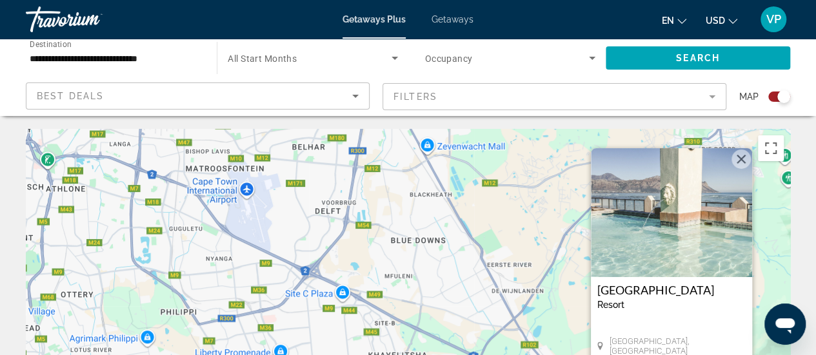
click at [665, 225] on img "Main content" at bounding box center [671, 212] width 161 height 129
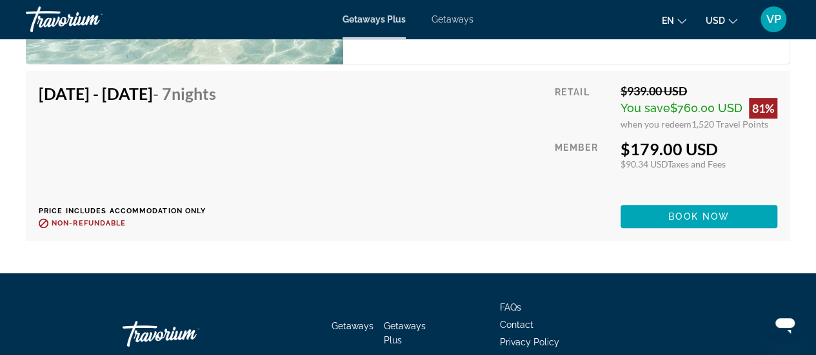
scroll to position [2699, 0]
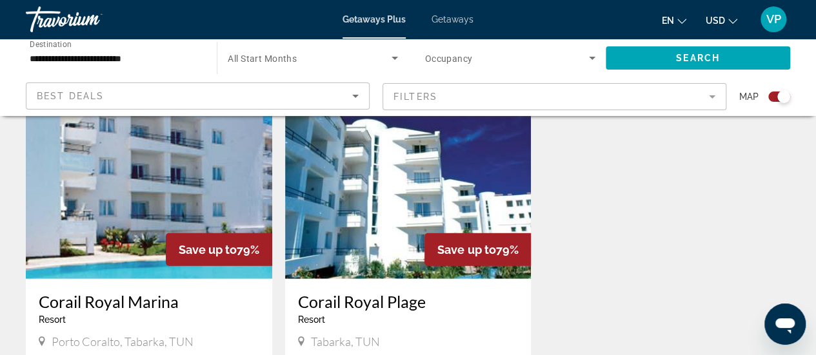
scroll to position [1384, 0]
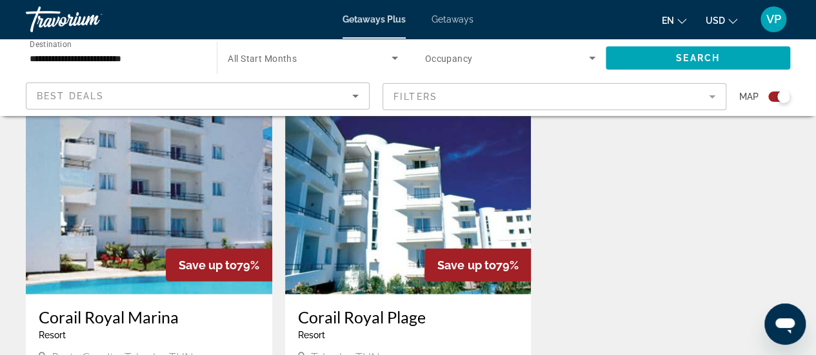
click at [408, 164] on img "Main content" at bounding box center [408, 191] width 246 height 206
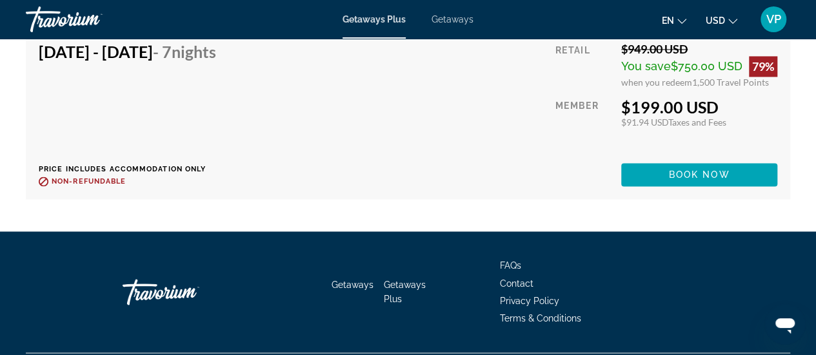
scroll to position [3405, 0]
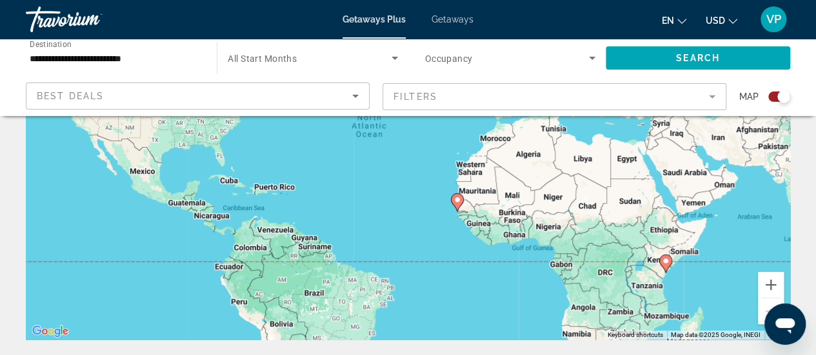
scroll to position [181, 0]
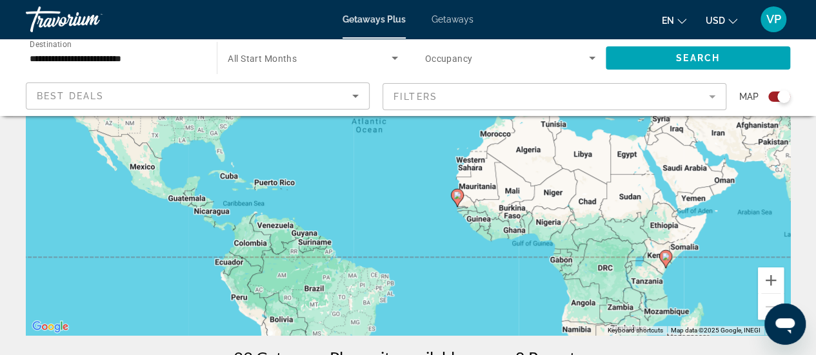
click at [459, 197] on image "Main content" at bounding box center [458, 196] width 8 height 8
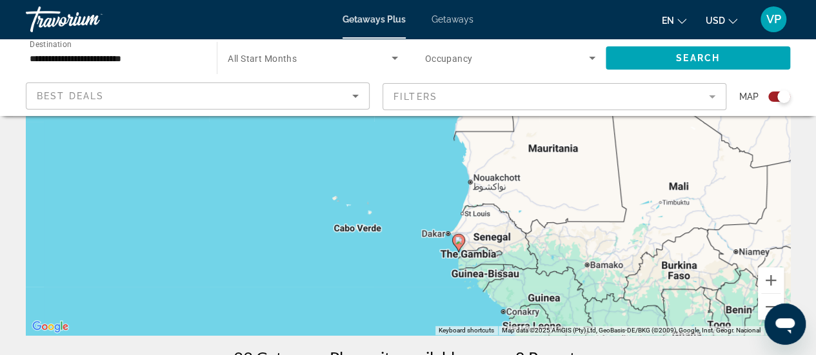
drag, startPoint x: 294, startPoint y: 158, endPoint x: 344, endPoint y: 270, distance: 123.0
click at [344, 270] on div "To activate drag with keyboard, press Alt + Enter. Once in keyboard drag state,…" at bounding box center [408, 141] width 764 height 387
click at [461, 247] on icon "Main content" at bounding box center [458, 243] width 13 height 18
type input "**********"
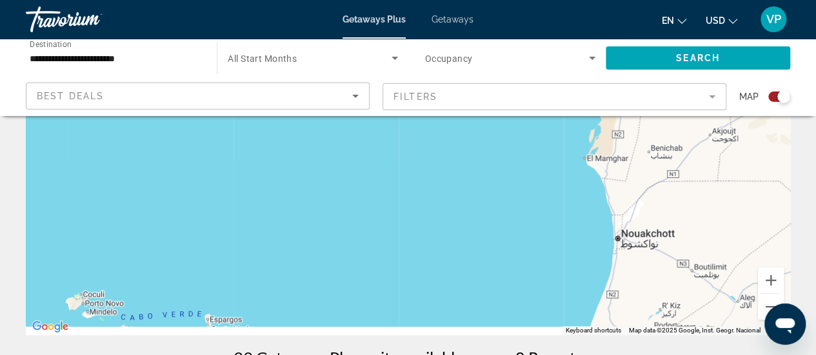
drag, startPoint x: 486, startPoint y: 246, endPoint x: 413, endPoint y: 110, distance: 153.8
click at [435, 150] on div "To navigate, press the arrow keys. To activate drag with keyboard, press Alt + …" at bounding box center [408, 141] width 764 height 387
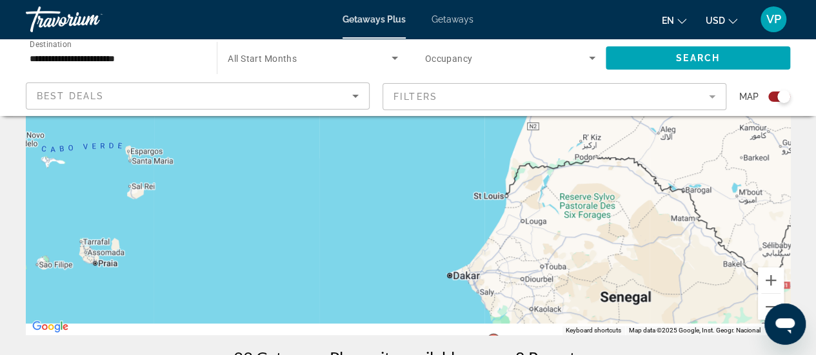
drag, startPoint x: 507, startPoint y: 252, endPoint x: 452, endPoint y: 134, distance: 130.8
click at [452, 134] on div "To navigate, press the arrow keys. To activate drag with keyboard, press Alt + …" at bounding box center [408, 141] width 764 height 387
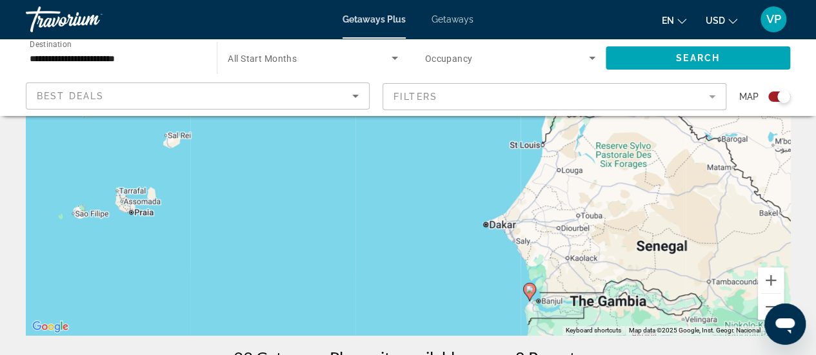
drag, startPoint x: 429, startPoint y: 254, endPoint x: 467, endPoint y: 204, distance: 62.6
click at [467, 204] on div "To navigate, press the arrow keys. To activate drag with keyboard, press Alt + …" at bounding box center [408, 141] width 764 height 387
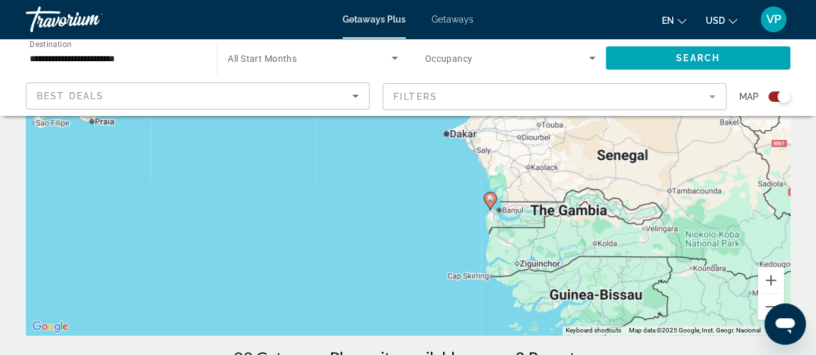
drag, startPoint x: 395, startPoint y: 244, endPoint x: 354, endPoint y: 151, distance: 102.0
click at [354, 151] on div "To navigate, press the arrow keys. To activate drag with keyboard, press Alt + …" at bounding box center [408, 141] width 764 height 387
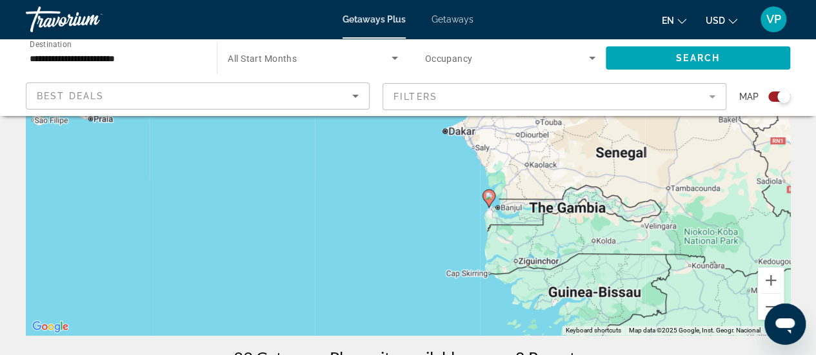
click at [490, 204] on gmp-advanced-marker "Main content" at bounding box center [489, 198] width 13 height 19
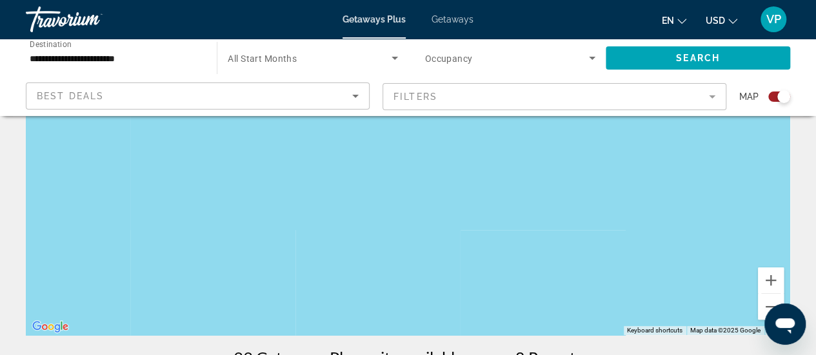
drag, startPoint x: 633, startPoint y: 321, endPoint x: 434, endPoint y: 96, distance: 301.1
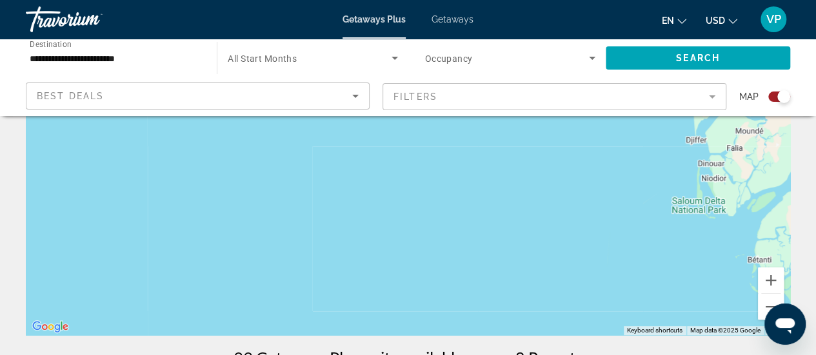
drag, startPoint x: 644, startPoint y: 243, endPoint x: 453, endPoint y: 121, distance: 226.9
click at [453, 121] on div "To navigate, press the arrow keys. To activate drag with keyboard, press Alt + …" at bounding box center [408, 141] width 764 height 387
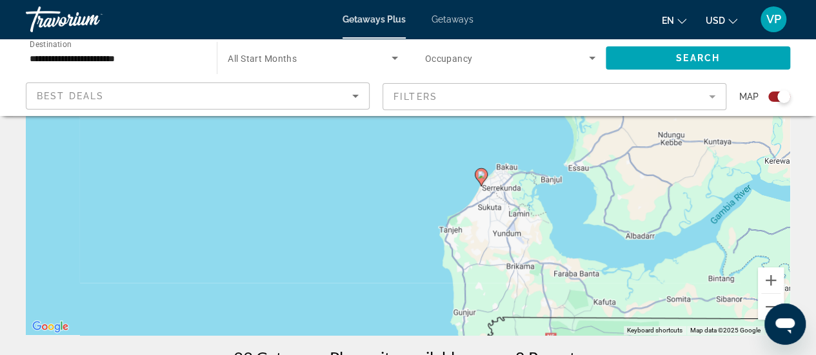
drag, startPoint x: 608, startPoint y: 241, endPoint x: 485, endPoint y: 182, distance: 136.8
click at [485, 182] on div "To navigate, press the arrow keys. To activate drag with keyboard, press Alt + …" at bounding box center [408, 141] width 764 height 387
click at [481, 175] on image "Main content" at bounding box center [481, 175] width 8 height 8
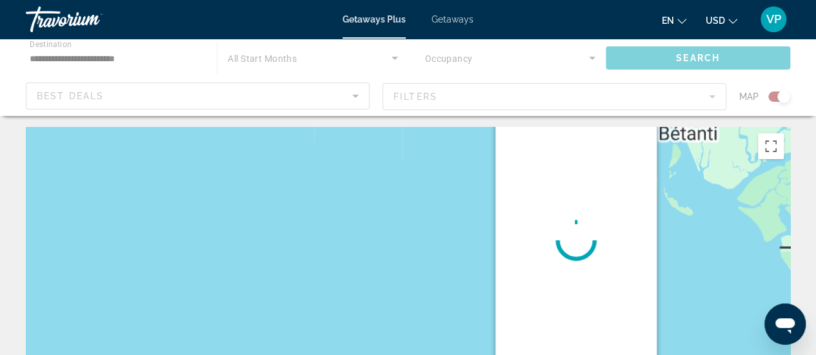
scroll to position [0, 0]
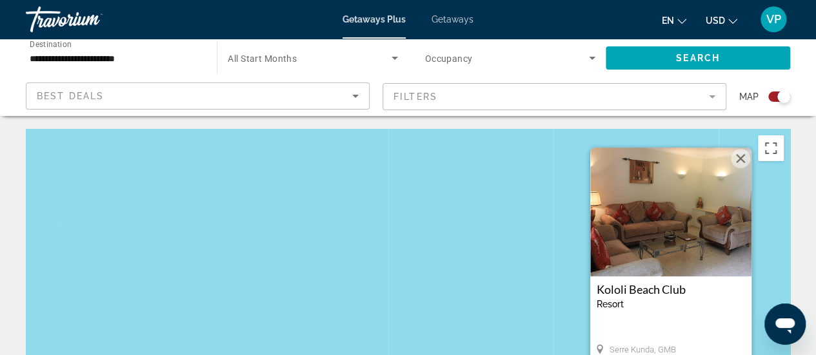
click at [680, 232] on img "Main content" at bounding box center [670, 212] width 161 height 129
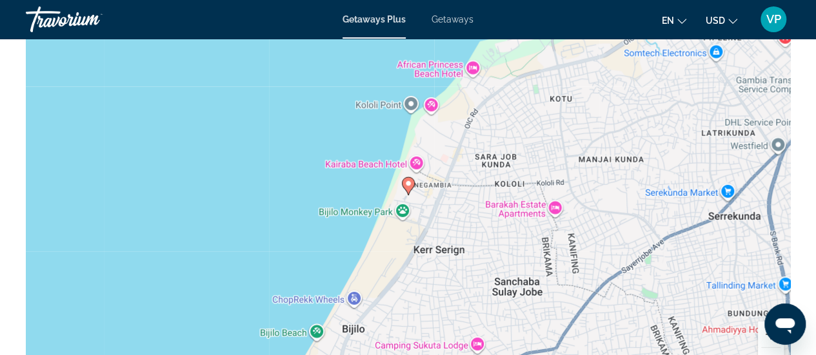
scroll to position [1797, 0]
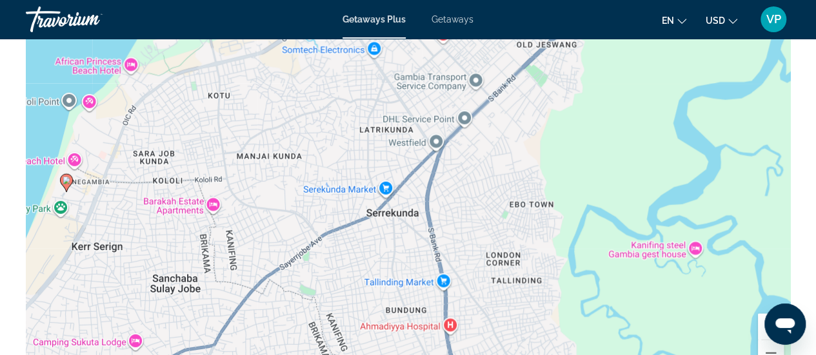
drag, startPoint x: 610, startPoint y: 150, endPoint x: 264, endPoint y: 155, distance: 345.2
click at [264, 155] on div "To activate drag with keyboard, press Alt + Enter. Once in keyboard drag state,…" at bounding box center [408, 188] width 764 height 387
drag, startPoint x: 592, startPoint y: 197, endPoint x: 825, endPoint y: 94, distance: 254.5
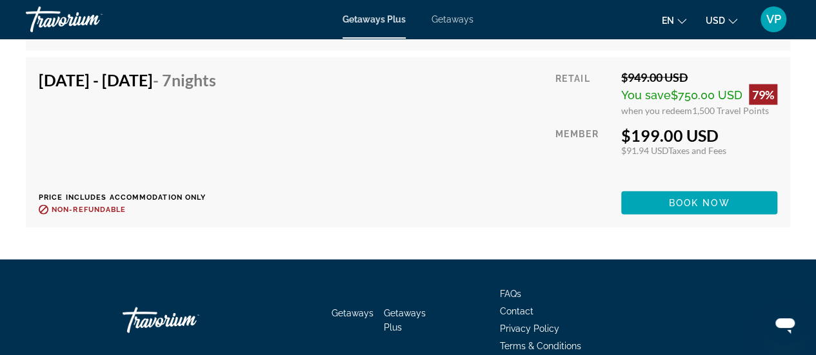
scroll to position [3826, 0]
